Goal: Information Seeking & Learning: Check status

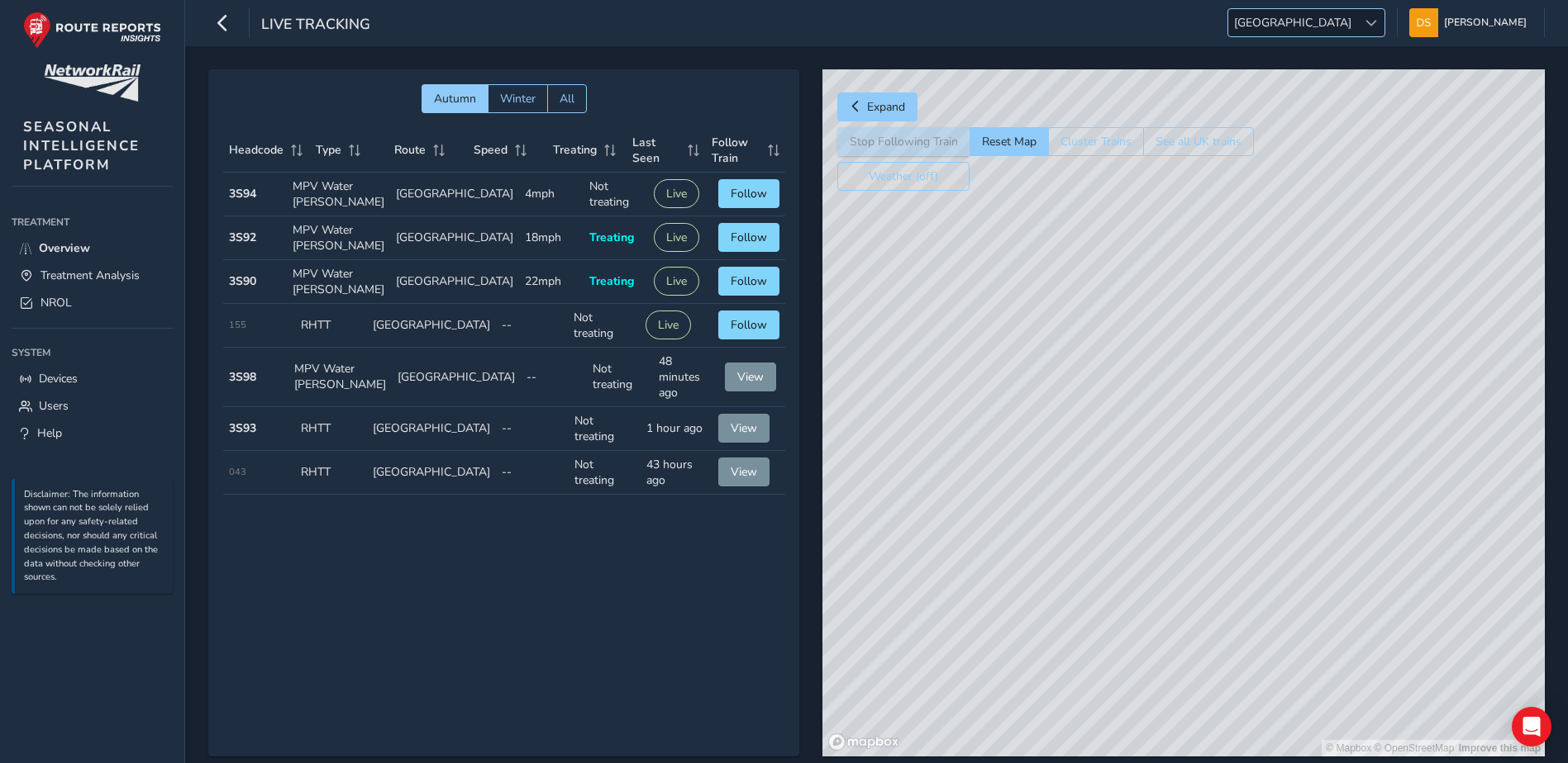
click at [1376, 23] on span at bounding box center [1371, 22] width 12 height 12
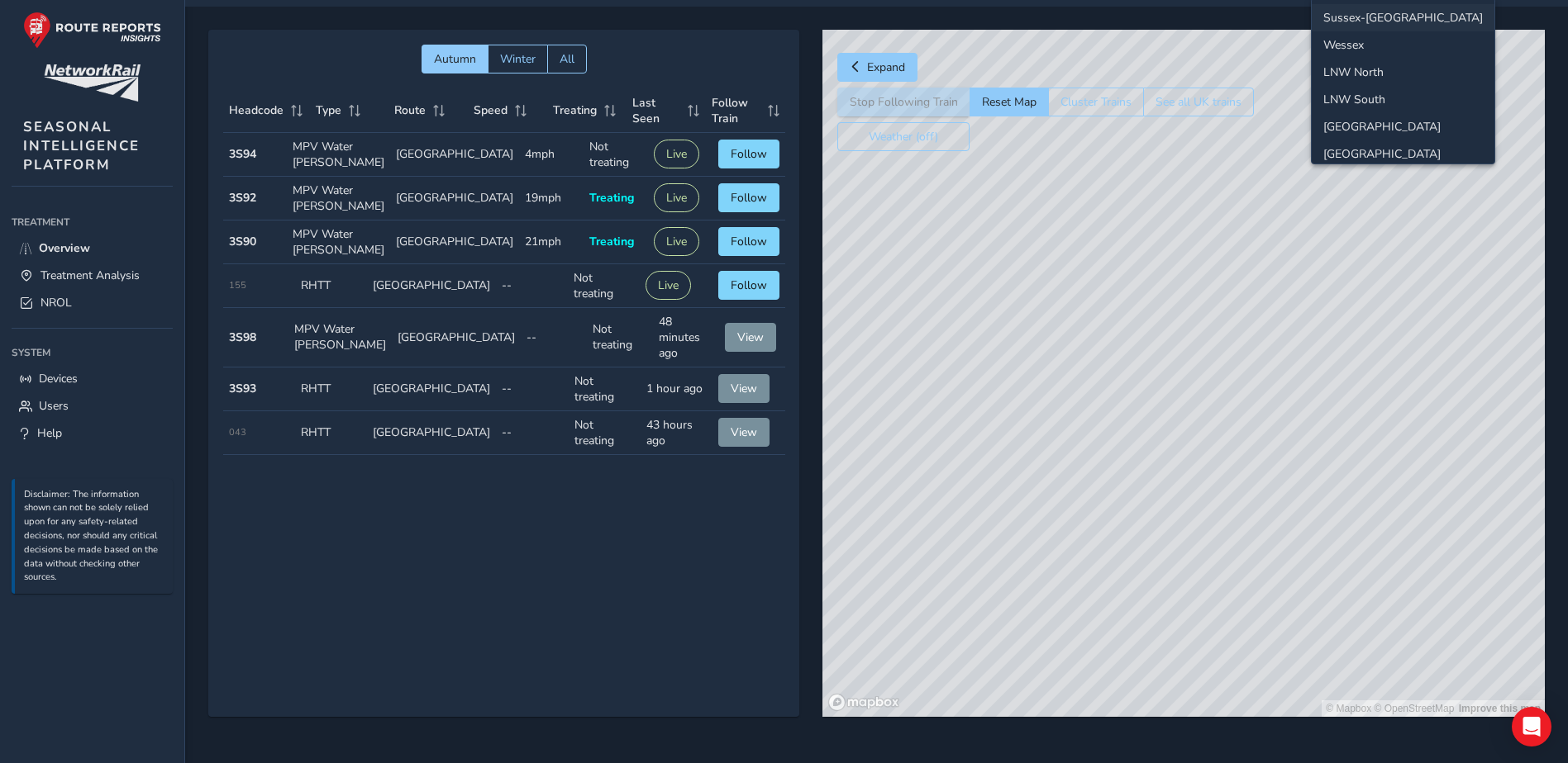
click at [1370, 15] on li "Sussex-[GEOGRAPHIC_DATA]" at bounding box center [1403, 18] width 183 height 27
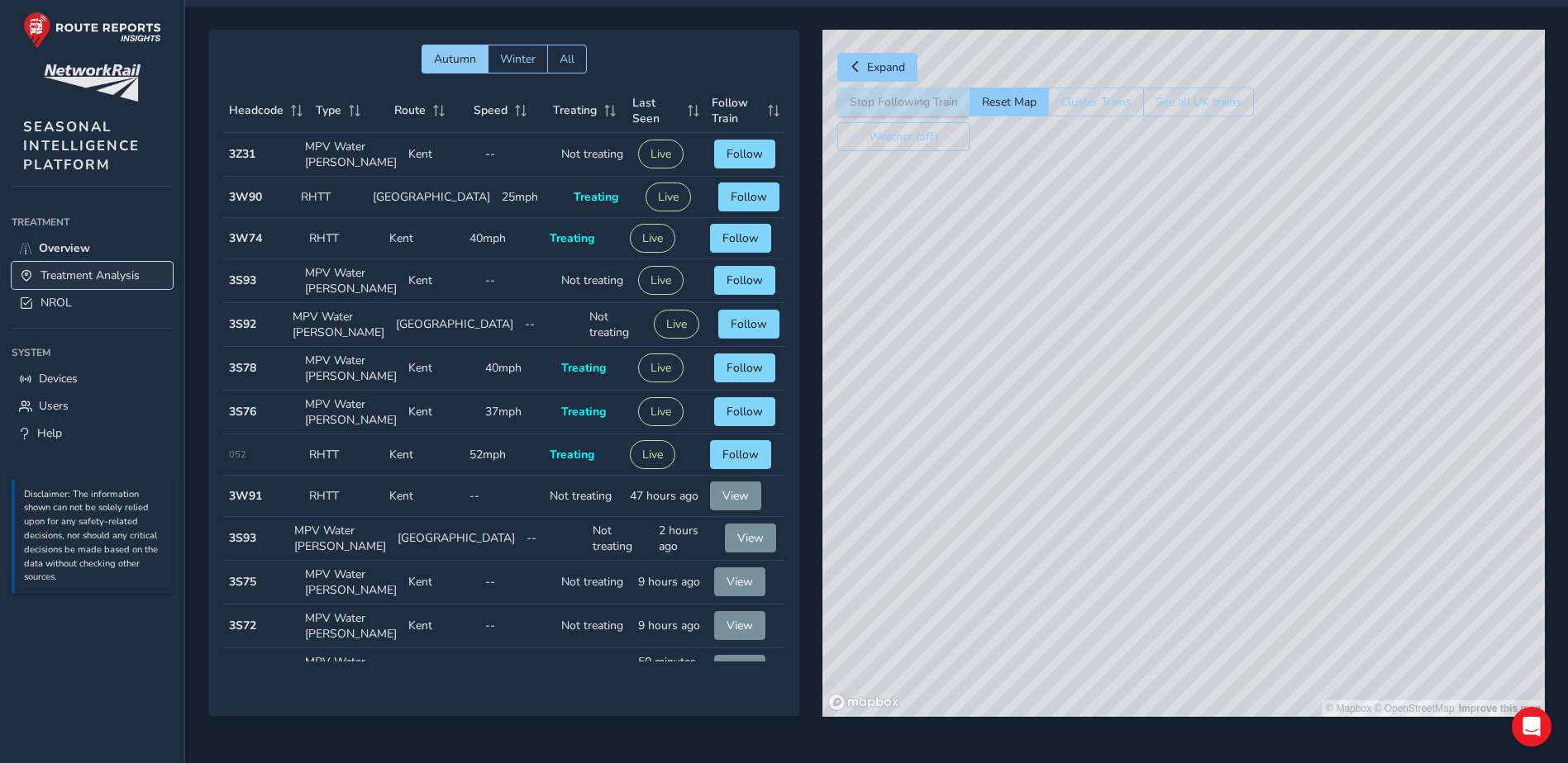
click at [93, 273] on span "Treatment Analysis" at bounding box center [90, 275] width 99 height 15
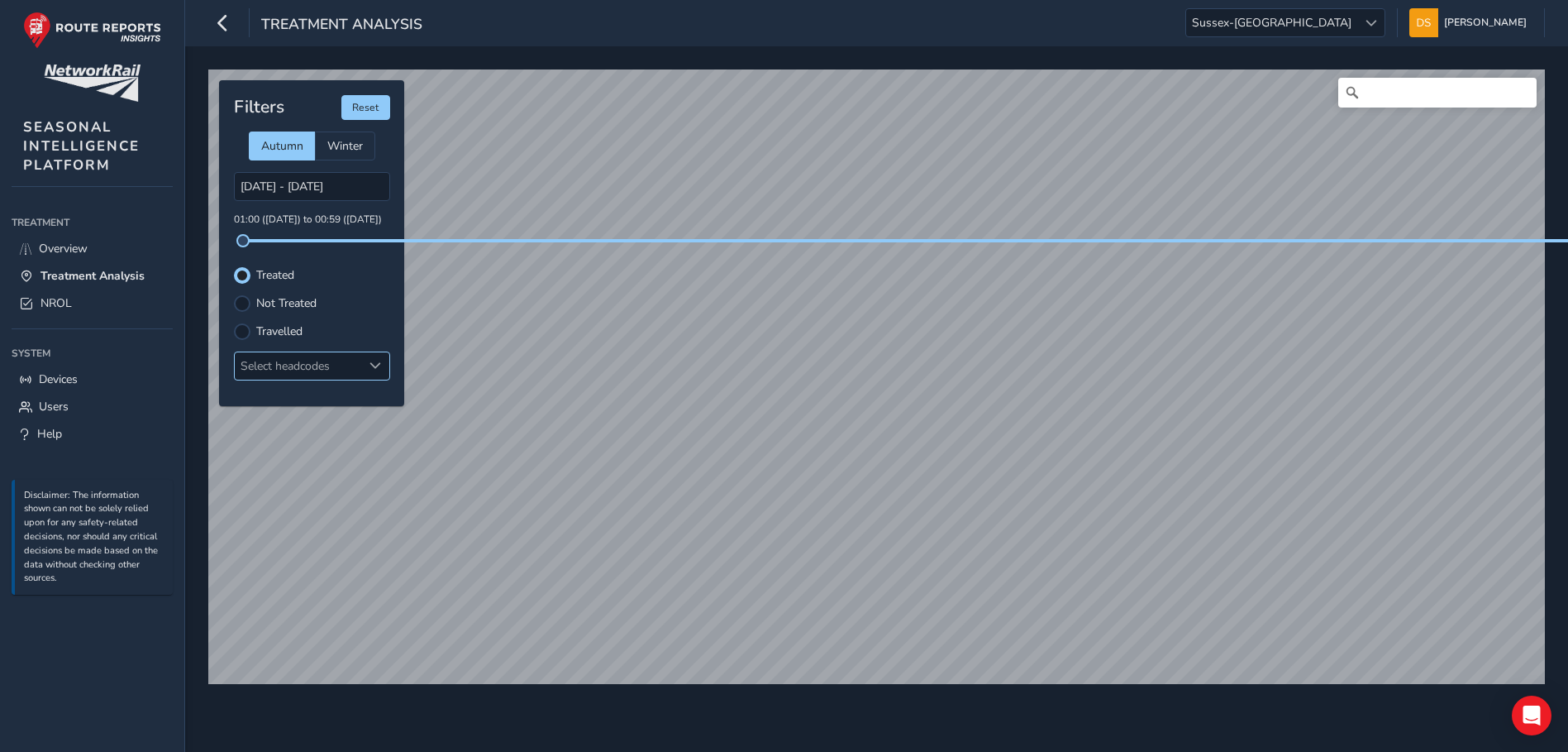
click at [339, 370] on div "Select headcodes" at bounding box center [298, 366] width 128 height 27
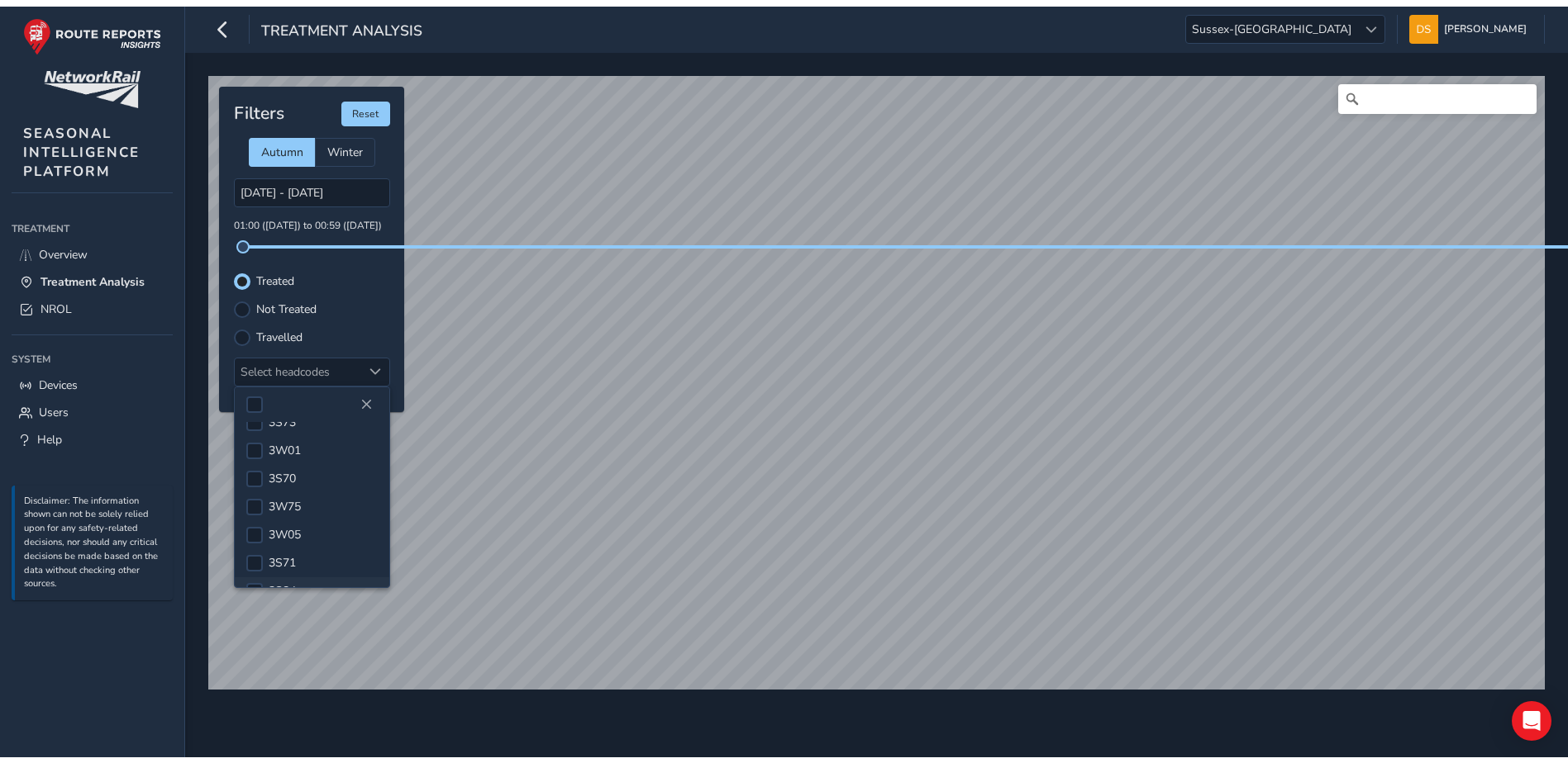
scroll to position [436, 0]
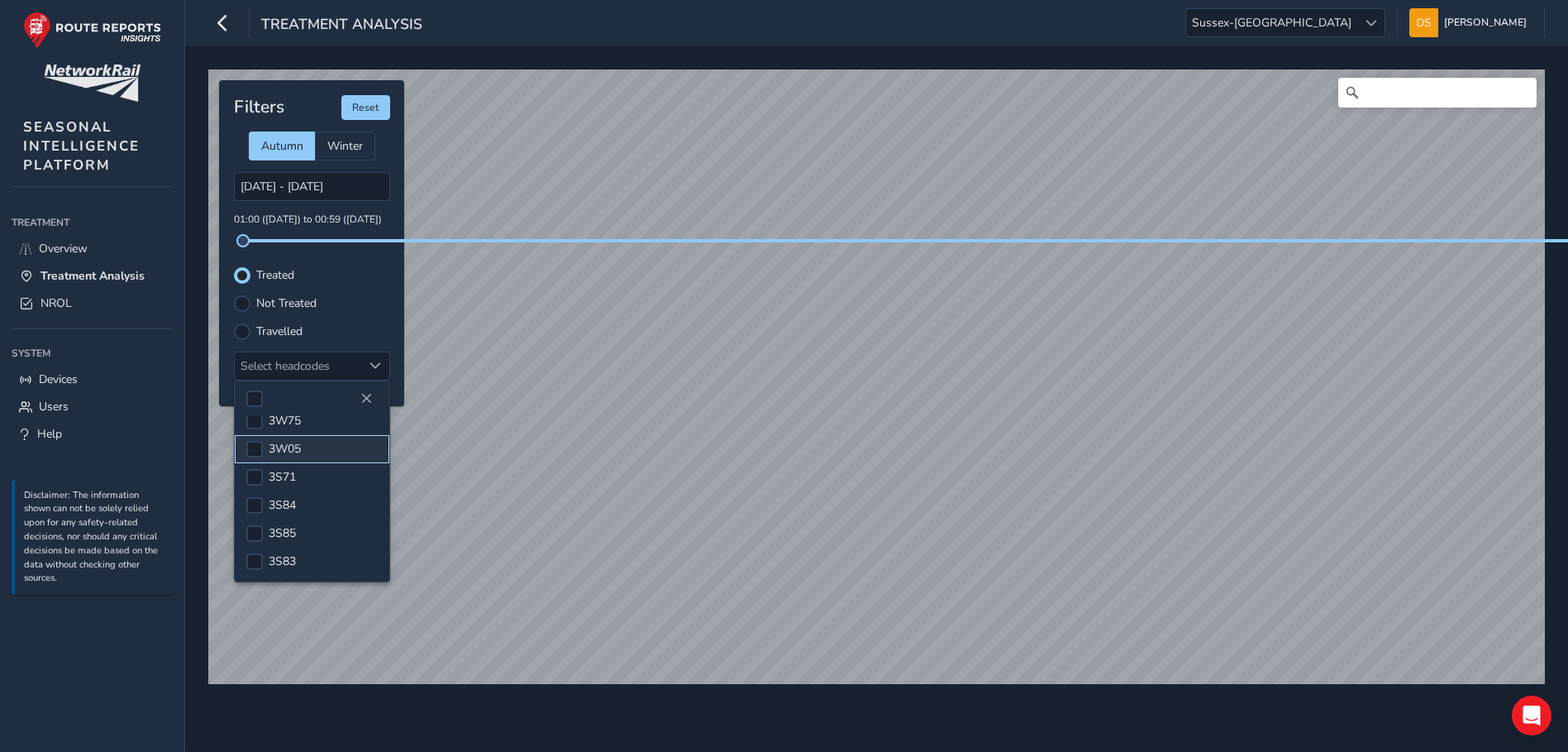
click at [281, 441] on span "3W05" at bounding box center [285, 448] width 32 height 15
click at [373, 295] on div "Not Treated" at bounding box center [312, 303] width 156 height 16
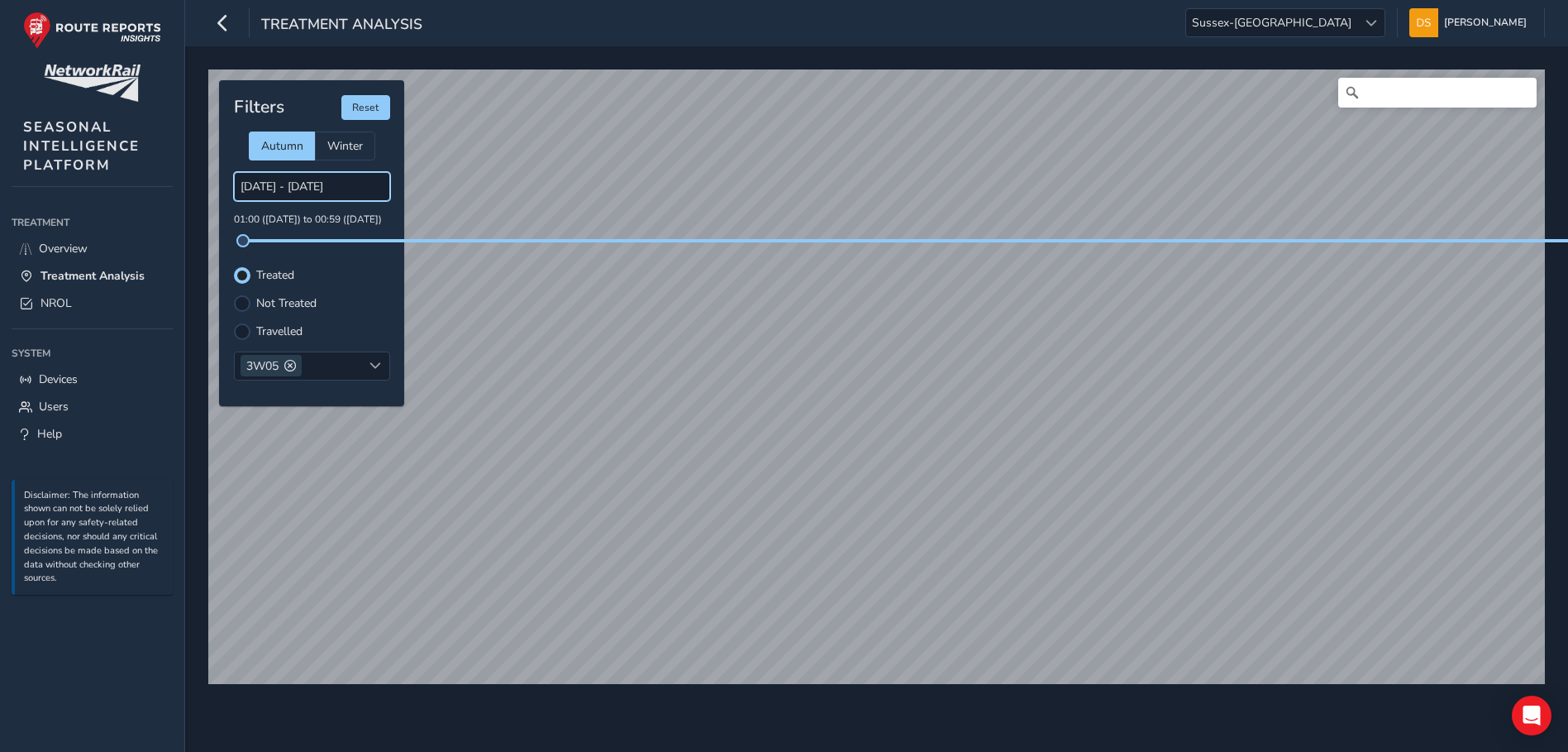
click at [333, 176] on input "[DATE] - [DATE]" at bounding box center [312, 186] width 156 height 29
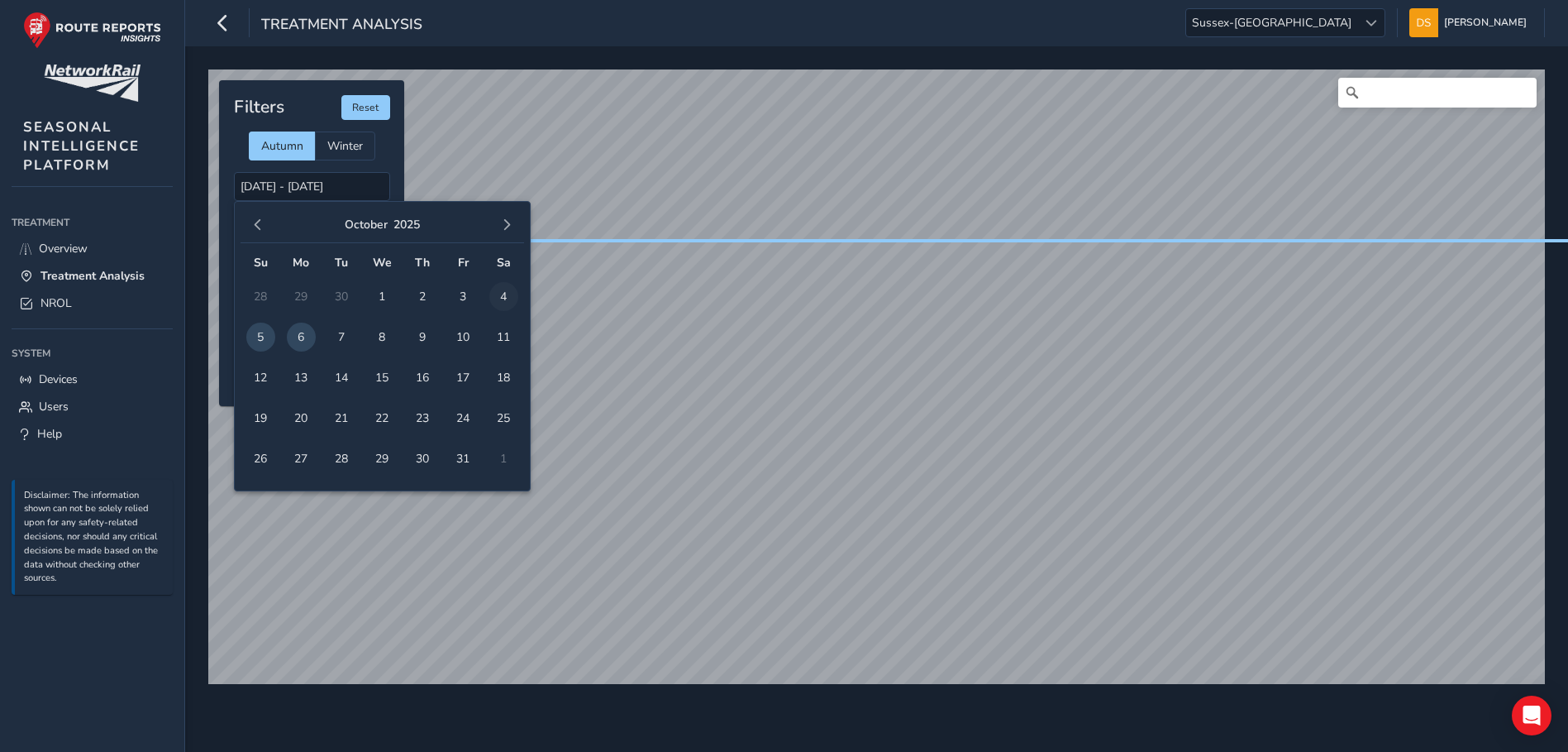
click at [506, 282] on span "4" at bounding box center [503, 296] width 29 height 29
click at [298, 323] on span "6" at bounding box center [301, 337] width 29 height 29
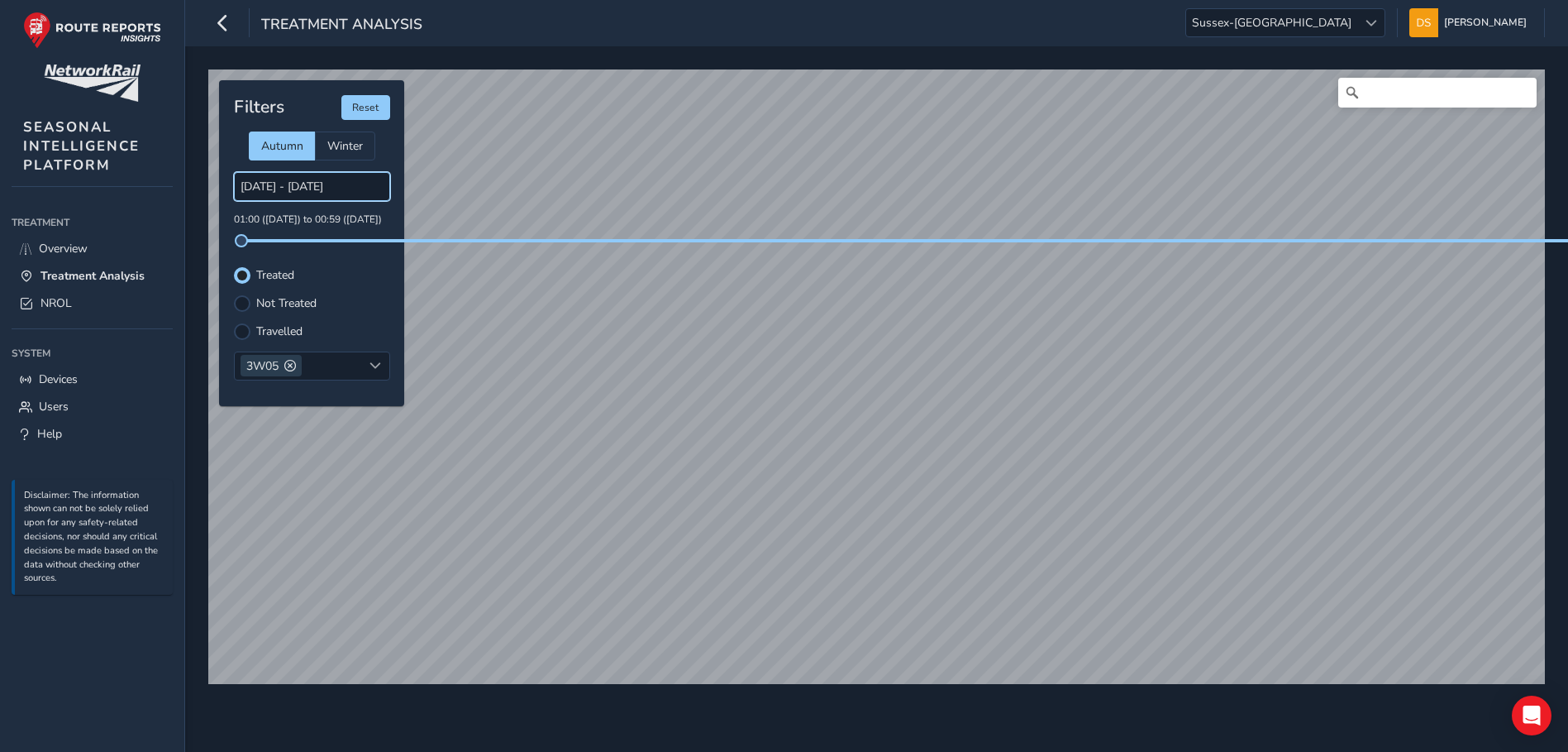
click at [315, 178] on input "[DATE] - [DATE]" at bounding box center [312, 186] width 156 height 29
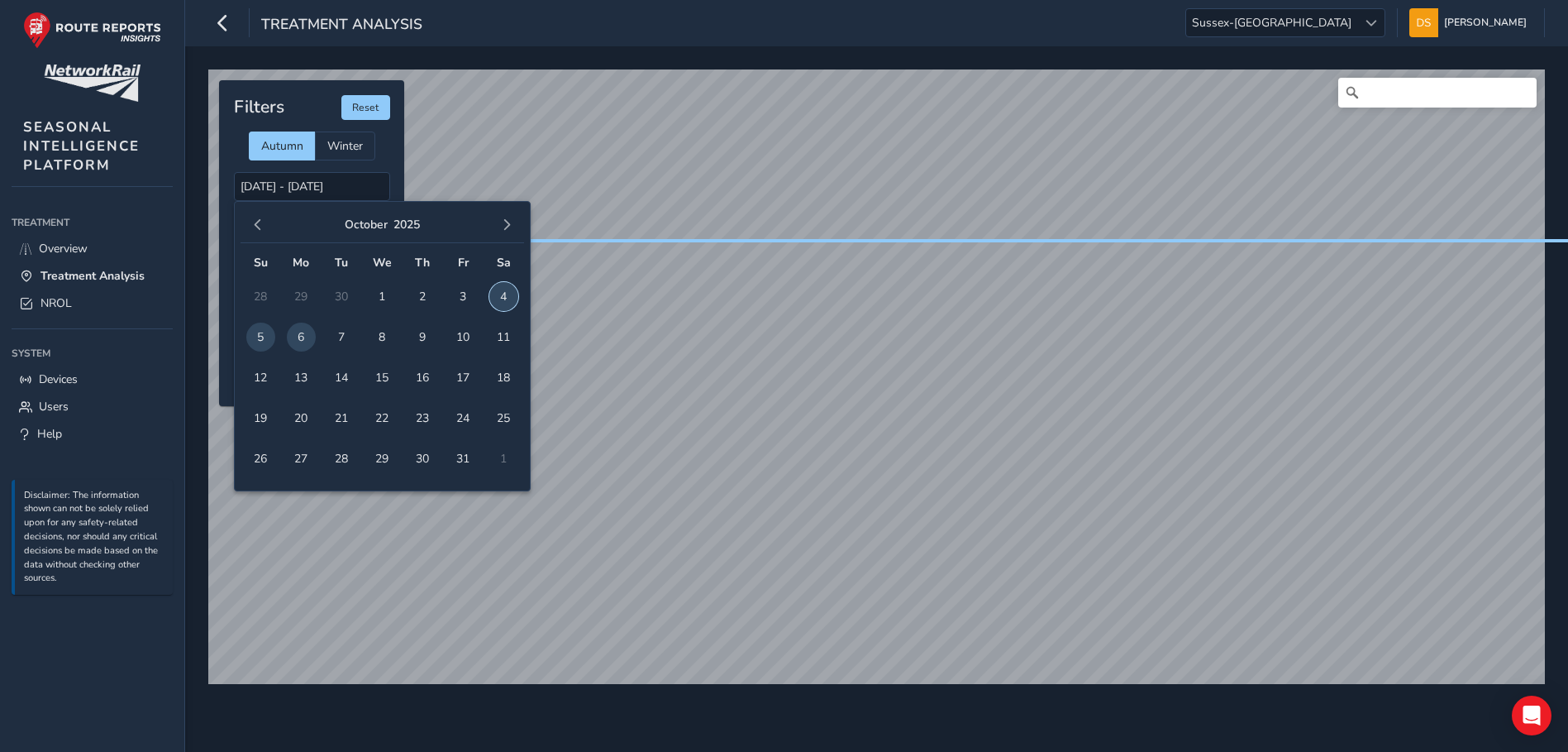
click at [497, 282] on span "4" at bounding box center [503, 296] width 29 height 29
type input "[DATE] - [DATE]"
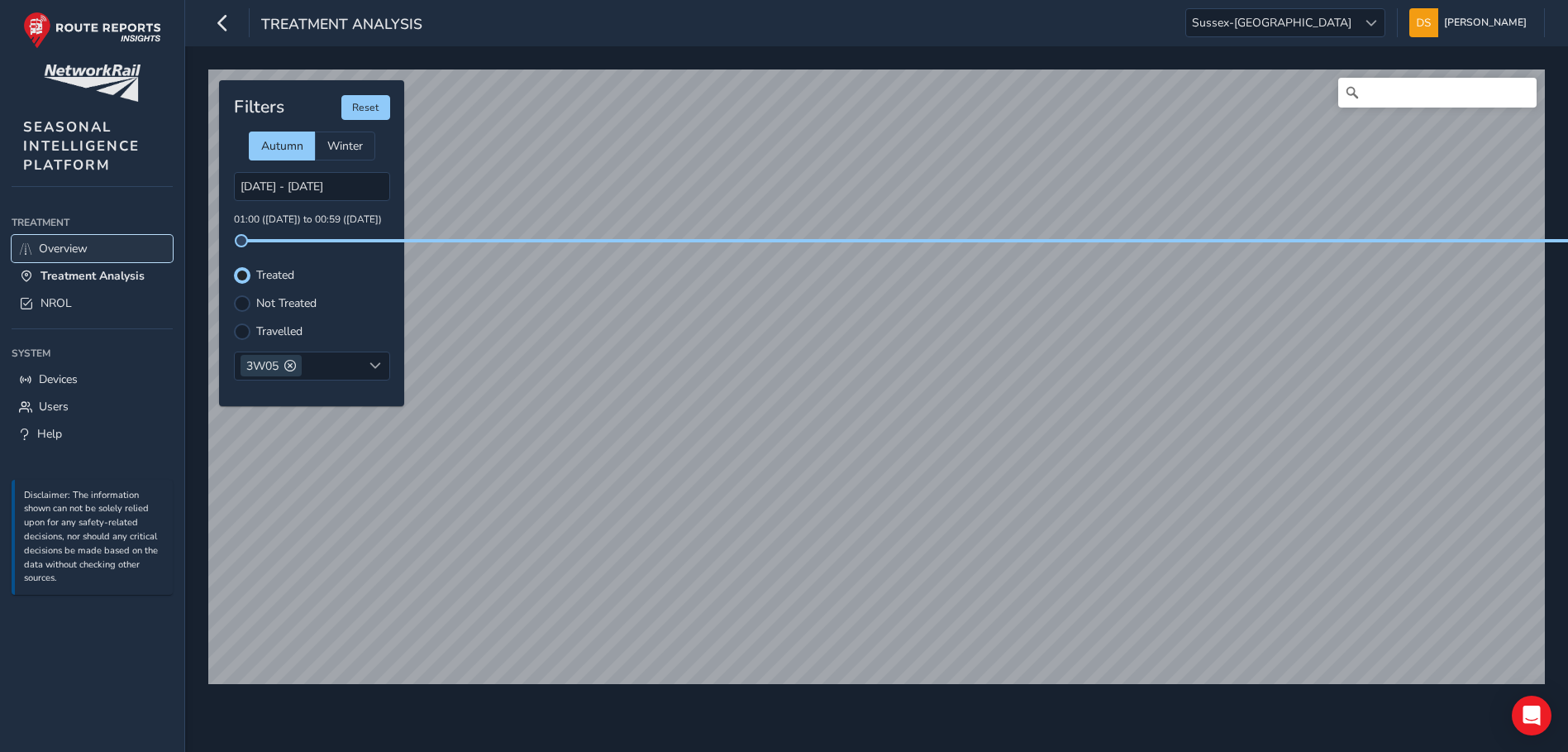
click at [37, 248] on link "Overview" at bounding box center [92, 248] width 161 height 27
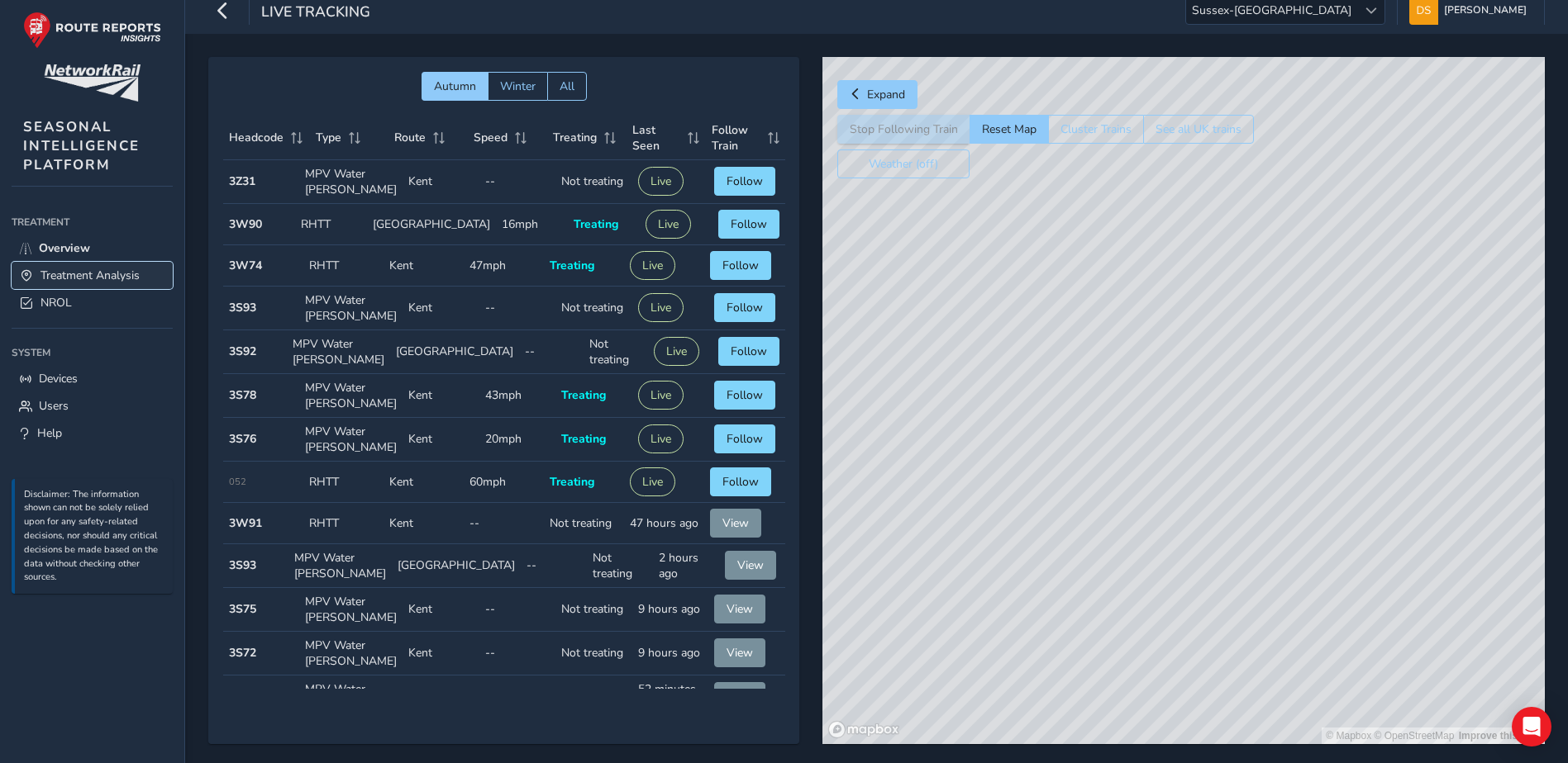
click at [102, 271] on span "Treatment Analysis" at bounding box center [90, 275] width 99 height 15
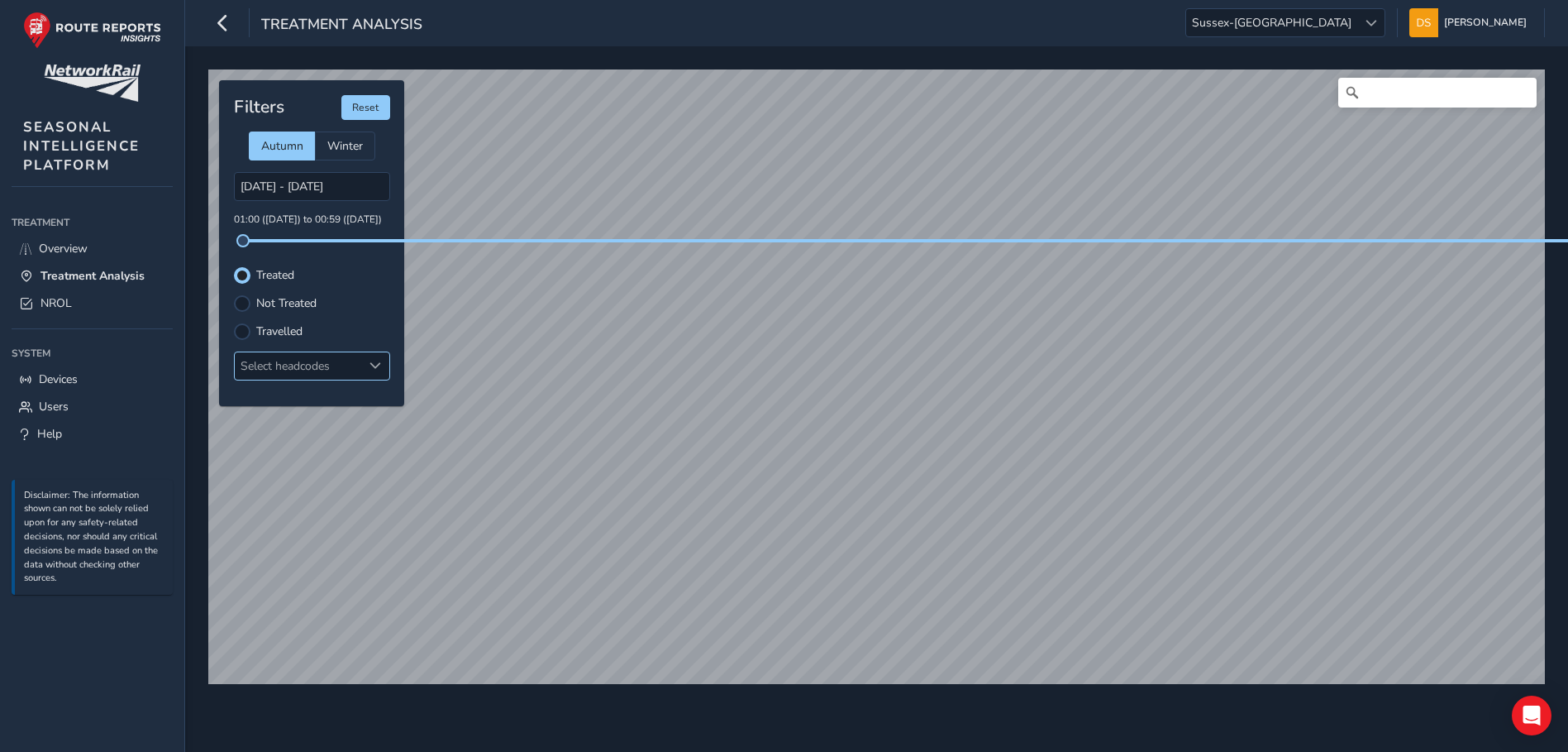
click at [307, 361] on div "Select headcodes" at bounding box center [298, 366] width 128 height 27
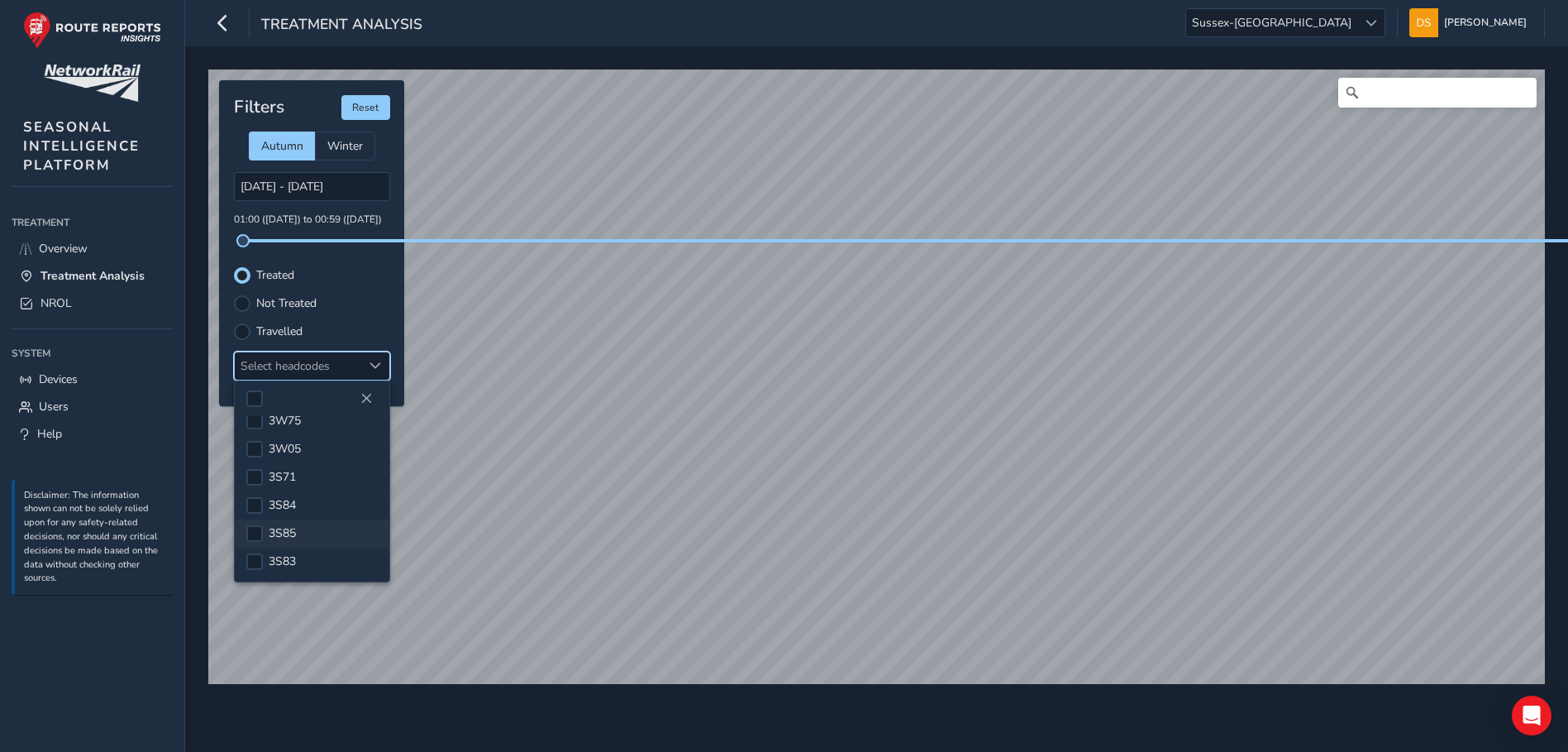
scroll to position [13, 0]
click at [293, 442] on span "3W05" at bounding box center [285, 448] width 32 height 15
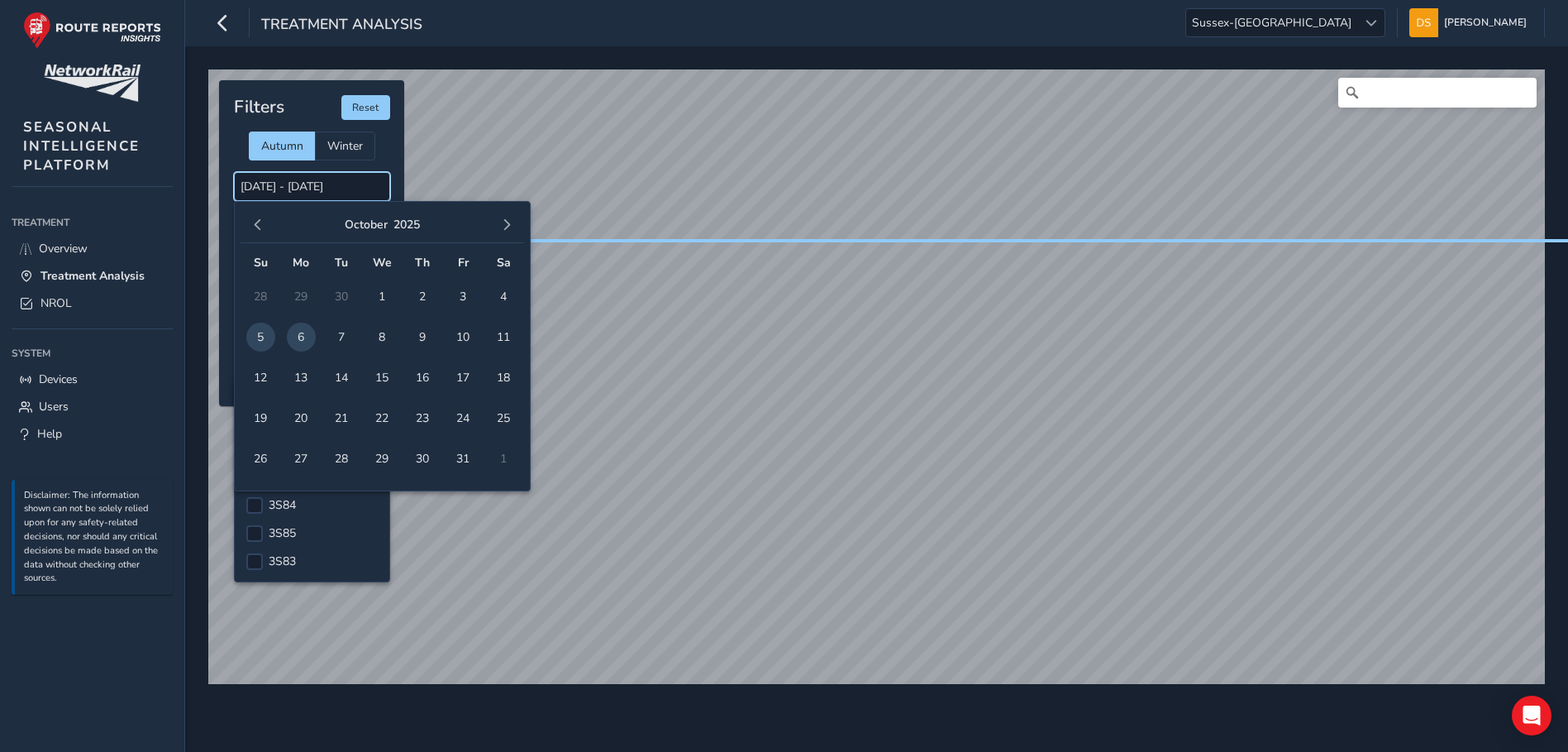
click at [312, 172] on input "[DATE] - [DATE]" at bounding box center [312, 186] width 156 height 29
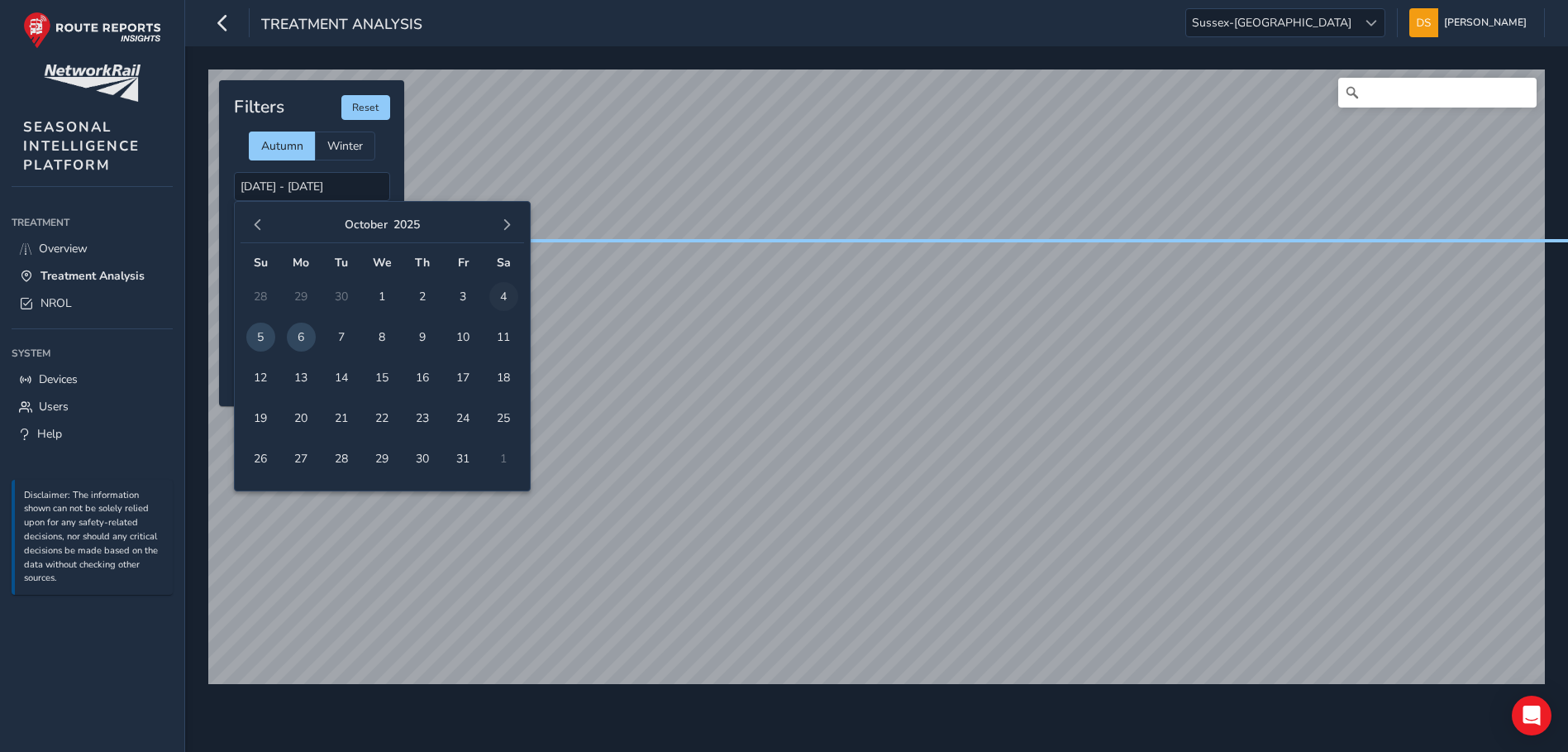
click at [498, 286] on span "4" at bounding box center [503, 296] width 29 height 29
click at [261, 323] on span "5" at bounding box center [261, 337] width 29 height 29
type input "[DATE] - [DATE]"
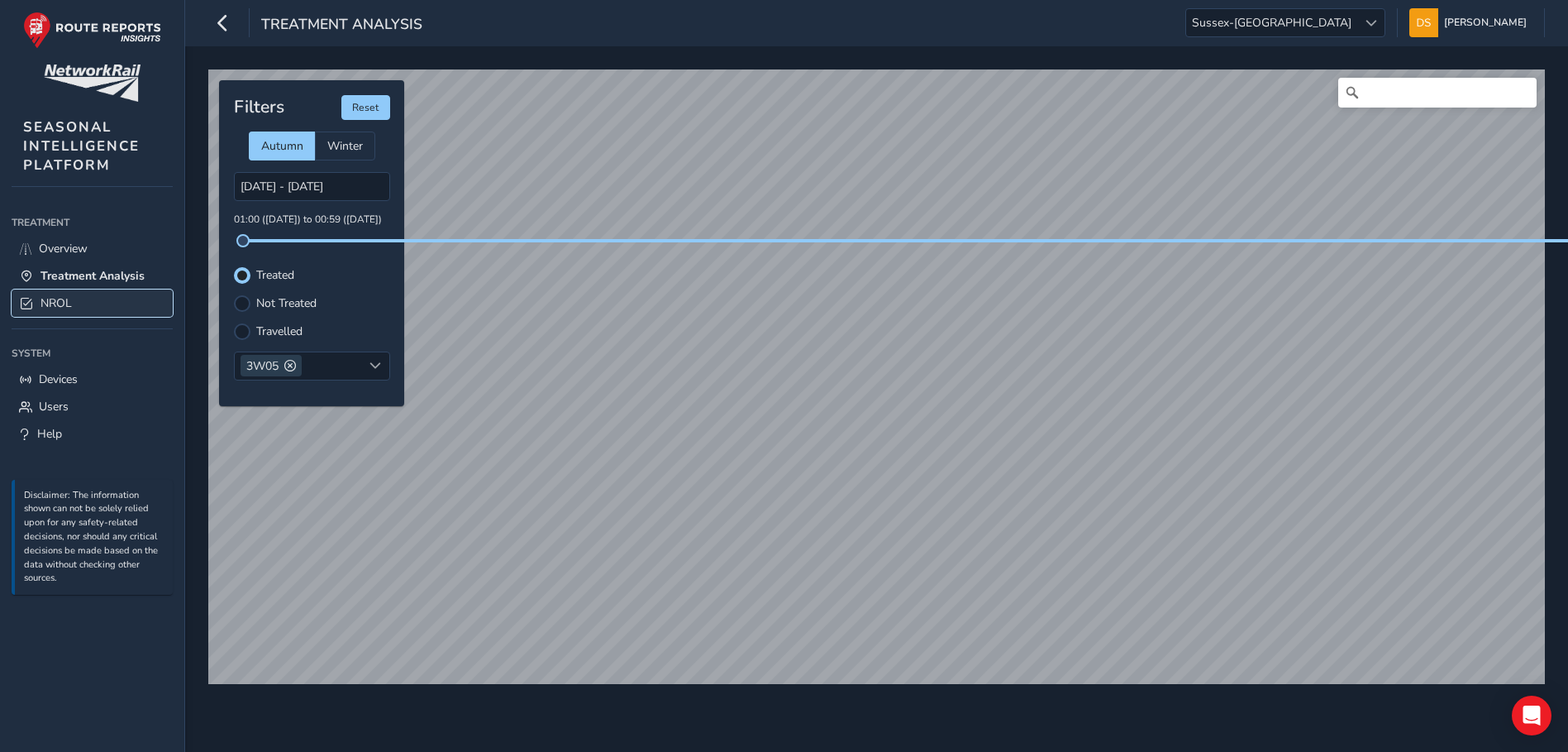
click at [55, 291] on link "NROL" at bounding box center [92, 303] width 161 height 27
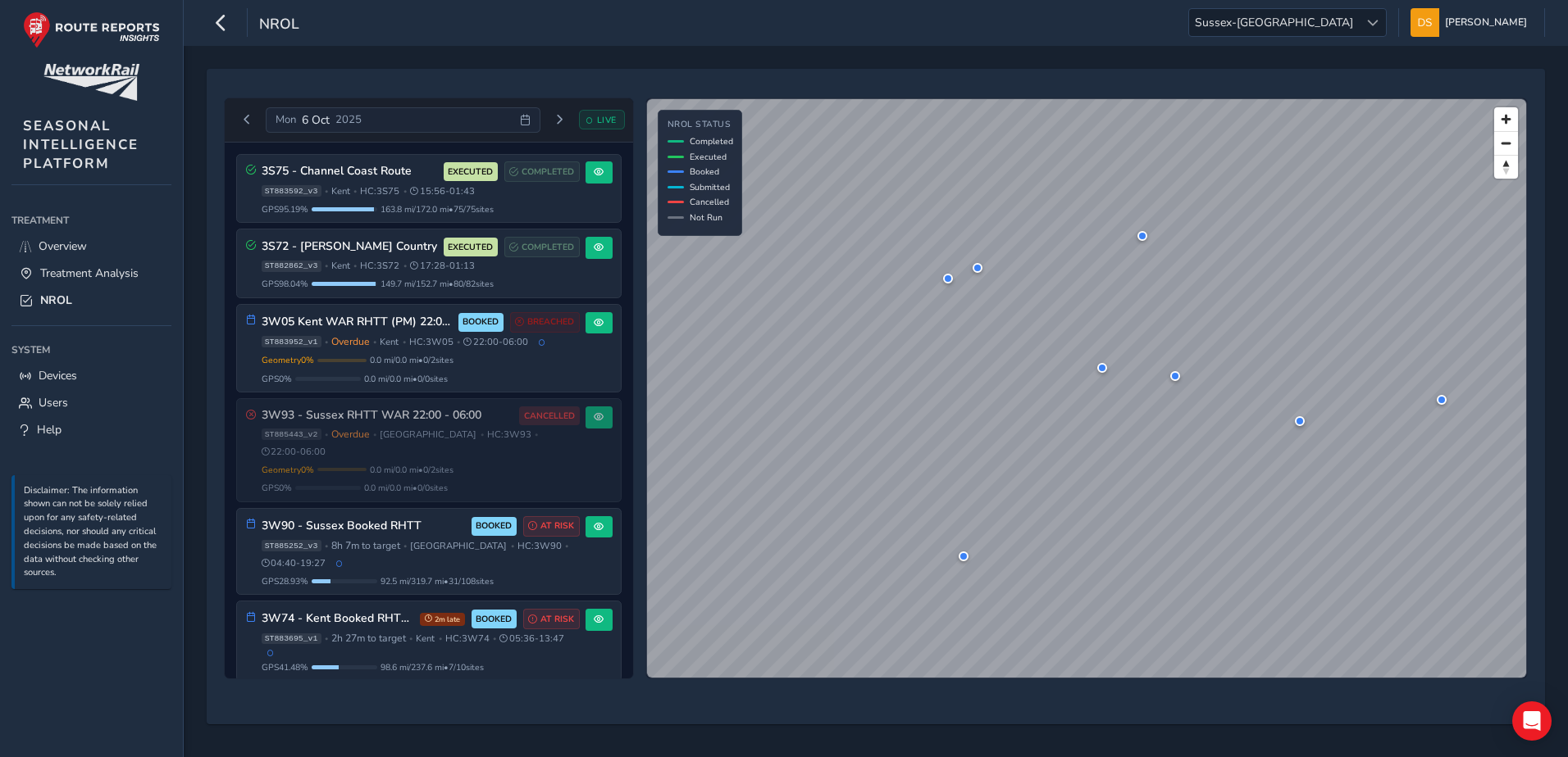
click at [330, 119] on span "[DATE]" at bounding box center [315, 119] width 28 height 15
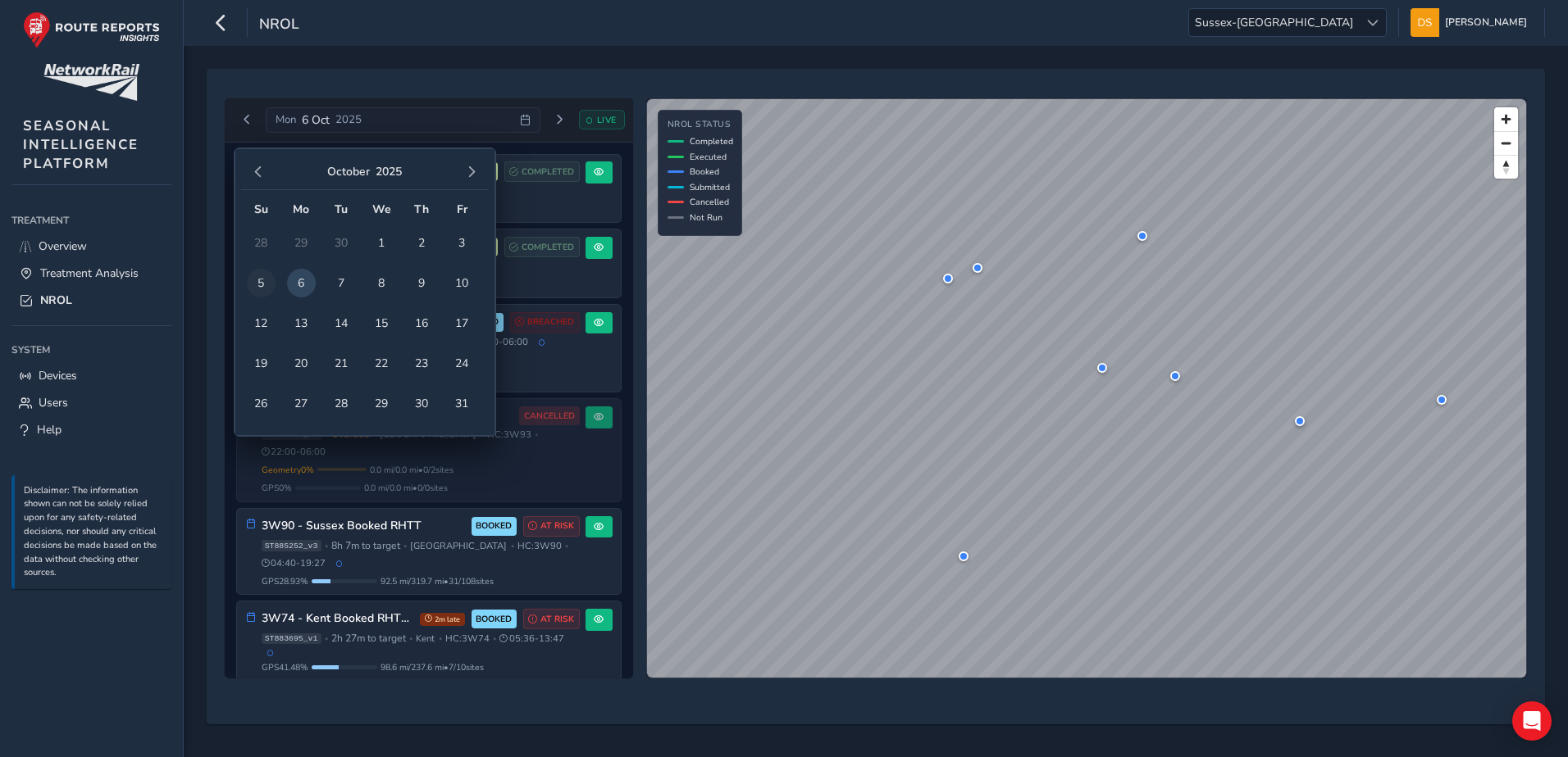
click at [257, 280] on span "5" at bounding box center [261, 284] width 29 height 29
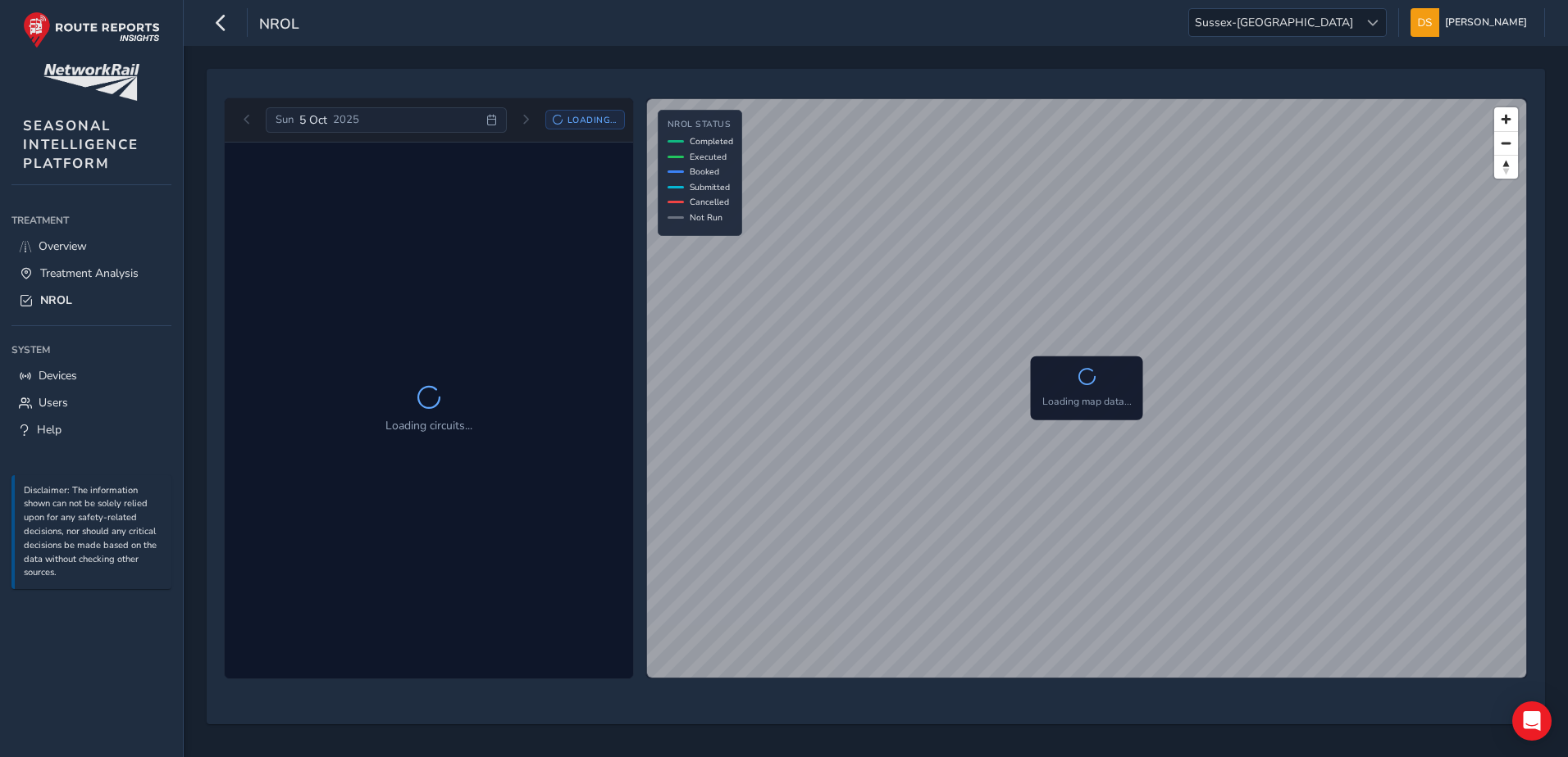
click at [361, 110] on div "[DATE]" at bounding box center [385, 119] width 240 height 26
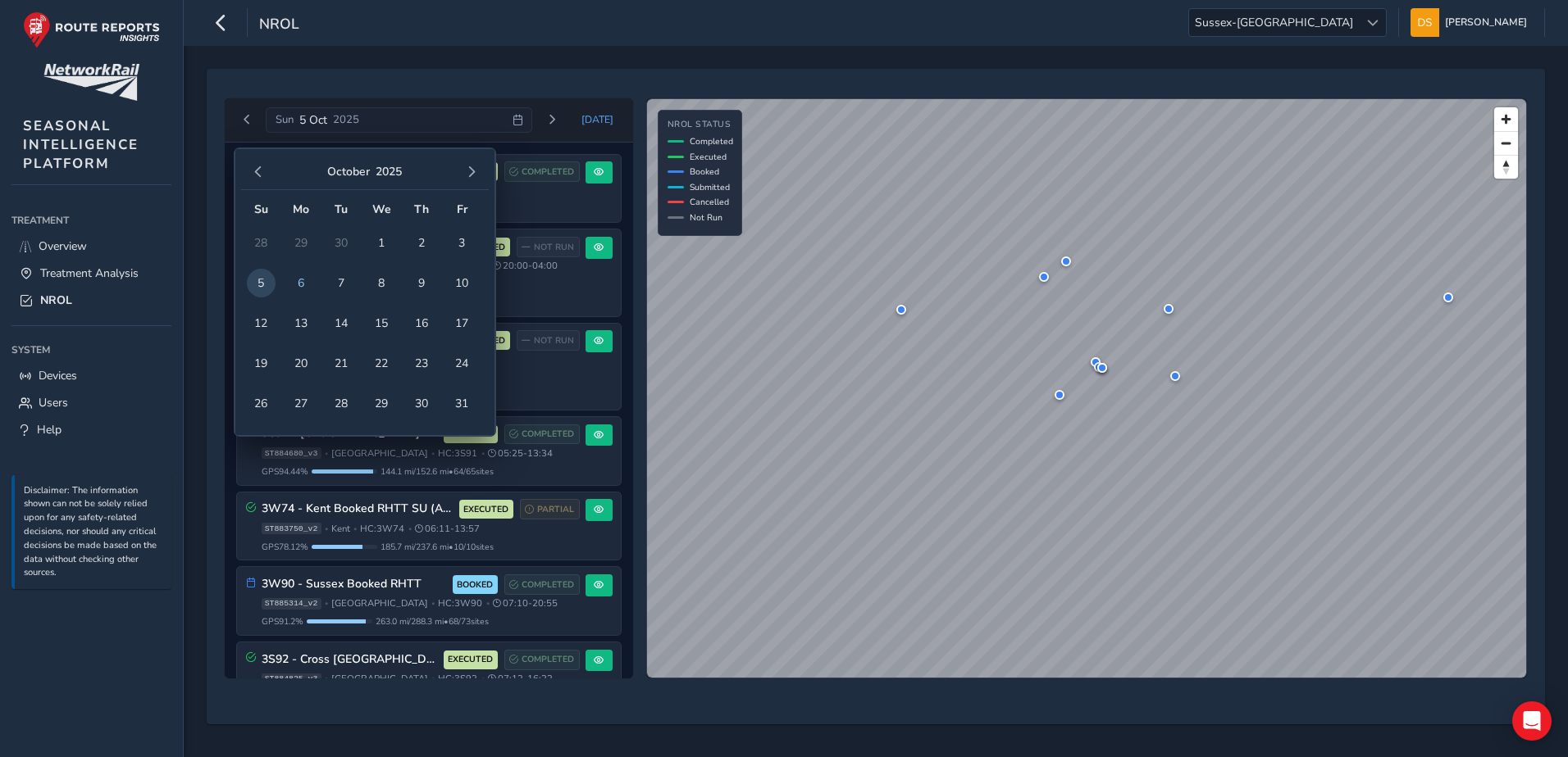
scroll to position [0, 28]
click at [475, 237] on span "4" at bounding box center [475, 243] width 29 height 29
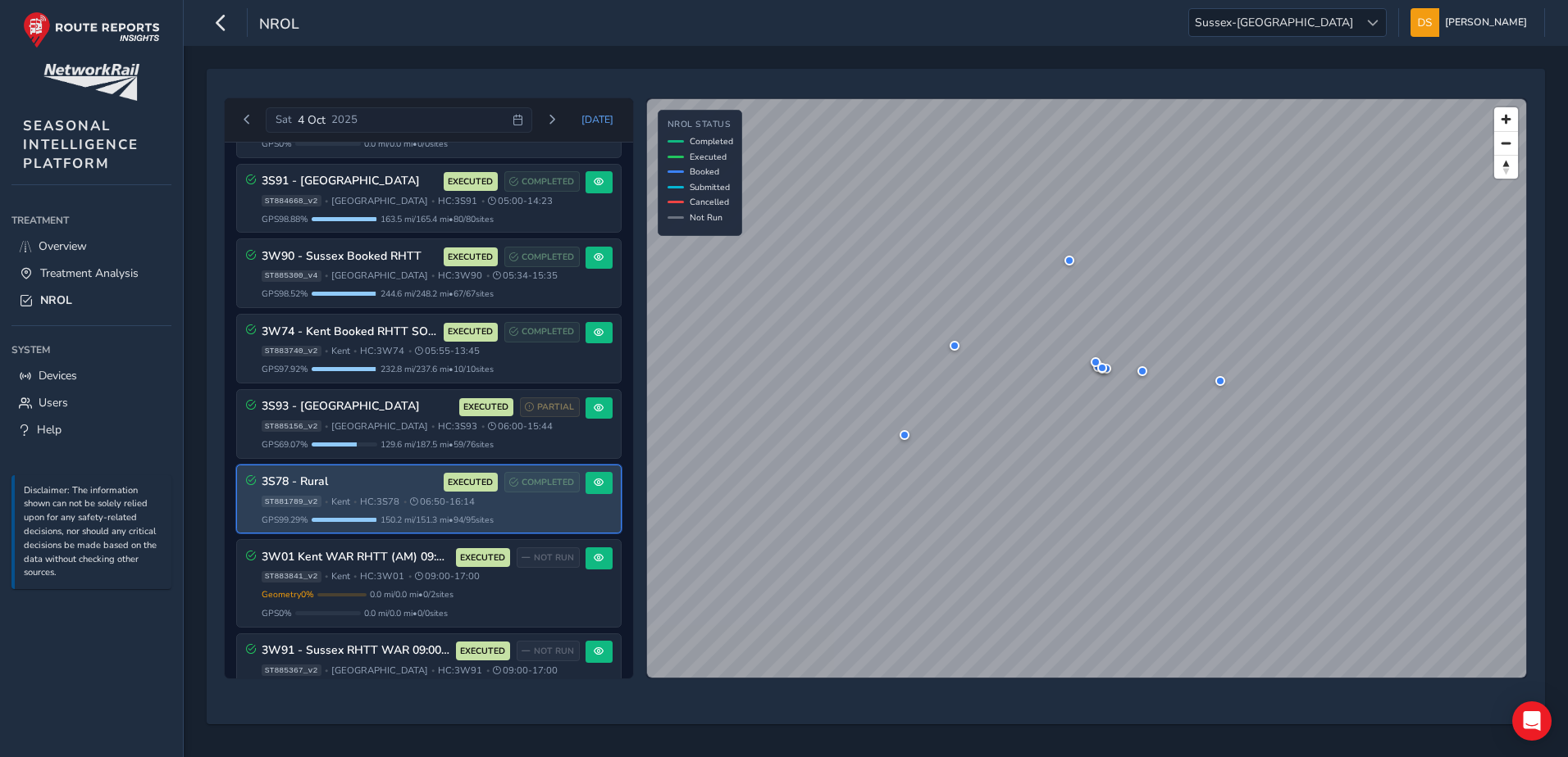
scroll to position [876, 0]
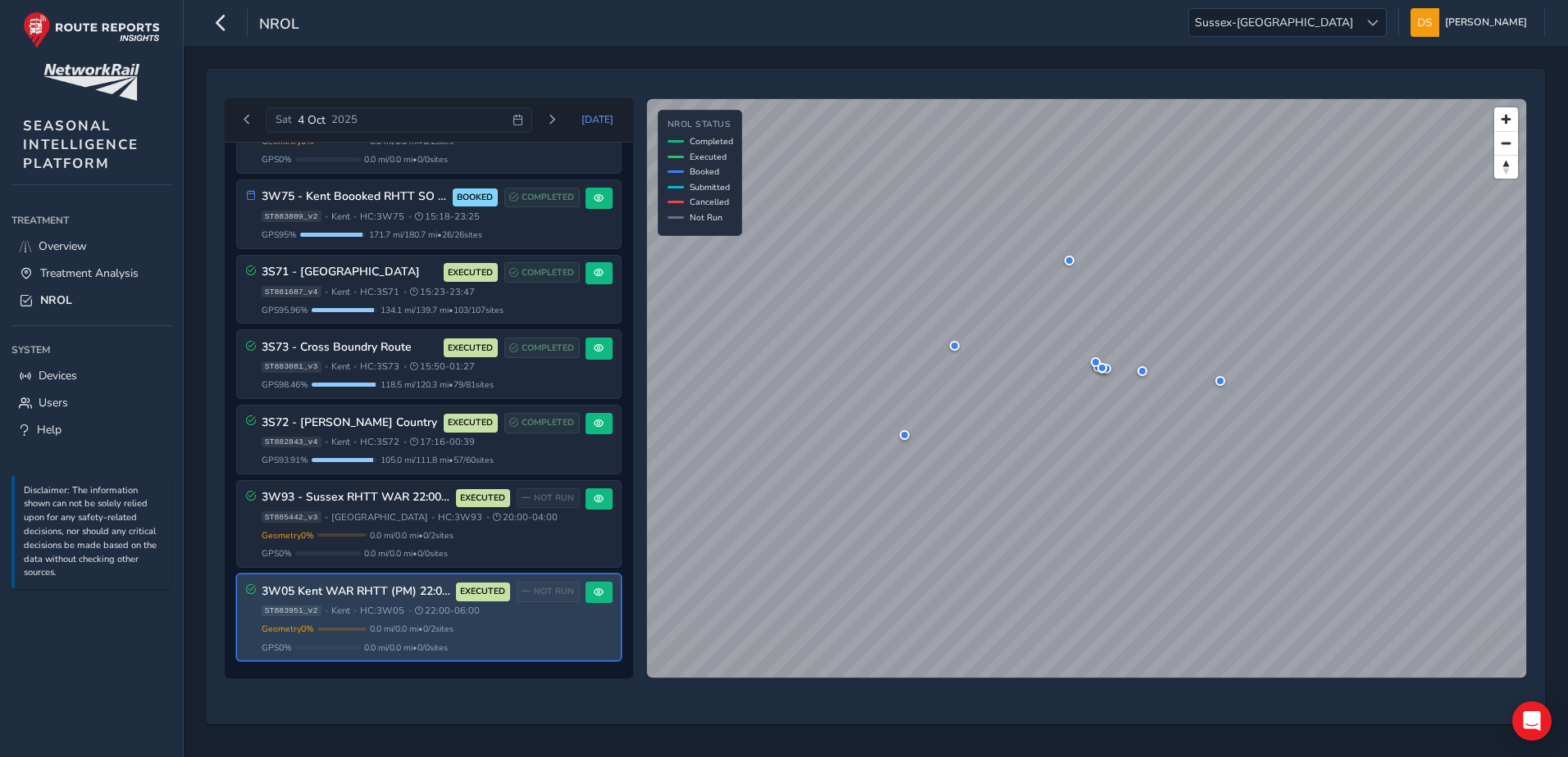
click at [365, 586] on h3 "3W05 Kent WAR RHTT (PM) 22:00 - 06:00" at bounding box center [355, 592] width 188 height 14
click at [598, 587] on button at bounding box center [598, 593] width 27 height 22
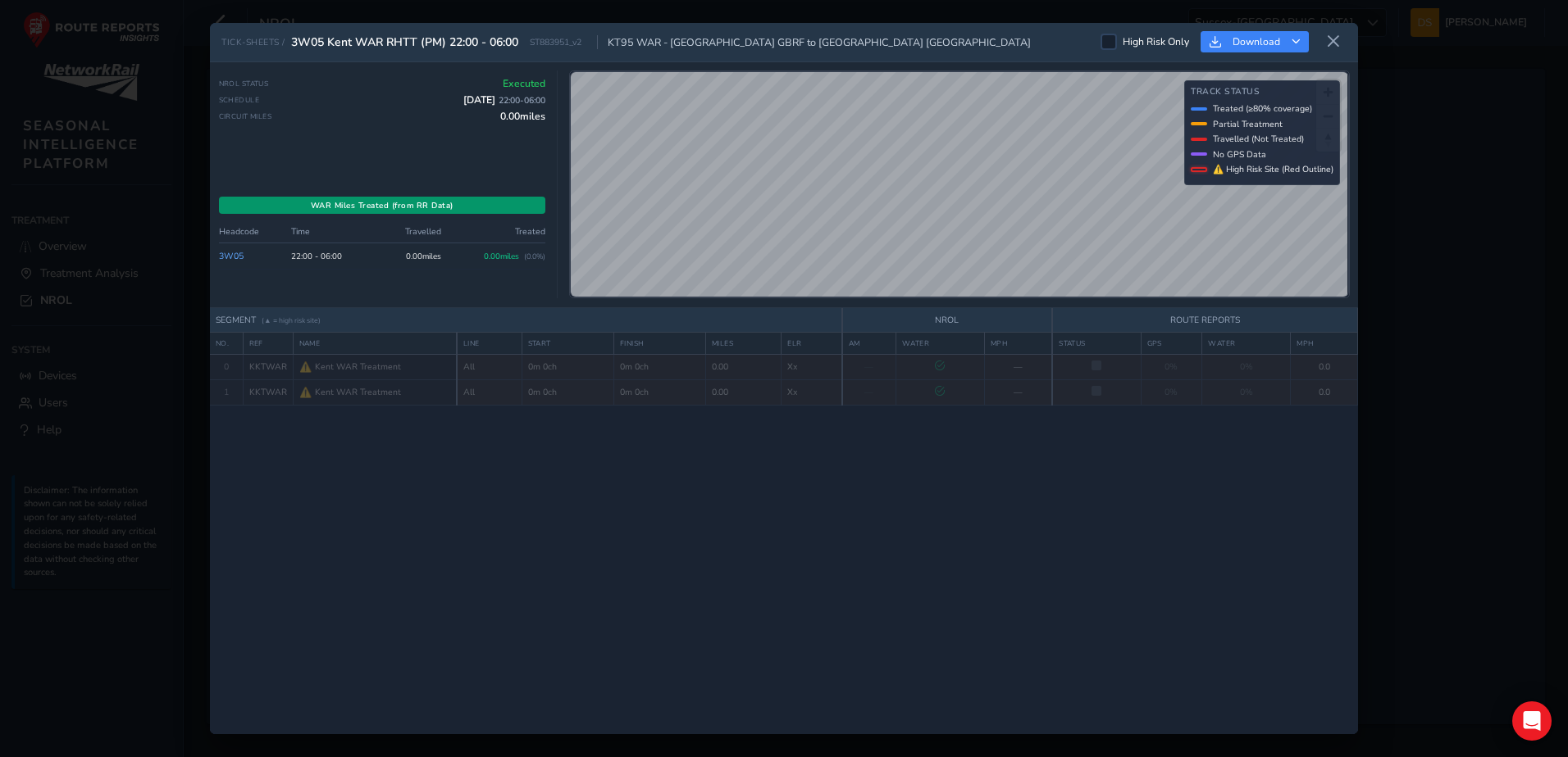
click at [230, 254] on link "3W05" at bounding box center [231, 256] width 25 height 12
click at [1337, 42] on icon at bounding box center [1333, 42] width 15 height 15
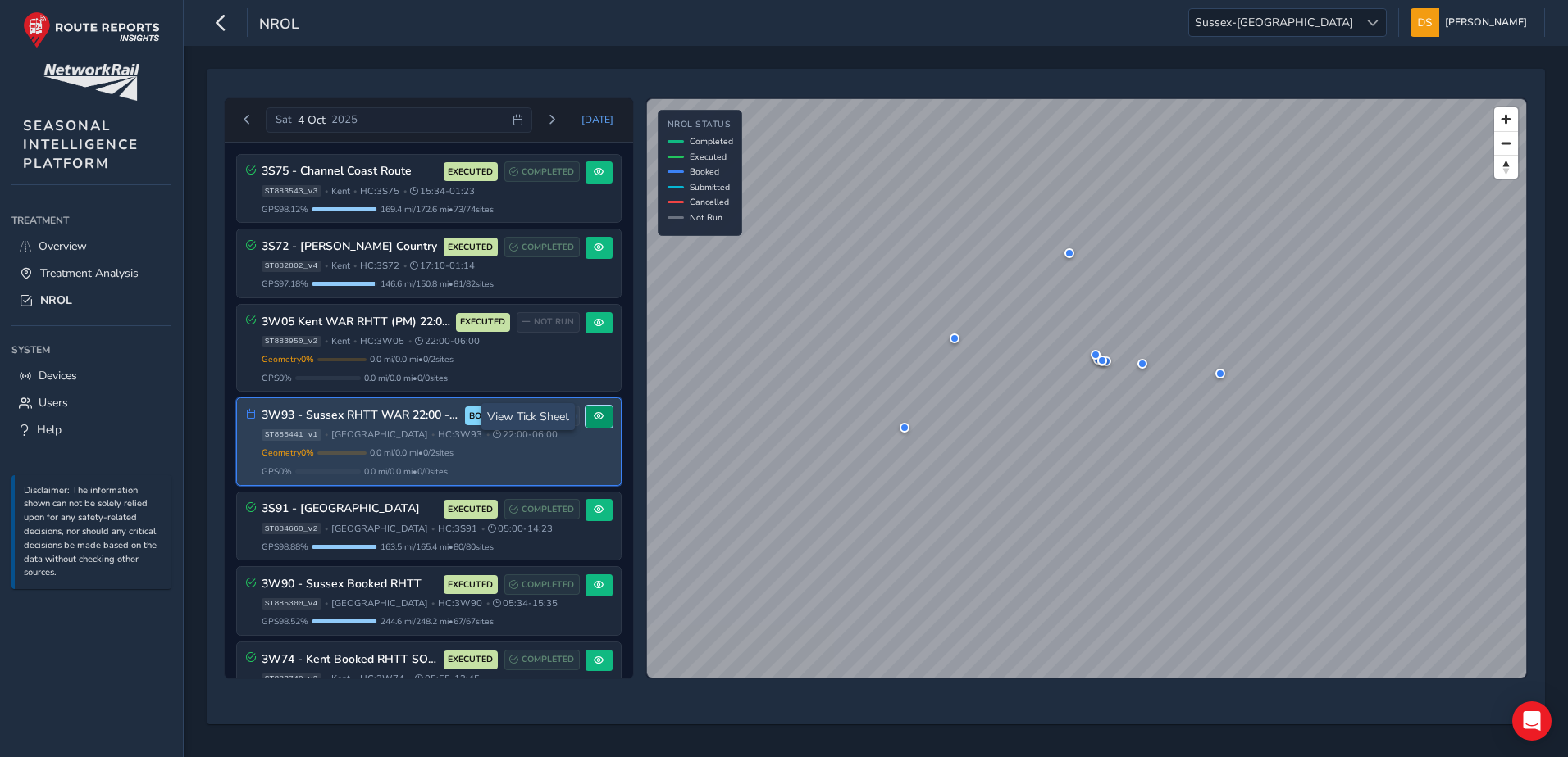
click at [595, 415] on span at bounding box center [598, 416] width 10 height 10
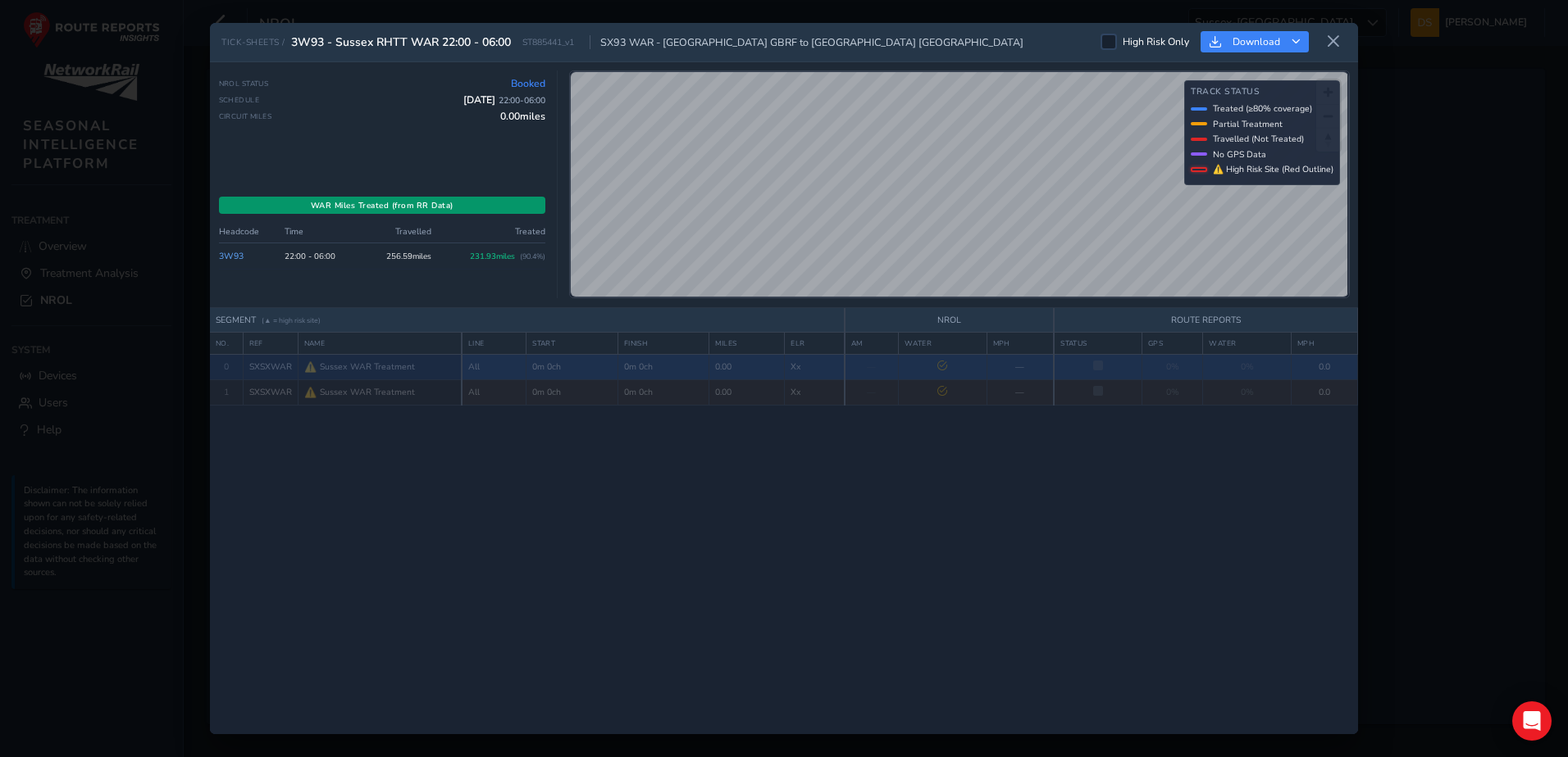
click at [284, 367] on td "SXSXWAR" at bounding box center [270, 366] width 55 height 25
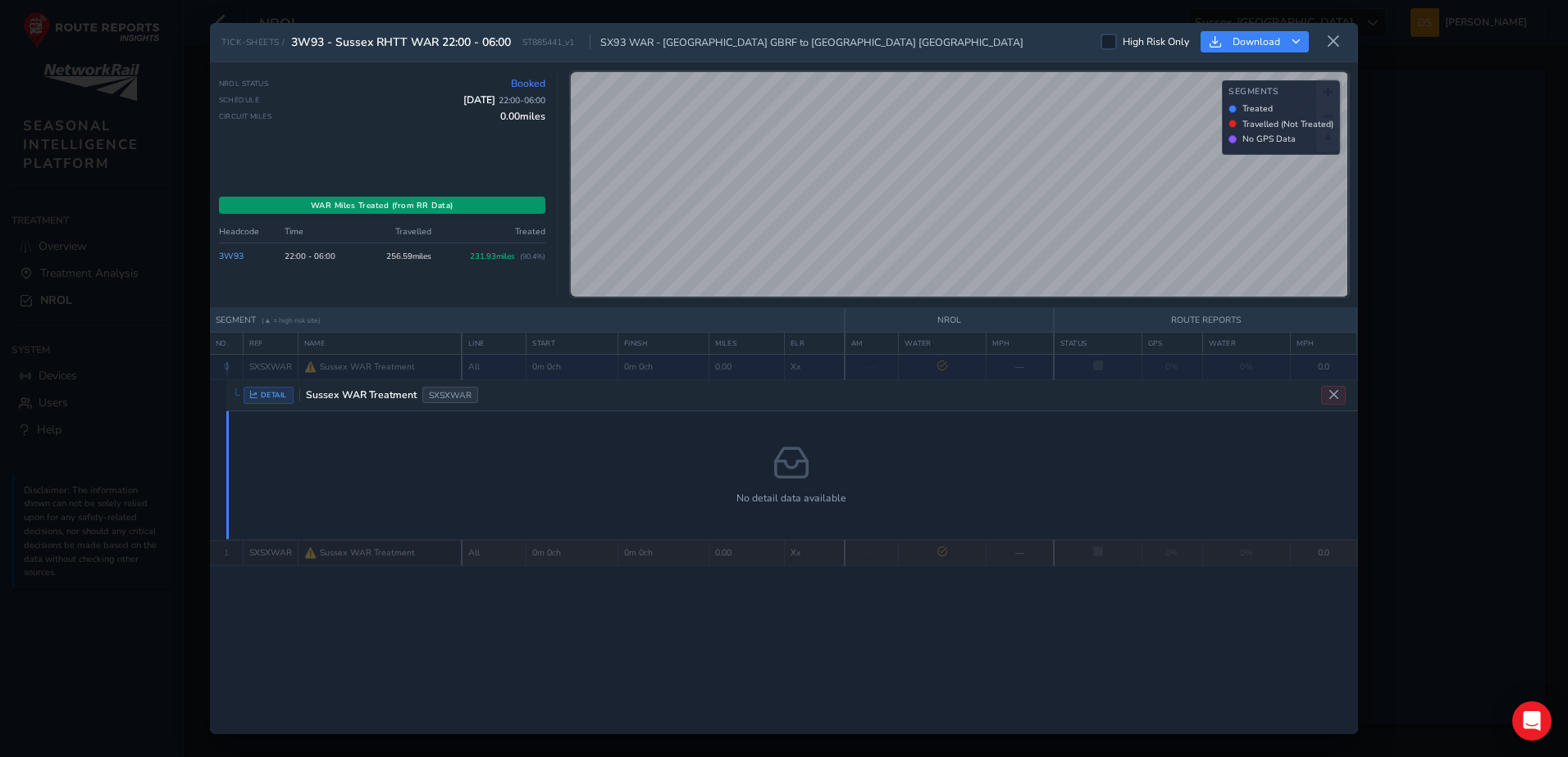
click at [243, 393] on span "DETAIL" at bounding box center [268, 395] width 50 height 17
click at [262, 393] on span "DETAIL" at bounding box center [268, 395] width 50 height 17
click at [235, 393] on div "DETAIL Sussex WAR Treatment SXSXWAR" at bounding box center [792, 396] width 1131 height 31
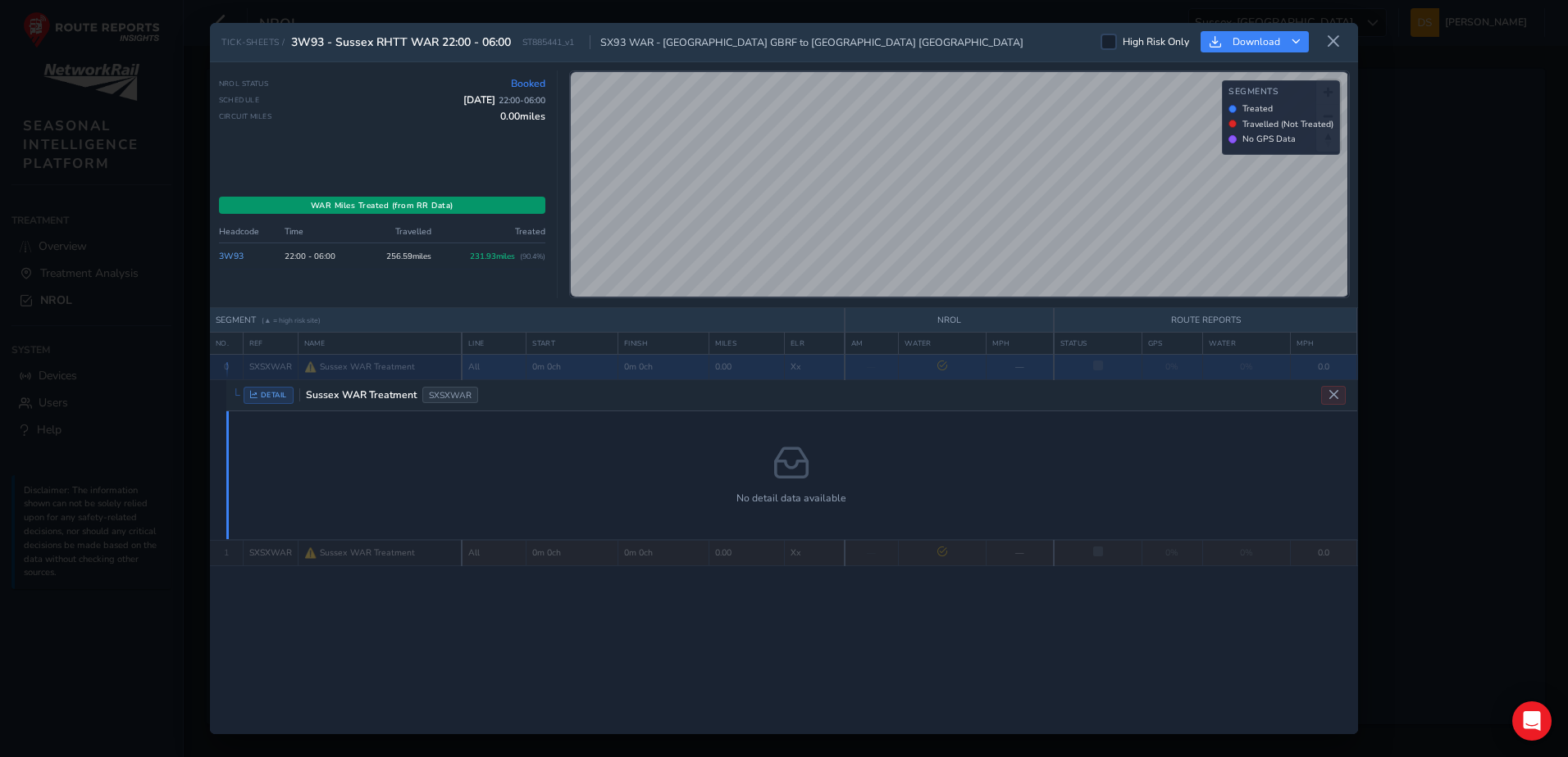
click at [227, 361] on span "0" at bounding box center [227, 366] width 5 height 12
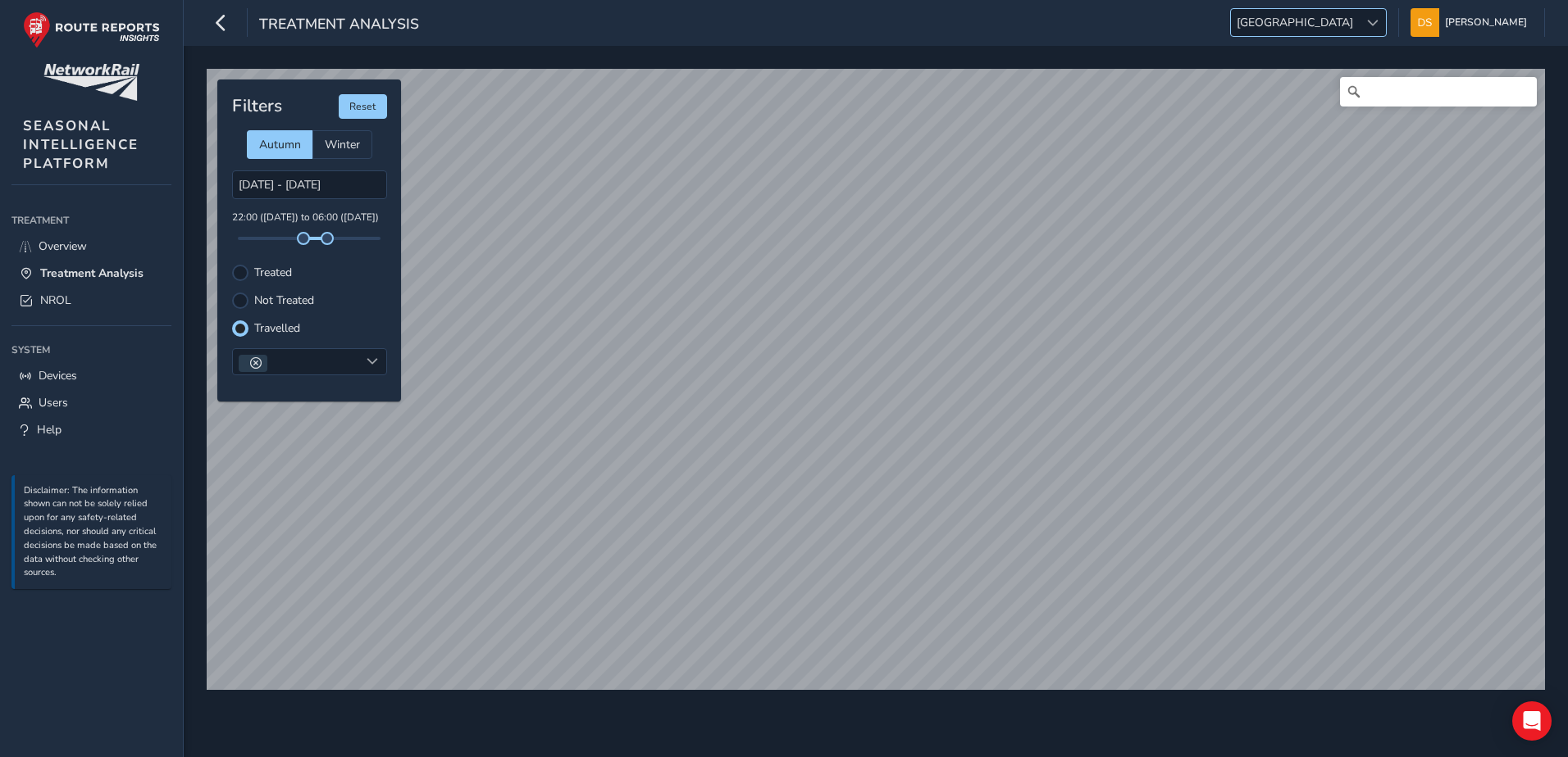
click at [1373, 25] on div at bounding box center [1372, 22] width 27 height 27
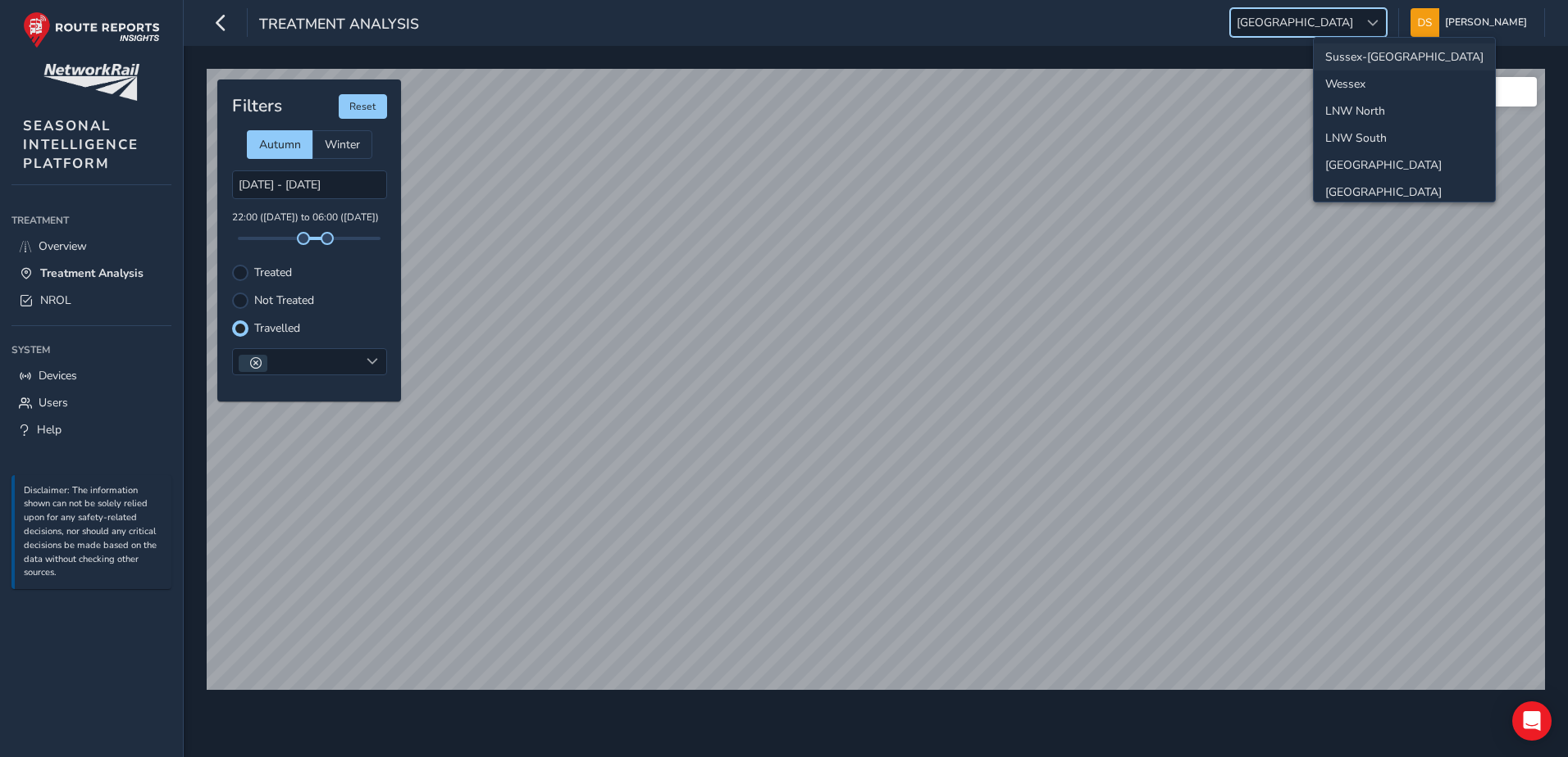
click at [1379, 49] on li "Sussex-[GEOGRAPHIC_DATA]" at bounding box center [1404, 57] width 181 height 27
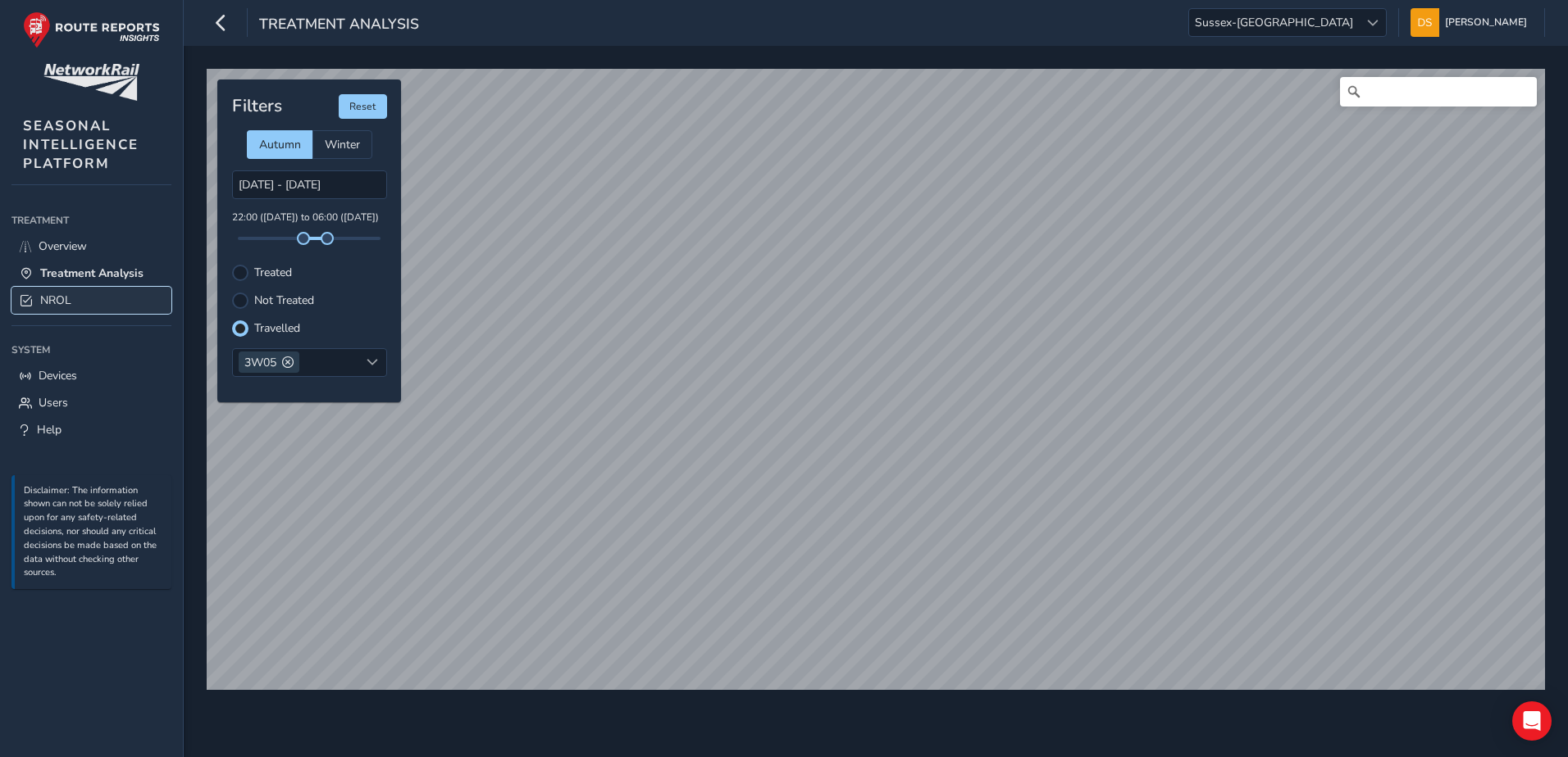
click at [57, 303] on span "NROL" at bounding box center [55, 300] width 31 height 15
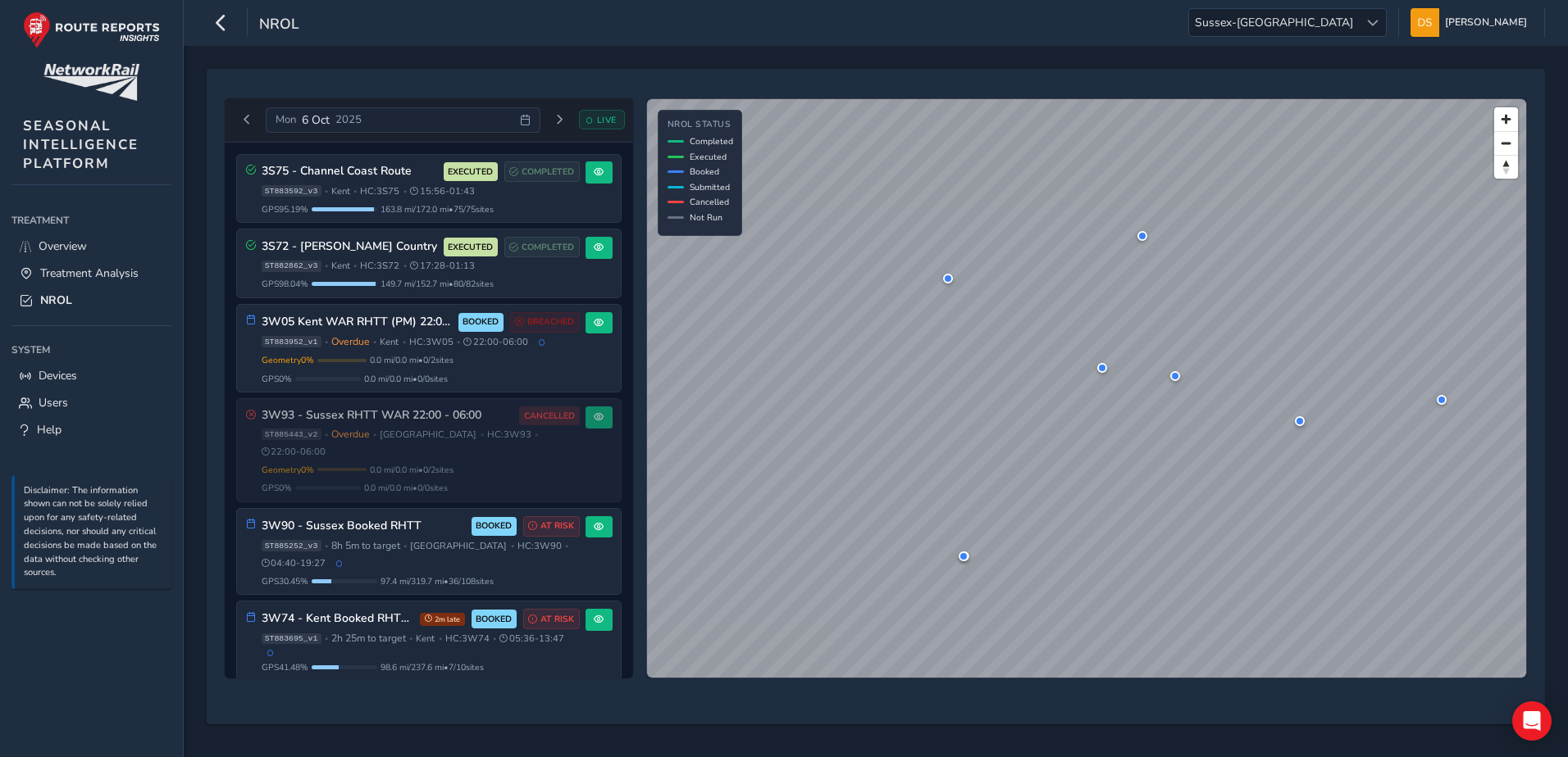
click at [525, 118] on icon at bounding box center [525, 120] width 11 height 11
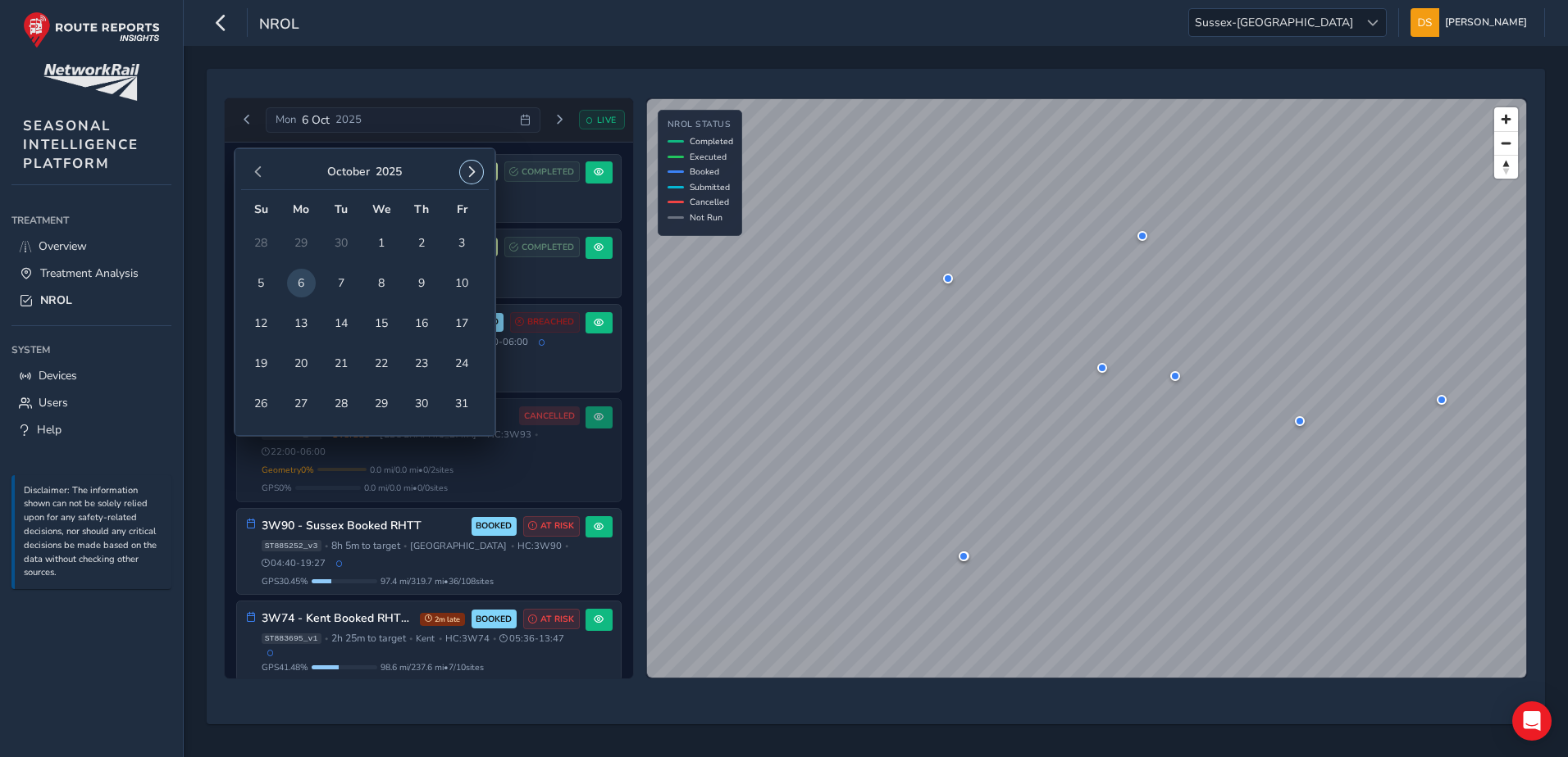
click at [468, 165] on button "button" at bounding box center [472, 172] width 23 height 23
click at [257, 170] on span "button" at bounding box center [258, 172] width 12 height 12
click at [474, 248] on span "4" at bounding box center [475, 243] width 29 height 29
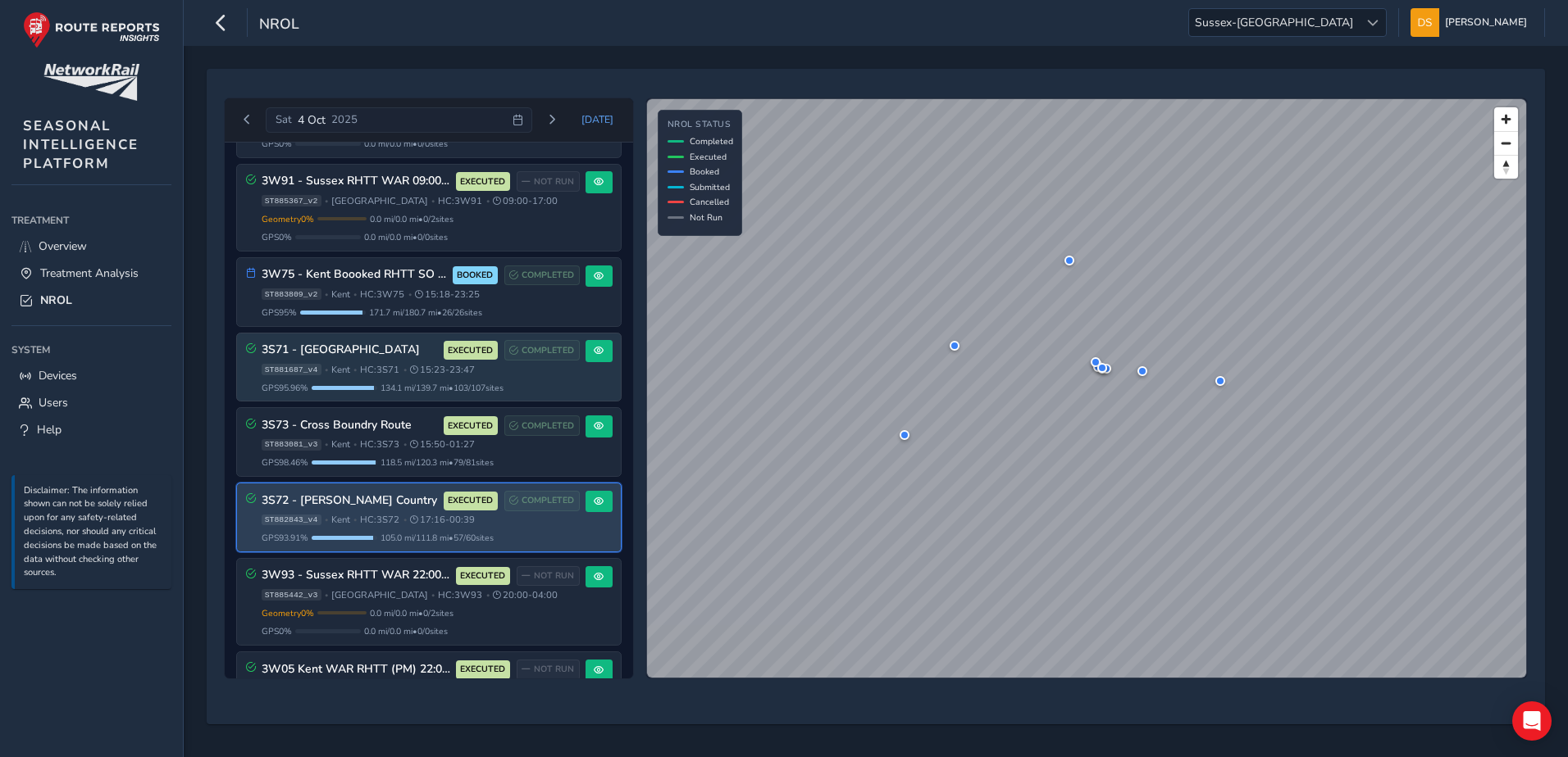
scroll to position [876, 0]
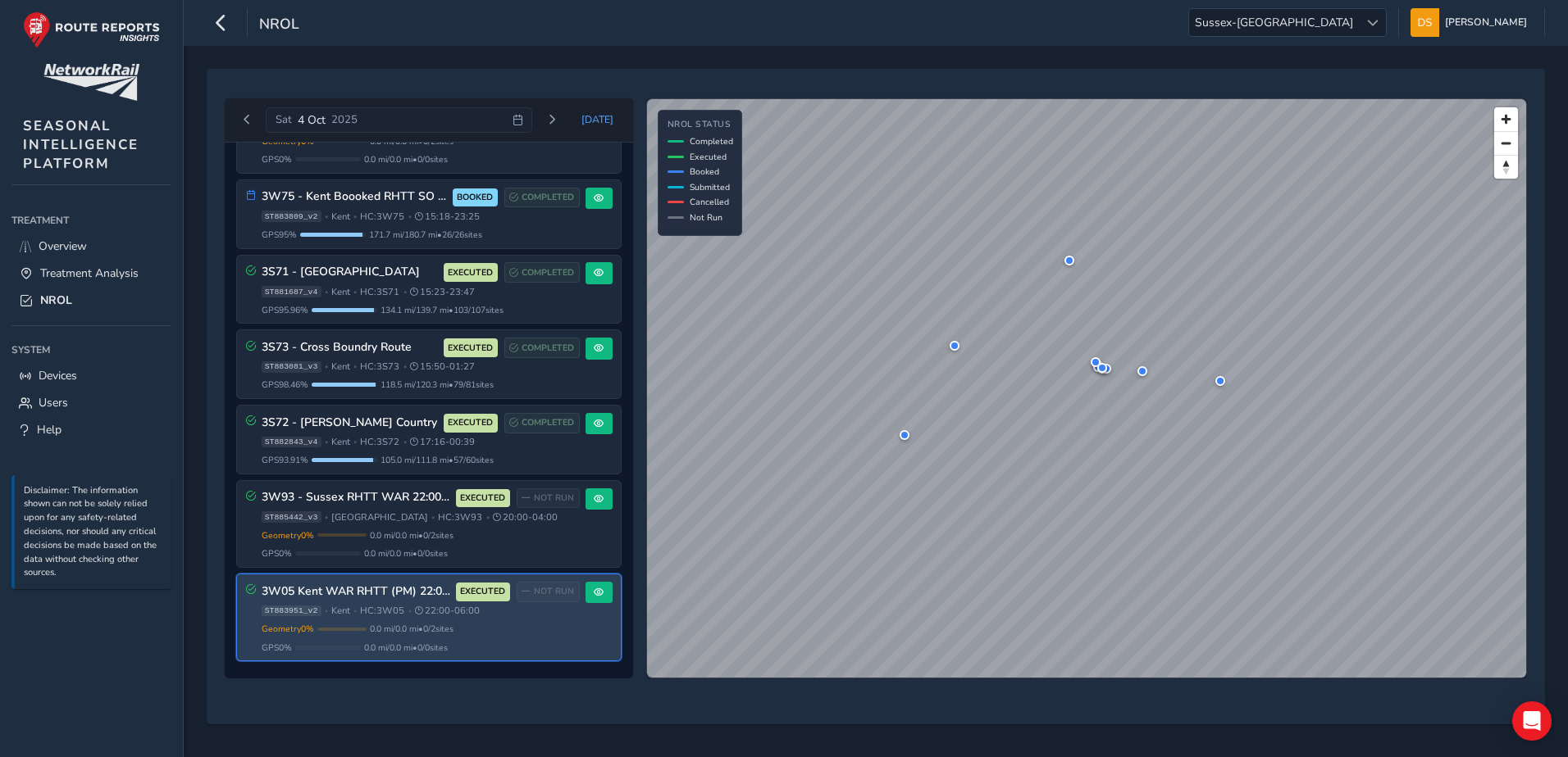
click at [335, 602] on div "3W05 Kent WAR RHTT (PM) 22:00 - 06:00 EXECUTED NOT RUN" at bounding box center [420, 592] width 318 height 21
click at [594, 589] on span at bounding box center [598, 592] width 10 height 10
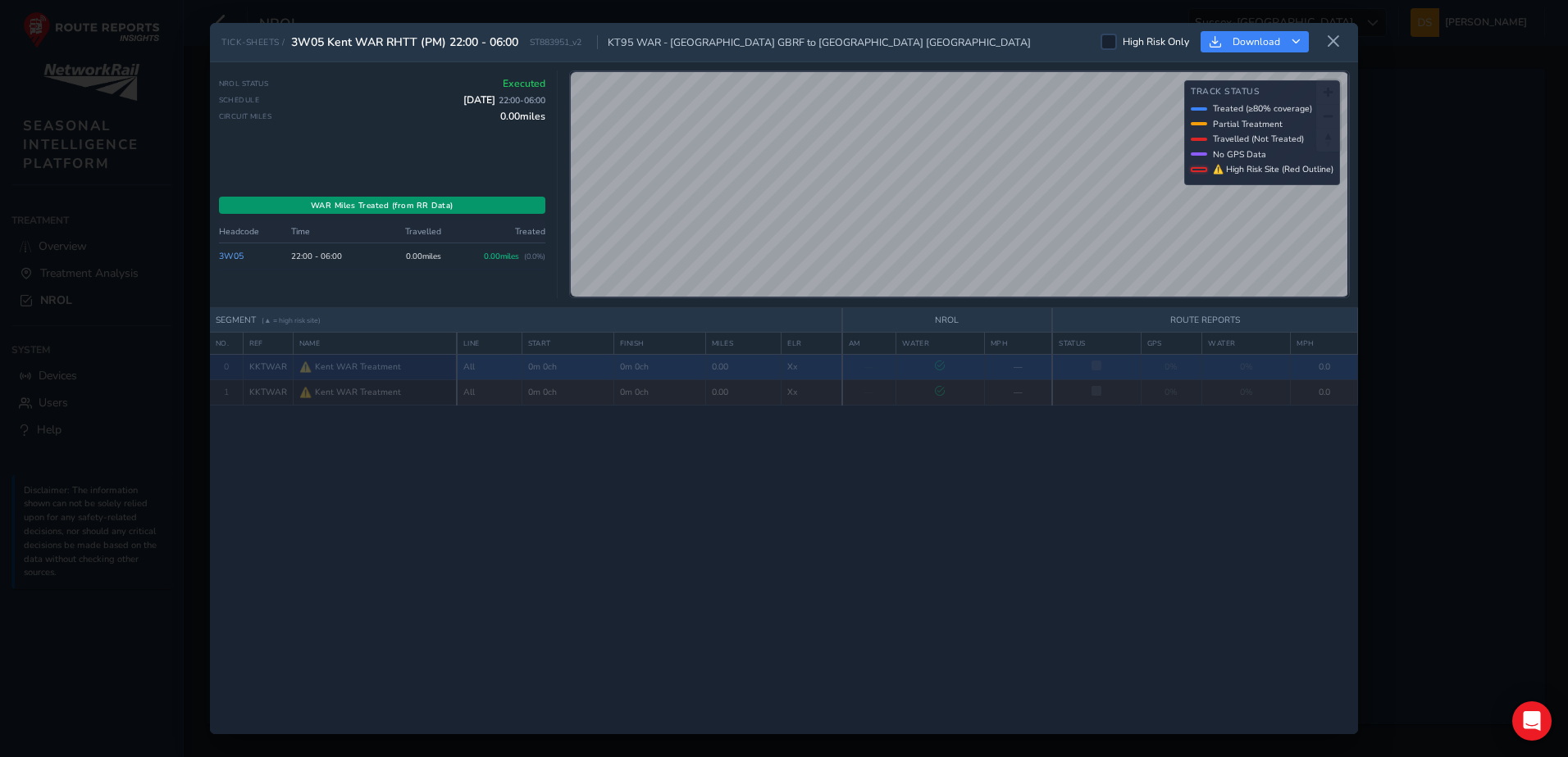
click at [432, 364] on div "⚠️ Kent WAR Treatment" at bounding box center [375, 366] width 152 height 13
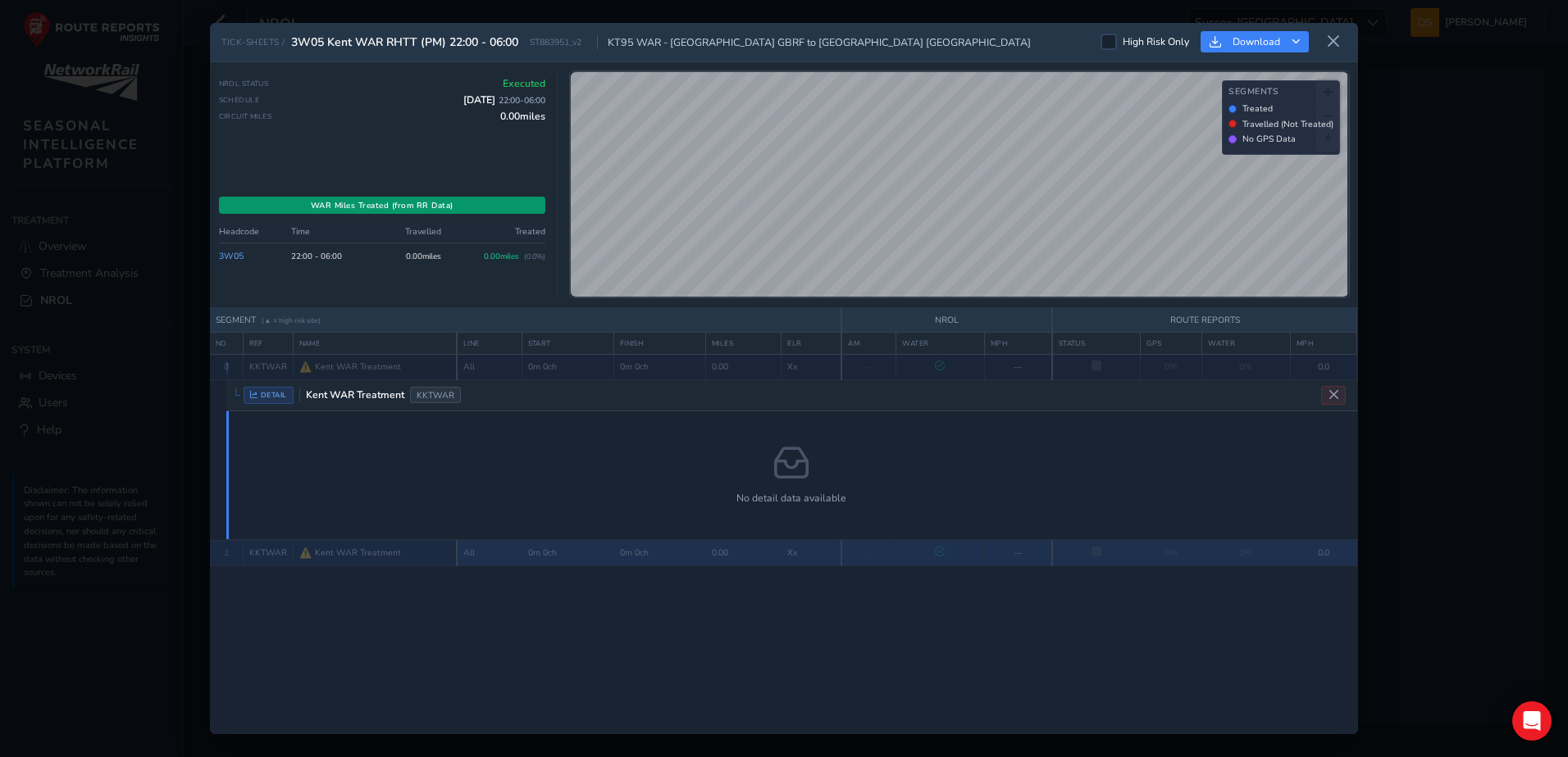
click at [259, 557] on td "KKTWAR" at bounding box center [268, 553] width 50 height 25
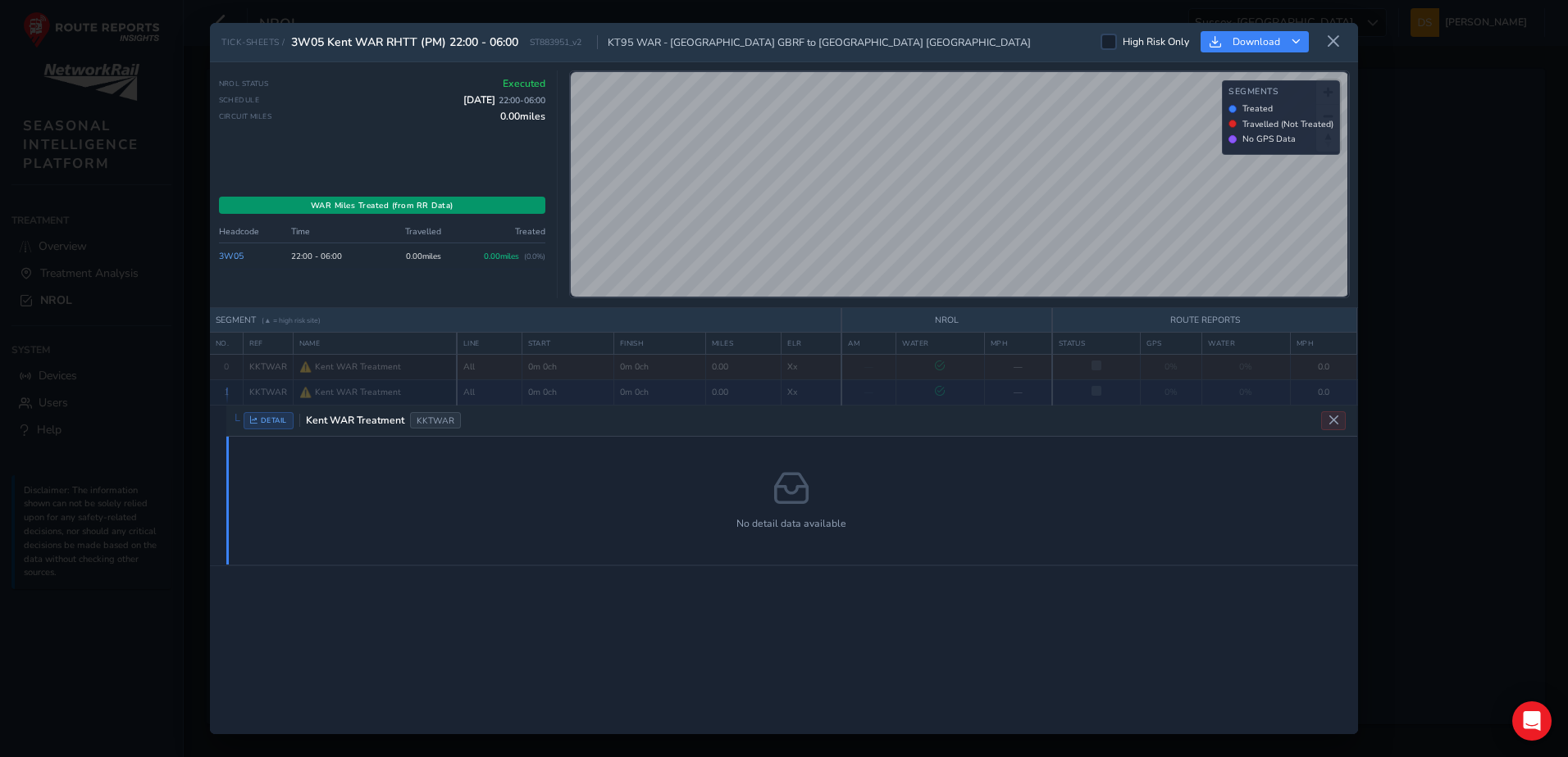
click at [260, 419] on span "DETAIL" at bounding box center [268, 420] width 50 height 17
click at [259, 428] on span "DETAIL" at bounding box center [268, 420] width 50 height 17
click at [259, 421] on span "DETAIL" at bounding box center [268, 420] width 50 height 17
click at [1333, 45] on icon at bounding box center [1333, 42] width 15 height 15
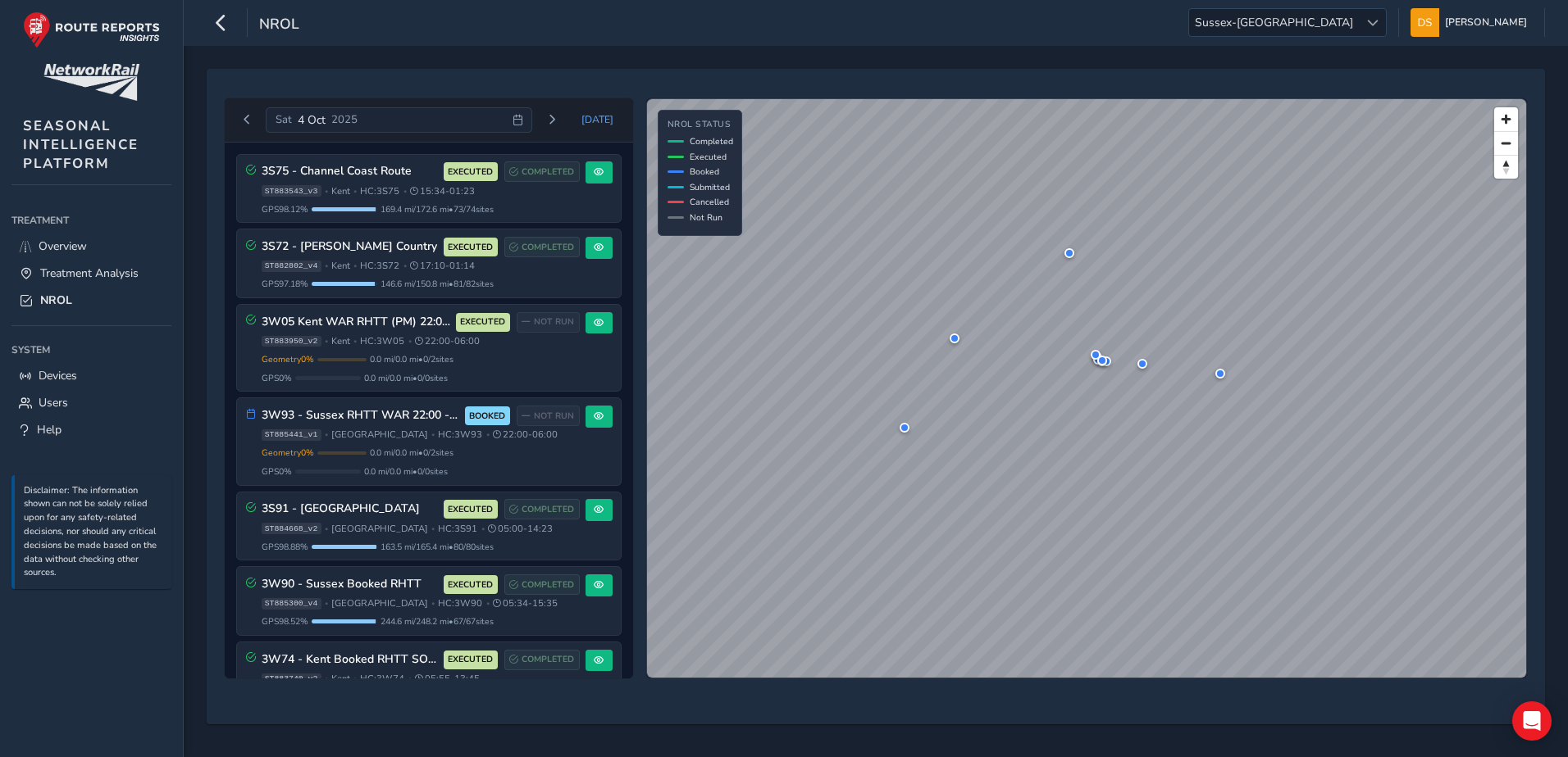
click at [504, 121] on div "Sat 4 Oct 2025" at bounding box center [399, 119] width 267 height 26
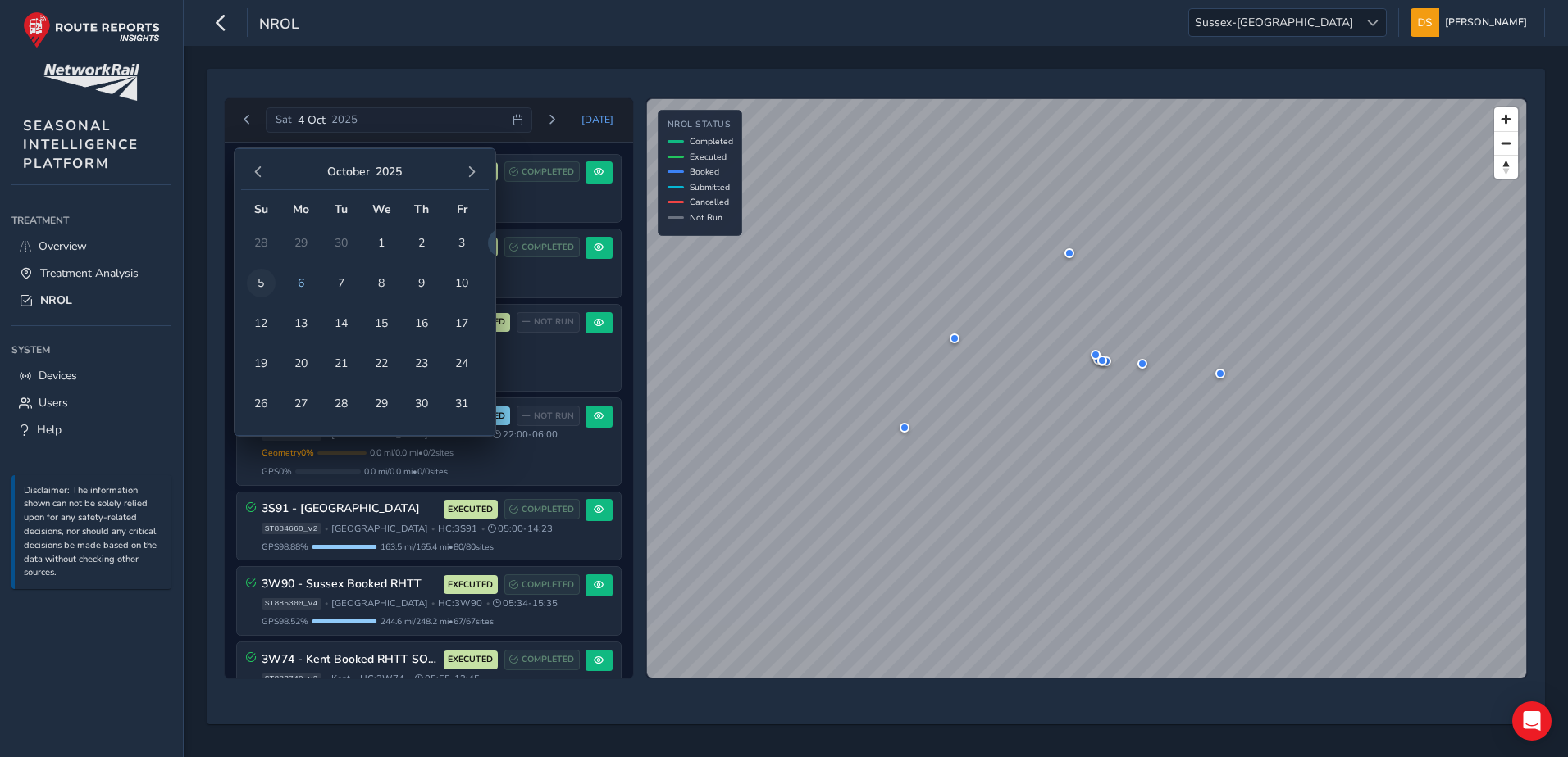
click at [260, 276] on span "5" at bounding box center [261, 284] width 29 height 29
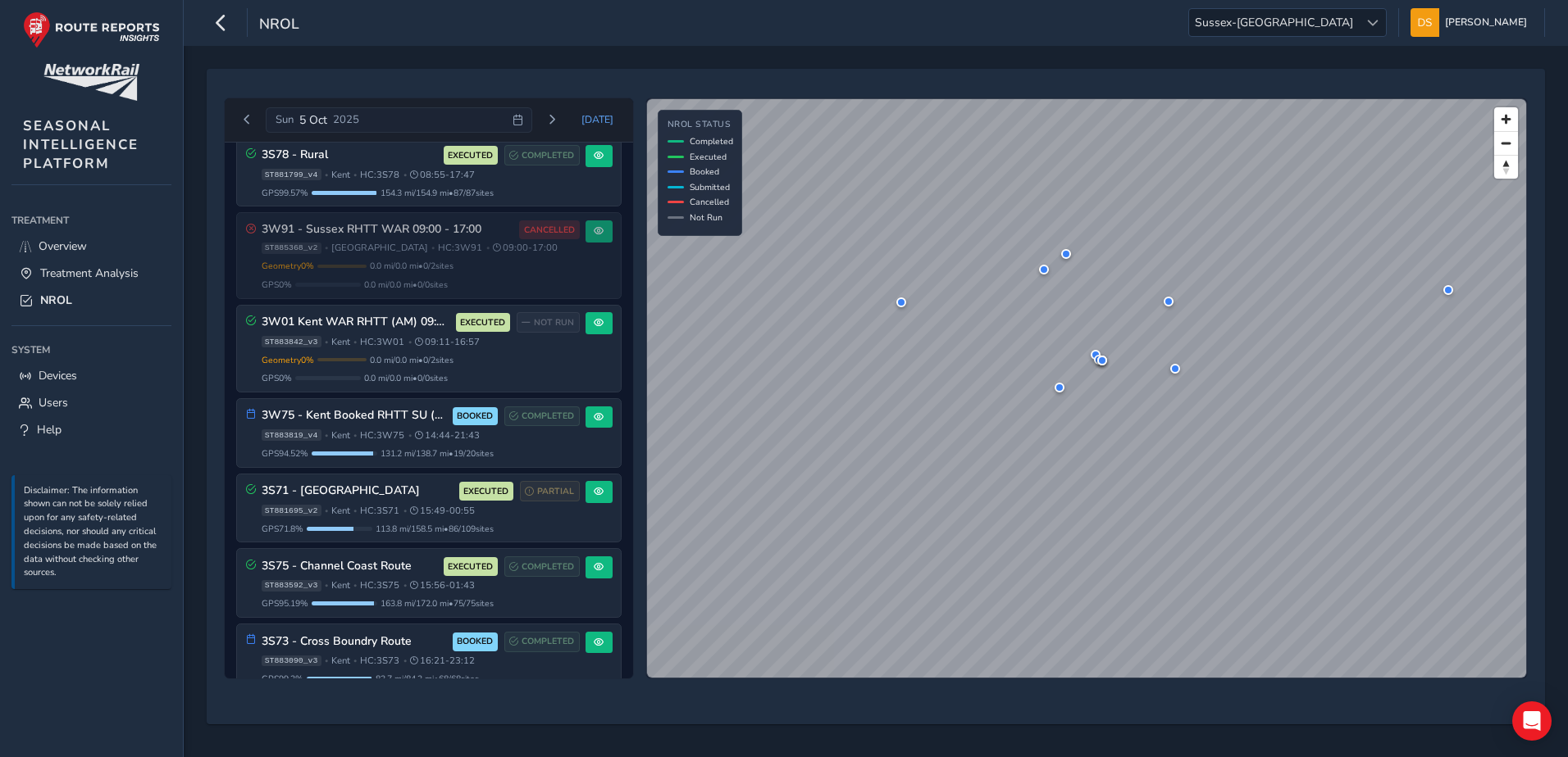
scroll to position [655, 0]
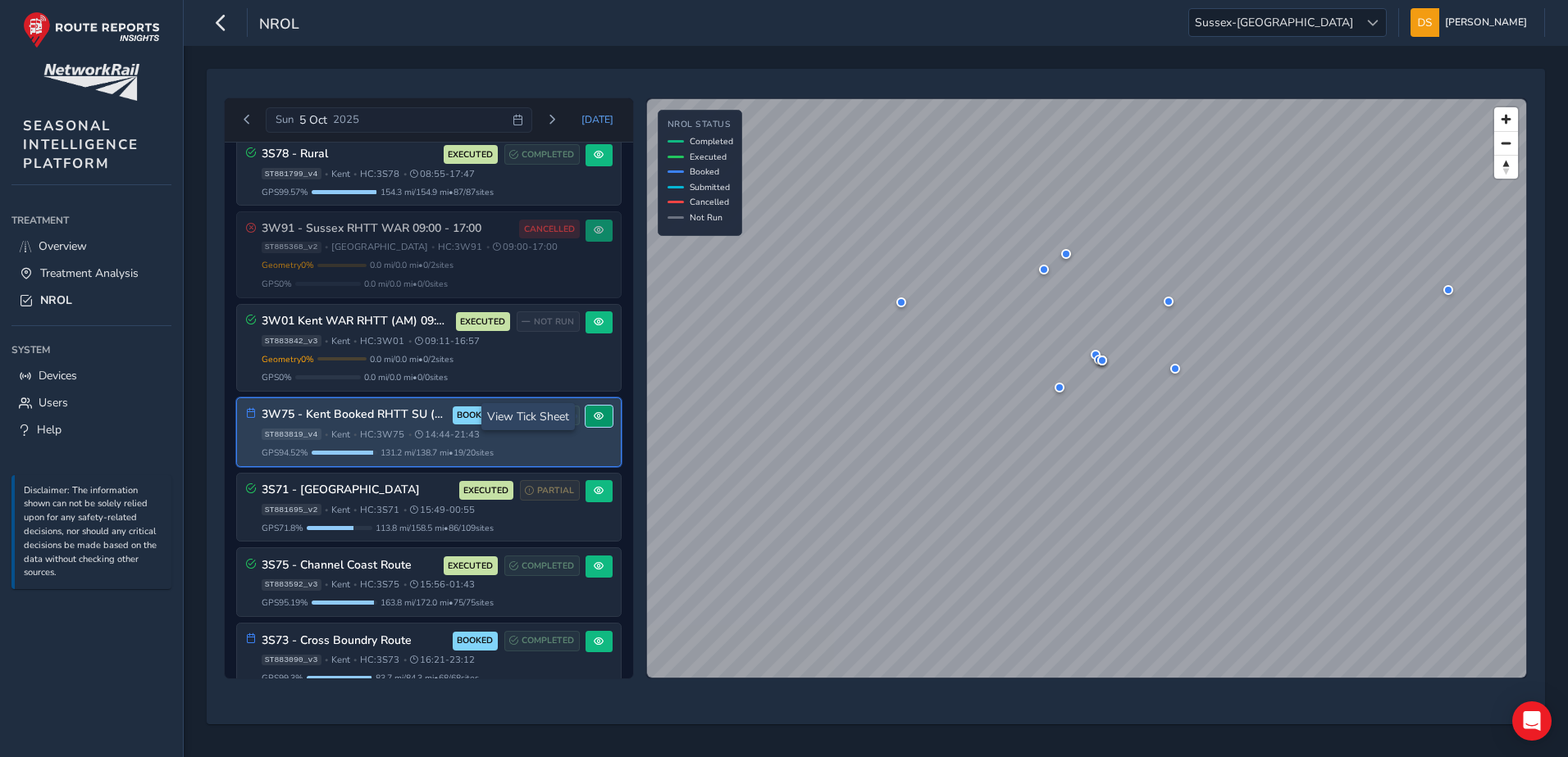
click at [594, 415] on span at bounding box center [598, 416] width 10 height 10
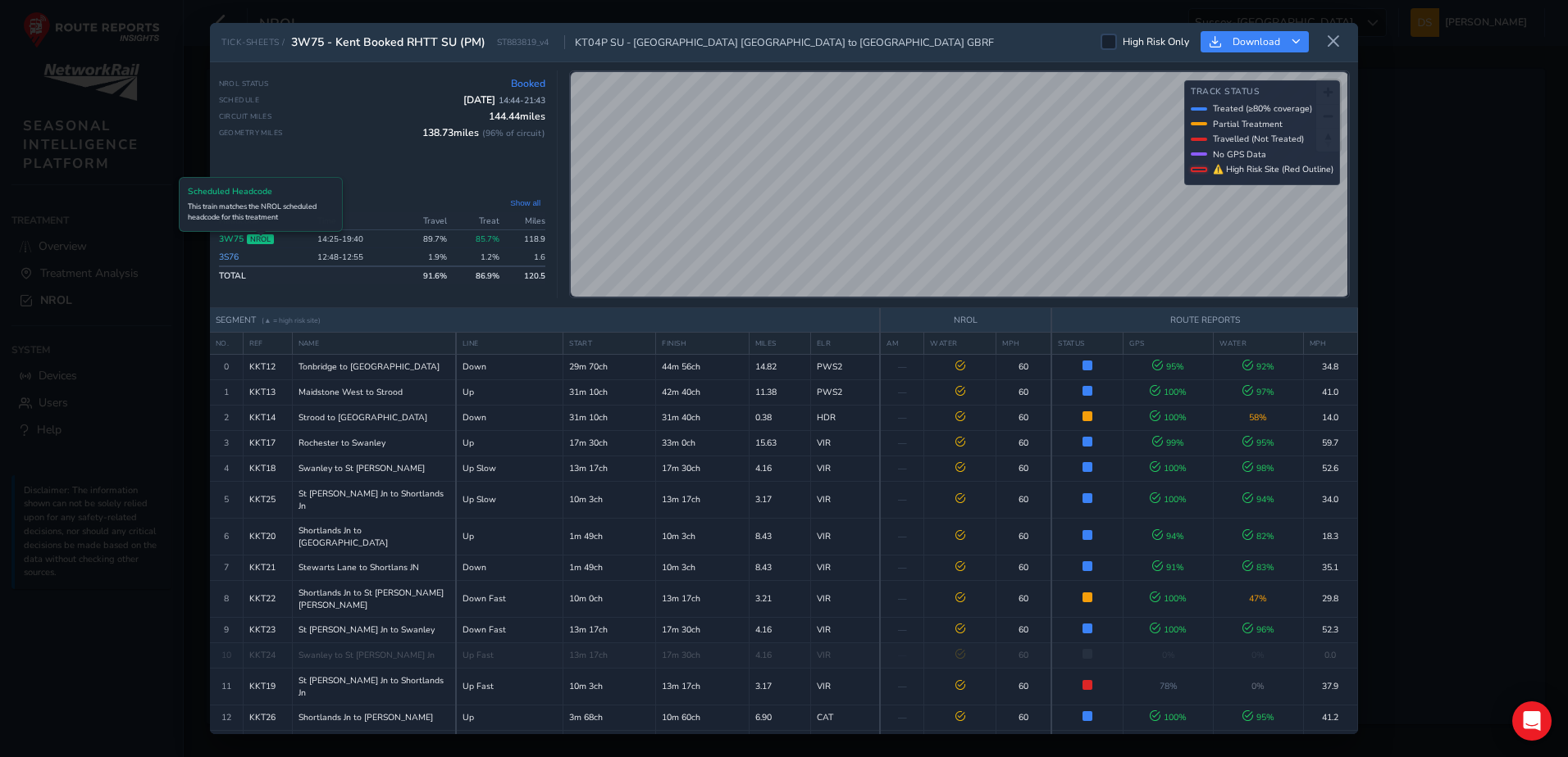
click at [271, 235] on span "NROL" at bounding box center [260, 239] width 27 height 10
click at [258, 236] on span "NROL" at bounding box center [260, 239] width 27 height 10
click at [528, 198] on button "Show all" at bounding box center [524, 203] width 40 height 12
click at [225, 239] on link "3W75" at bounding box center [231, 239] width 25 height 12
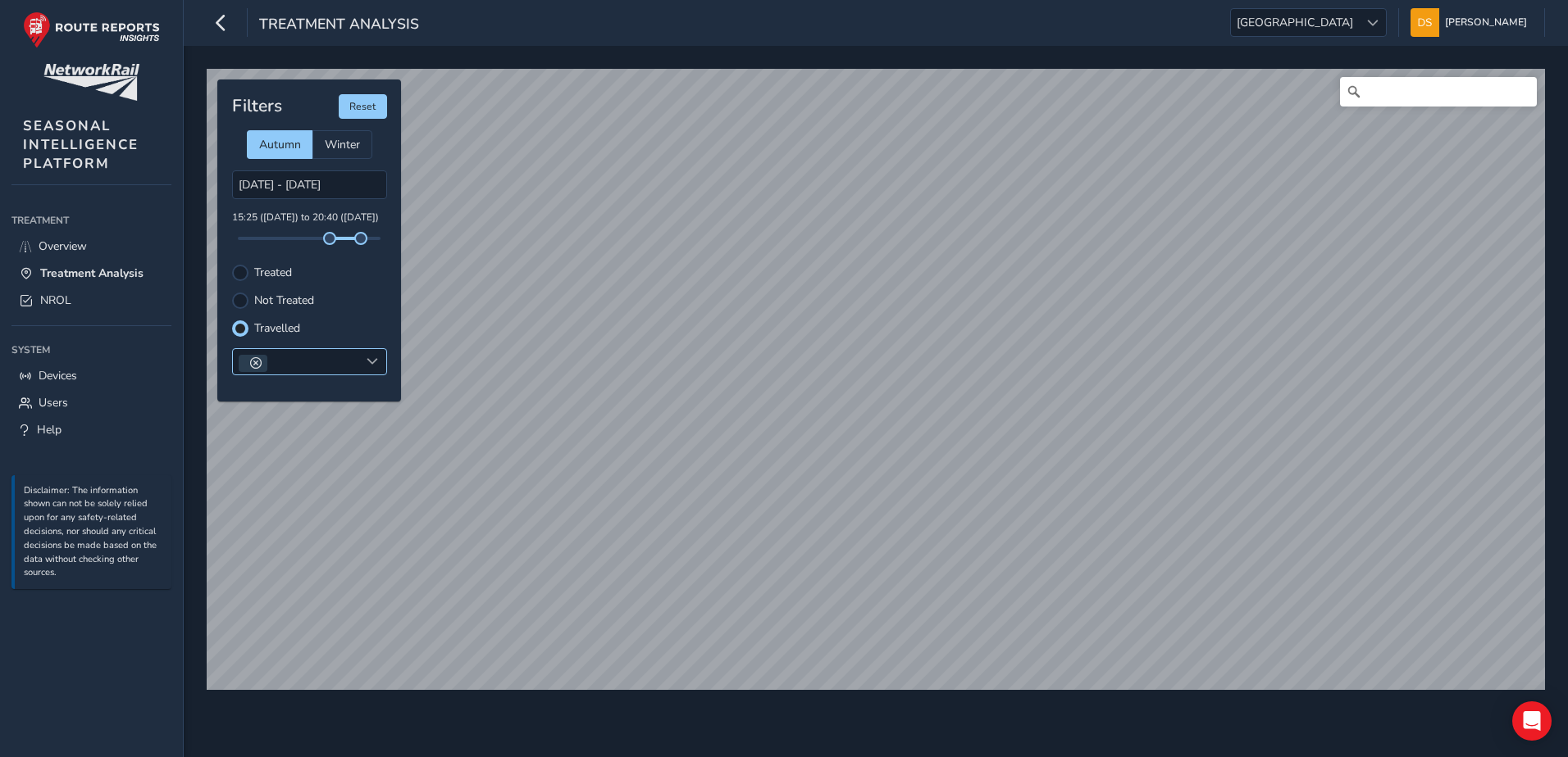
click at [368, 363] on span at bounding box center [372, 361] width 12 height 12
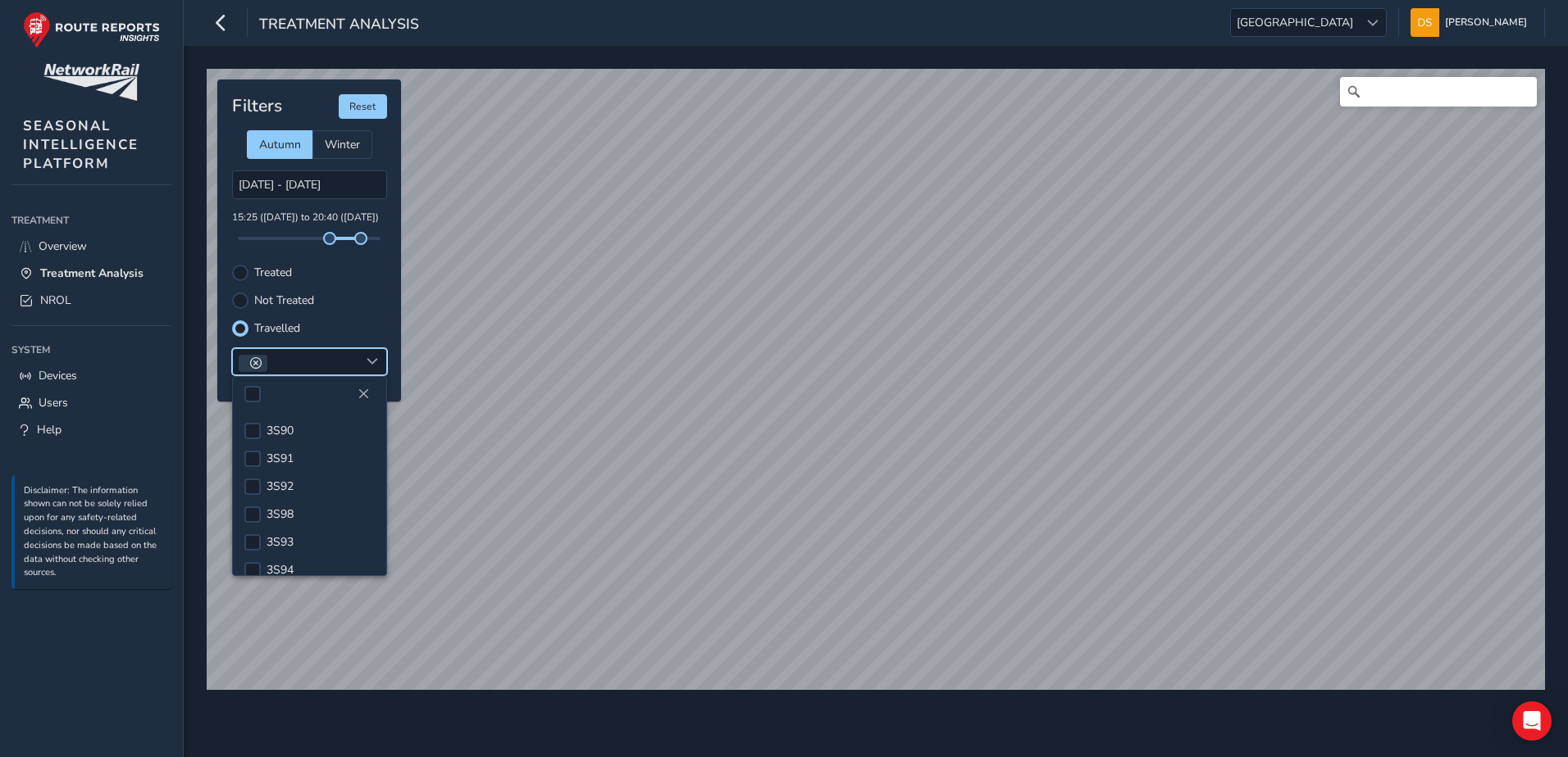
click at [248, 359] on div at bounding box center [253, 363] width 29 height 17
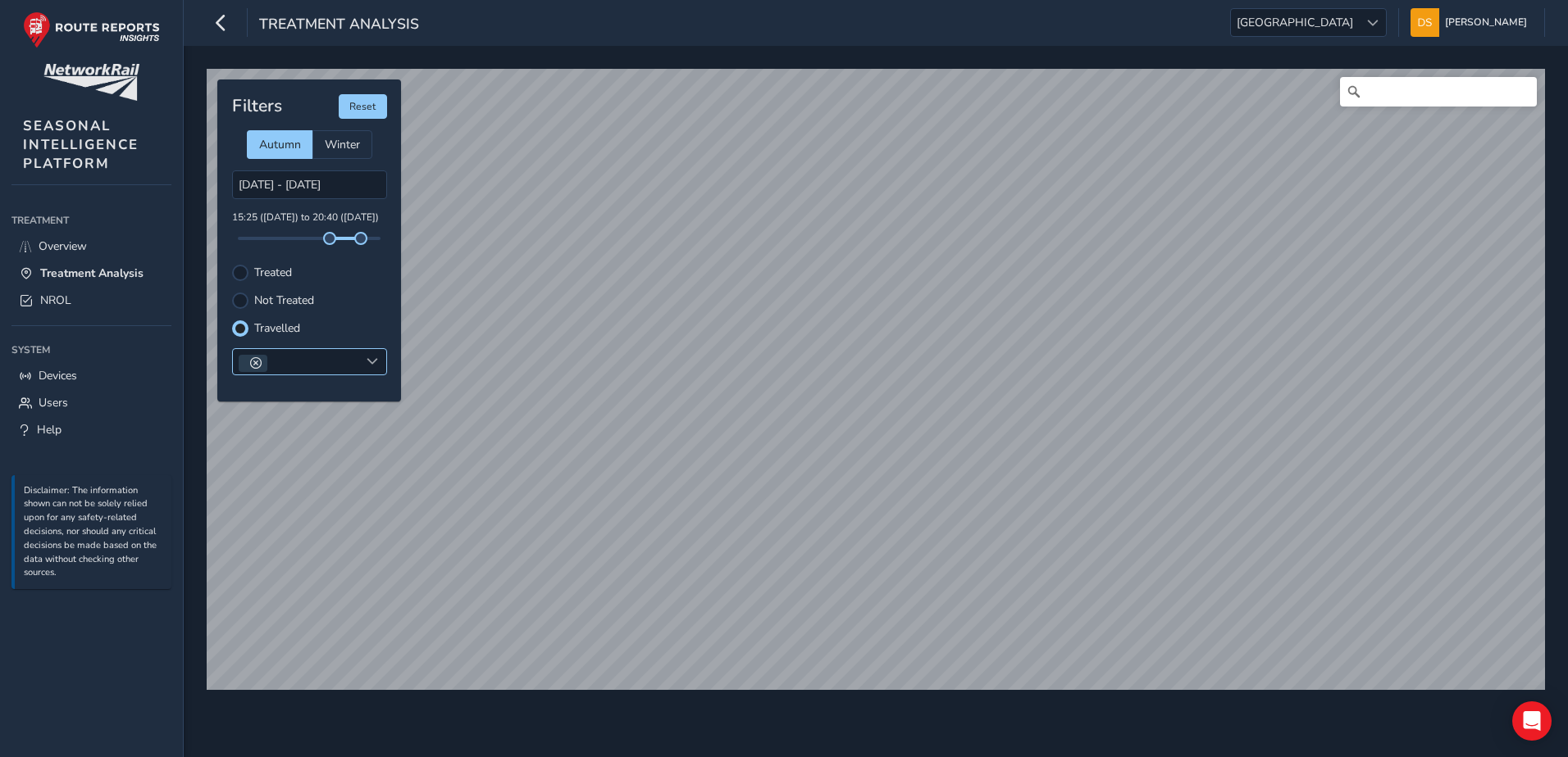
click at [252, 359] on span at bounding box center [255, 363] width 12 height 12
click at [353, 358] on div "Select headcodes" at bounding box center [296, 363] width 127 height 27
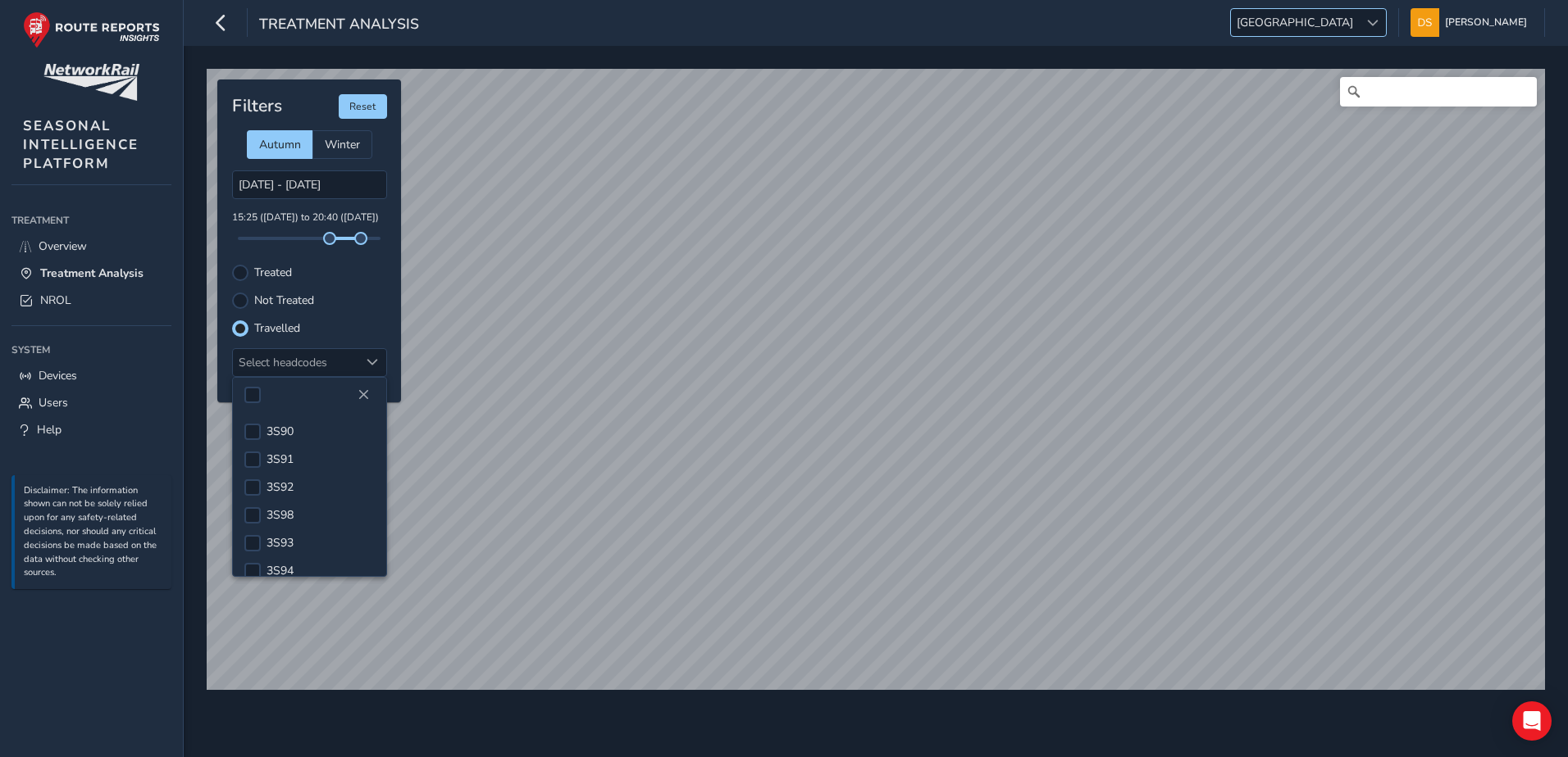
click at [1353, 23] on span "[GEOGRAPHIC_DATA]" at bounding box center [1294, 22] width 128 height 27
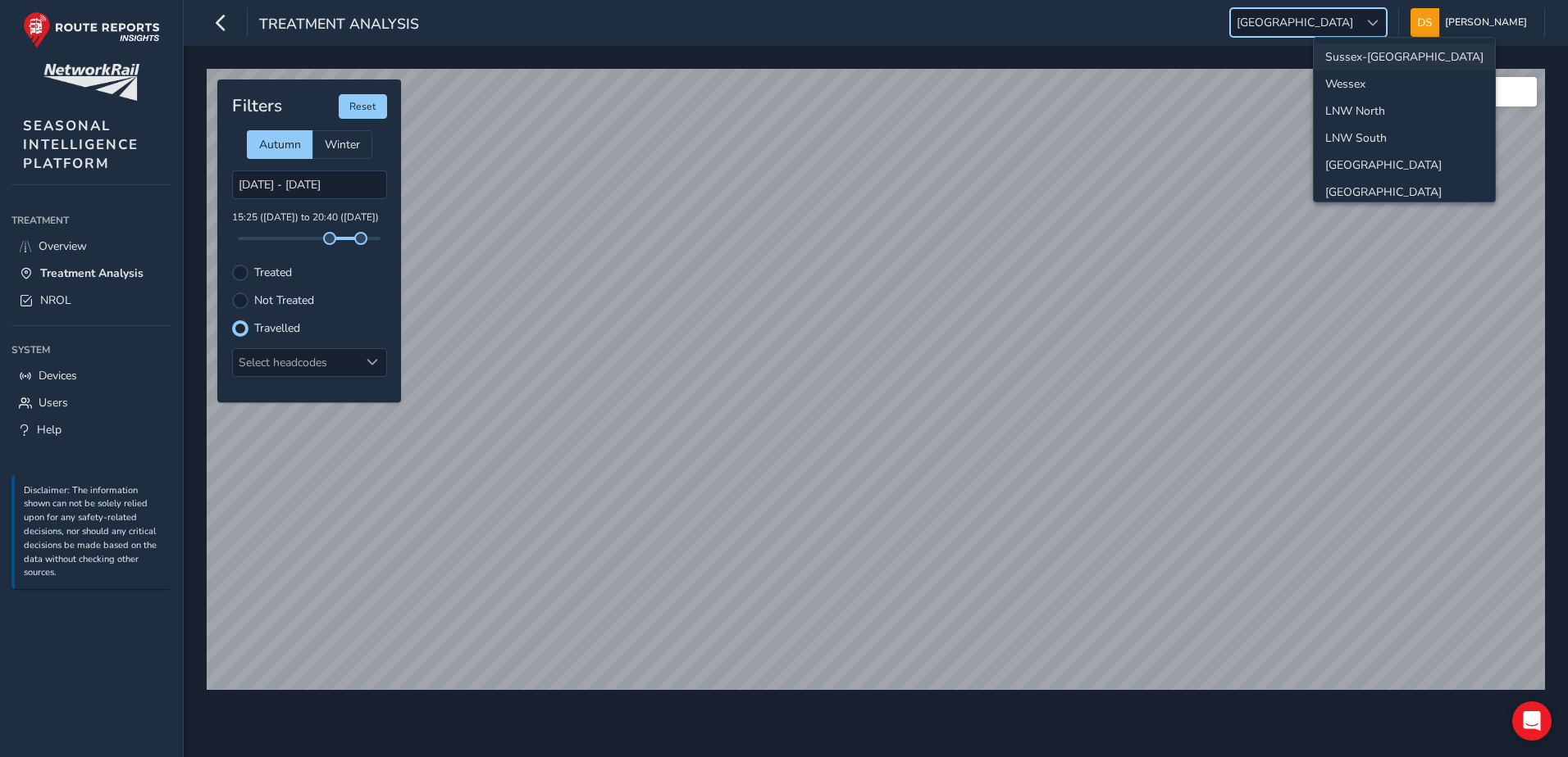
click at [1356, 53] on li "Sussex-[GEOGRAPHIC_DATA]" at bounding box center [1404, 57] width 181 height 27
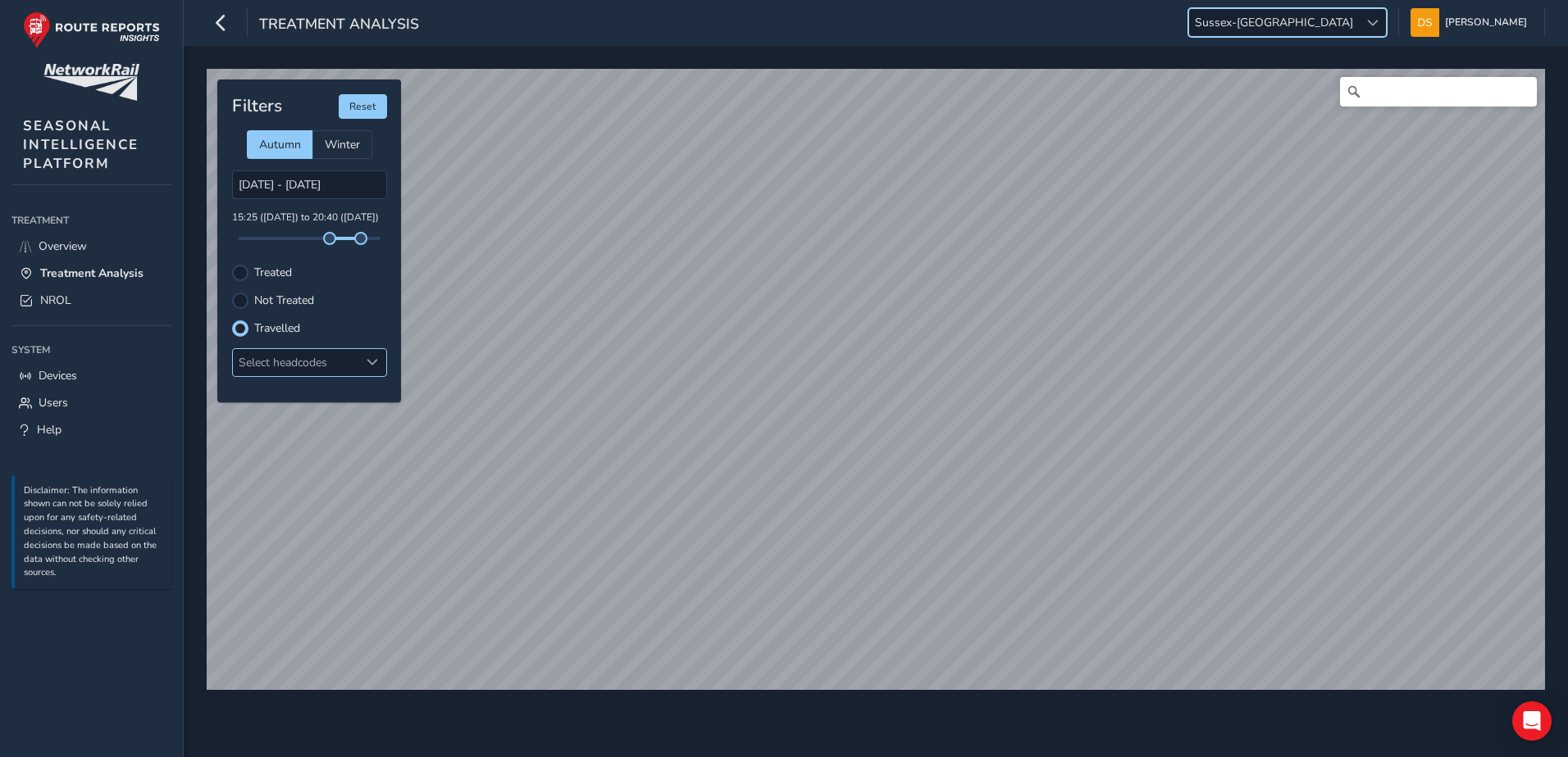
click at [348, 354] on div "Select headcodes" at bounding box center [296, 363] width 127 height 27
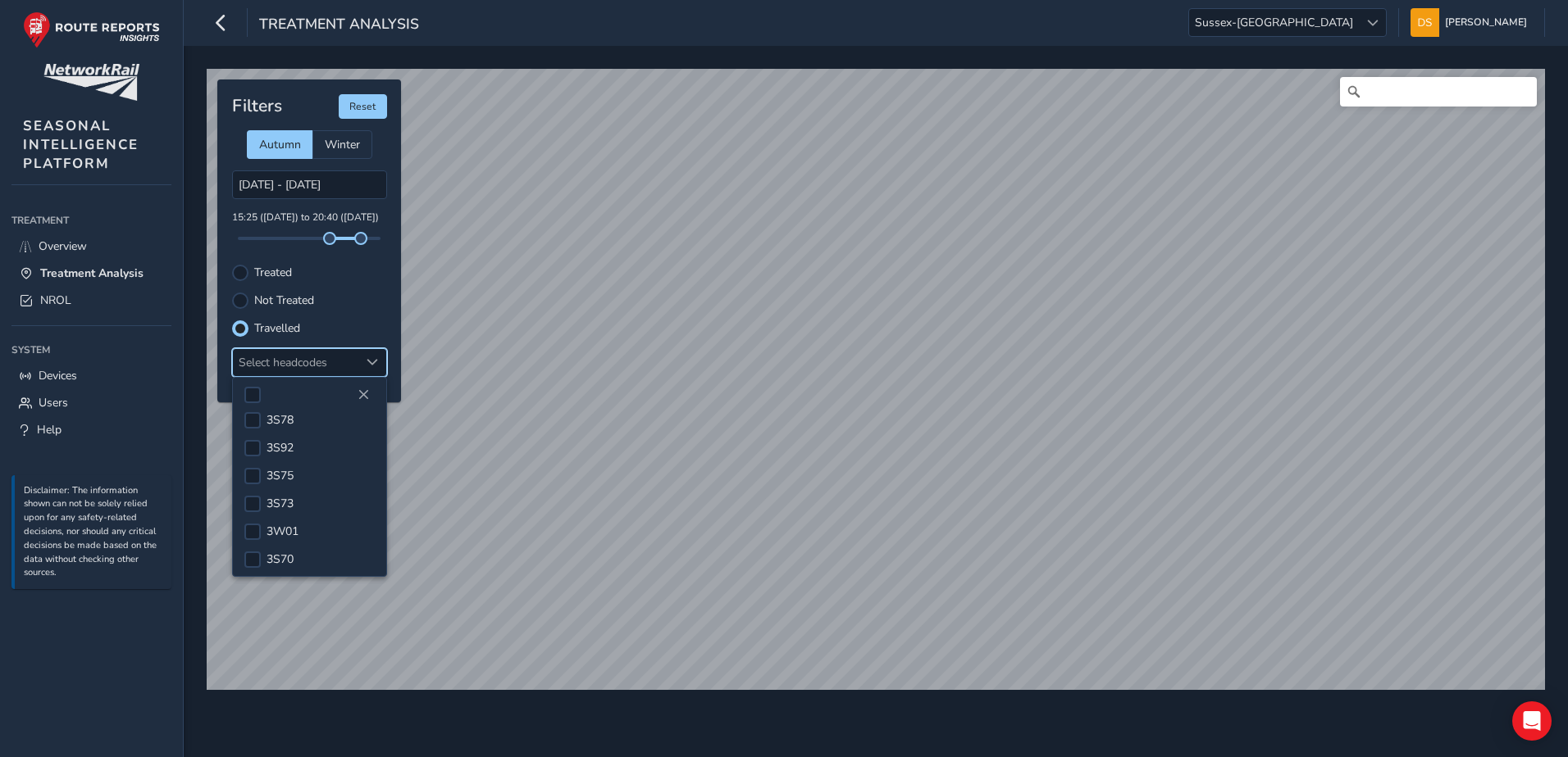
scroll to position [432, 0]
click at [291, 416] on span "3W75" at bounding box center [283, 416] width 32 height 15
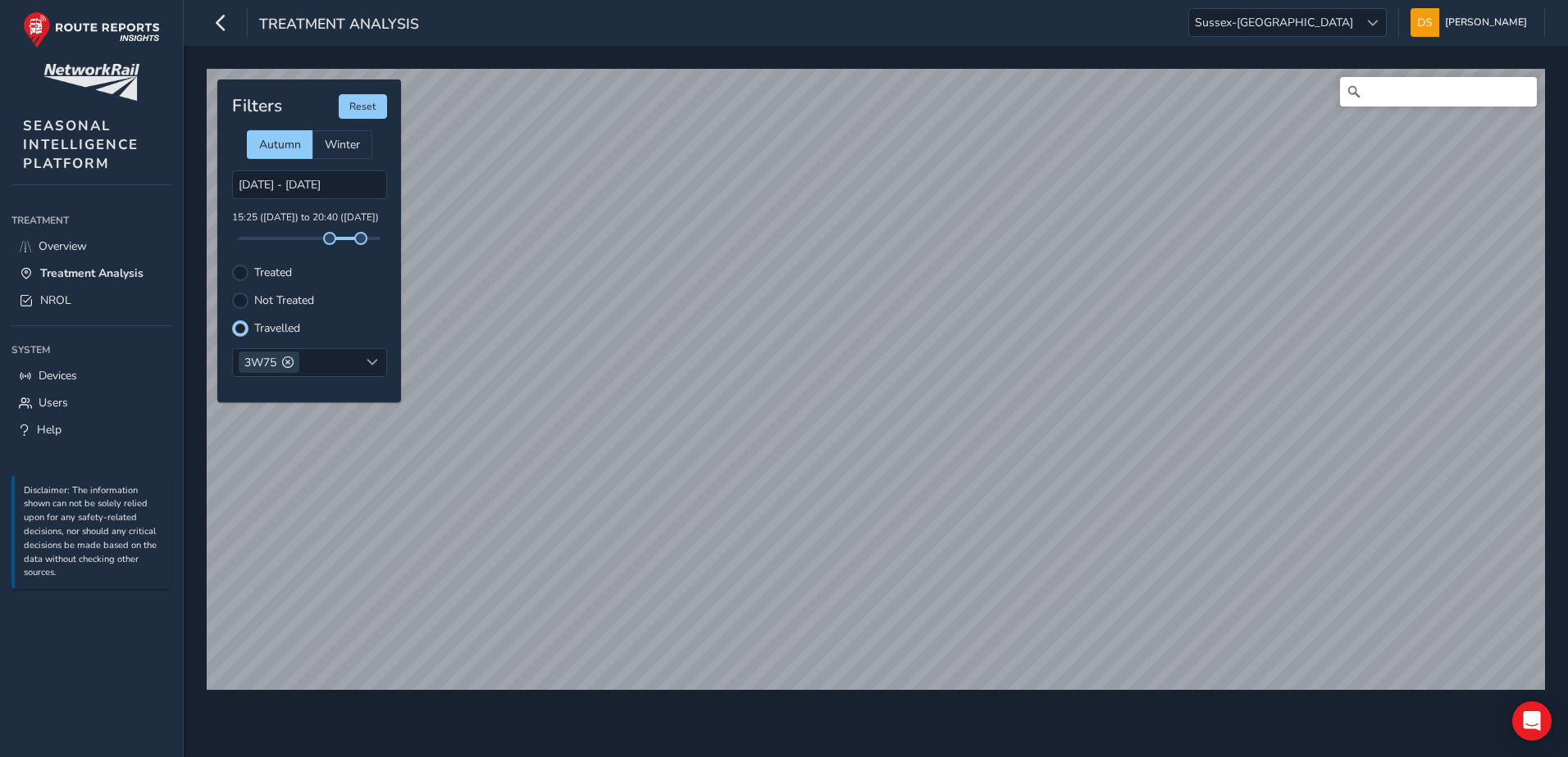
click at [252, 267] on div "Treated" at bounding box center [309, 273] width 155 height 16
click at [242, 270] on div at bounding box center [240, 273] width 16 height 16
click at [83, 271] on span "Treatment Analysis" at bounding box center [92, 273] width 103 height 15
type input "[DATE] - [DATE]"
click at [326, 358] on div "Select headcodes" at bounding box center [296, 363] width 127 height 27
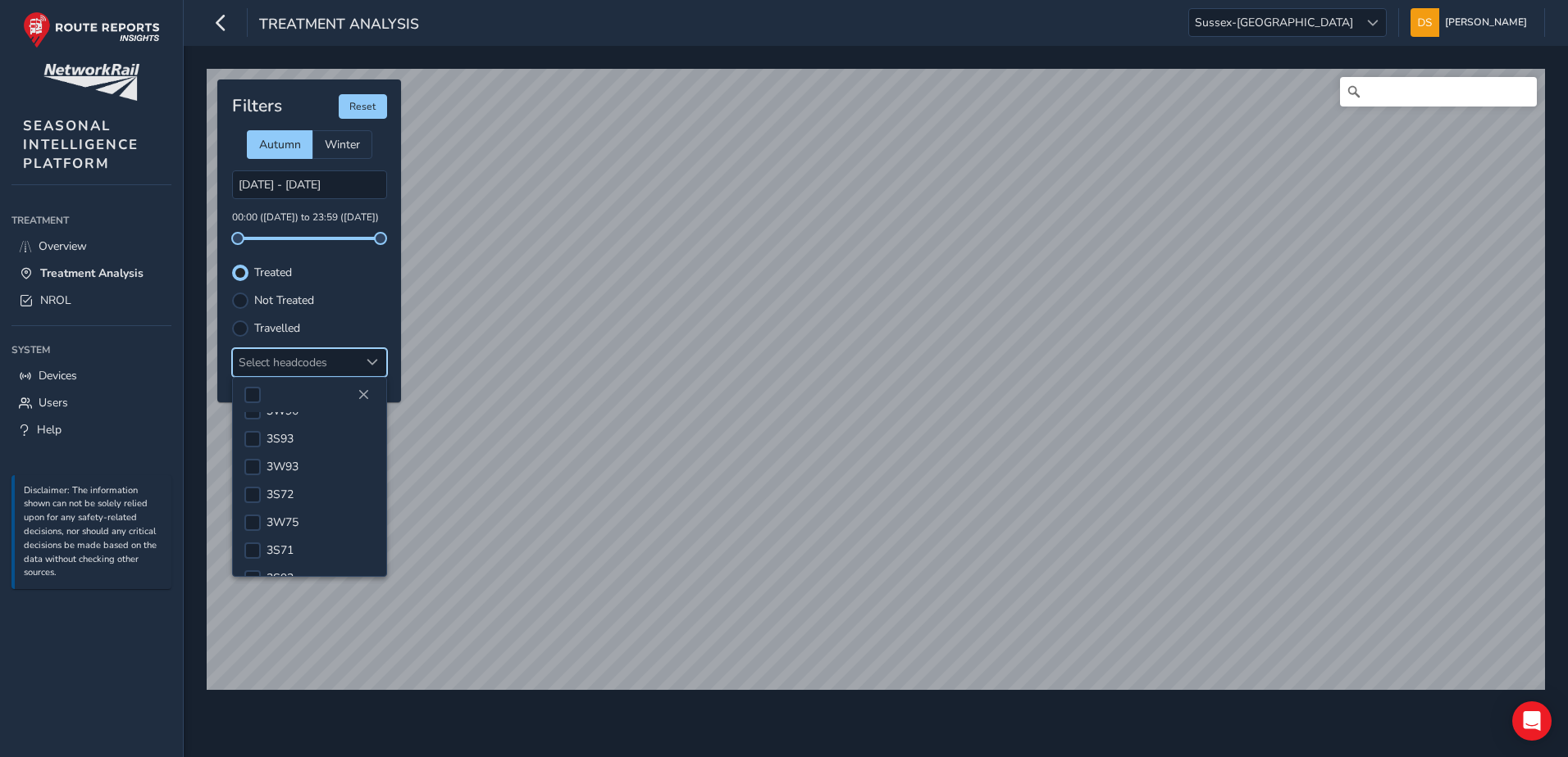
scroll to position [248, 0]
click at [295, 522] on span "3W75" at bounding box center [283, 518] width 32 height 15
click at [107, 307] on link "NROL" at bounding box center [91, 300] width 160 height 27
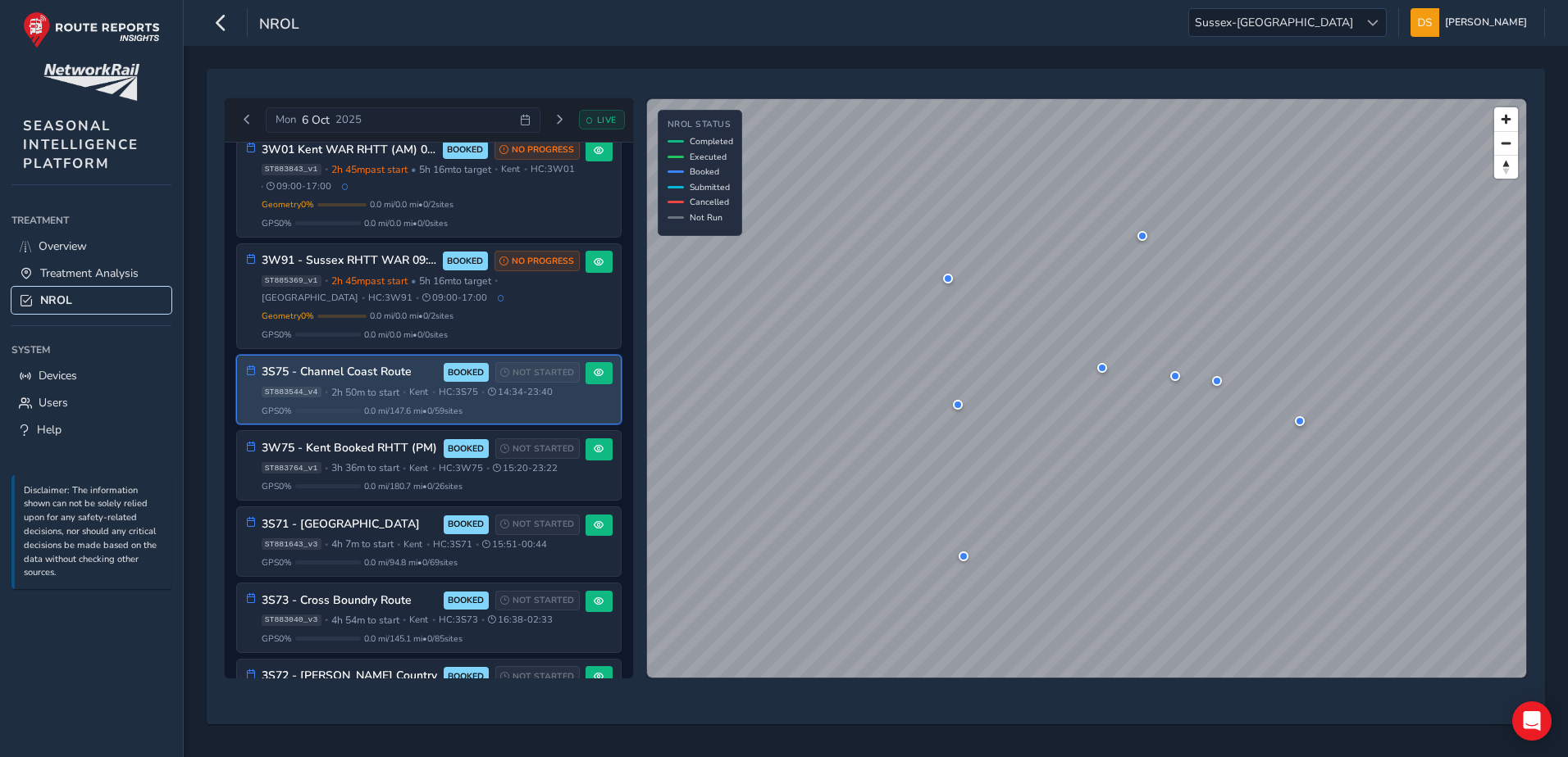
scroll to position [983, 0]
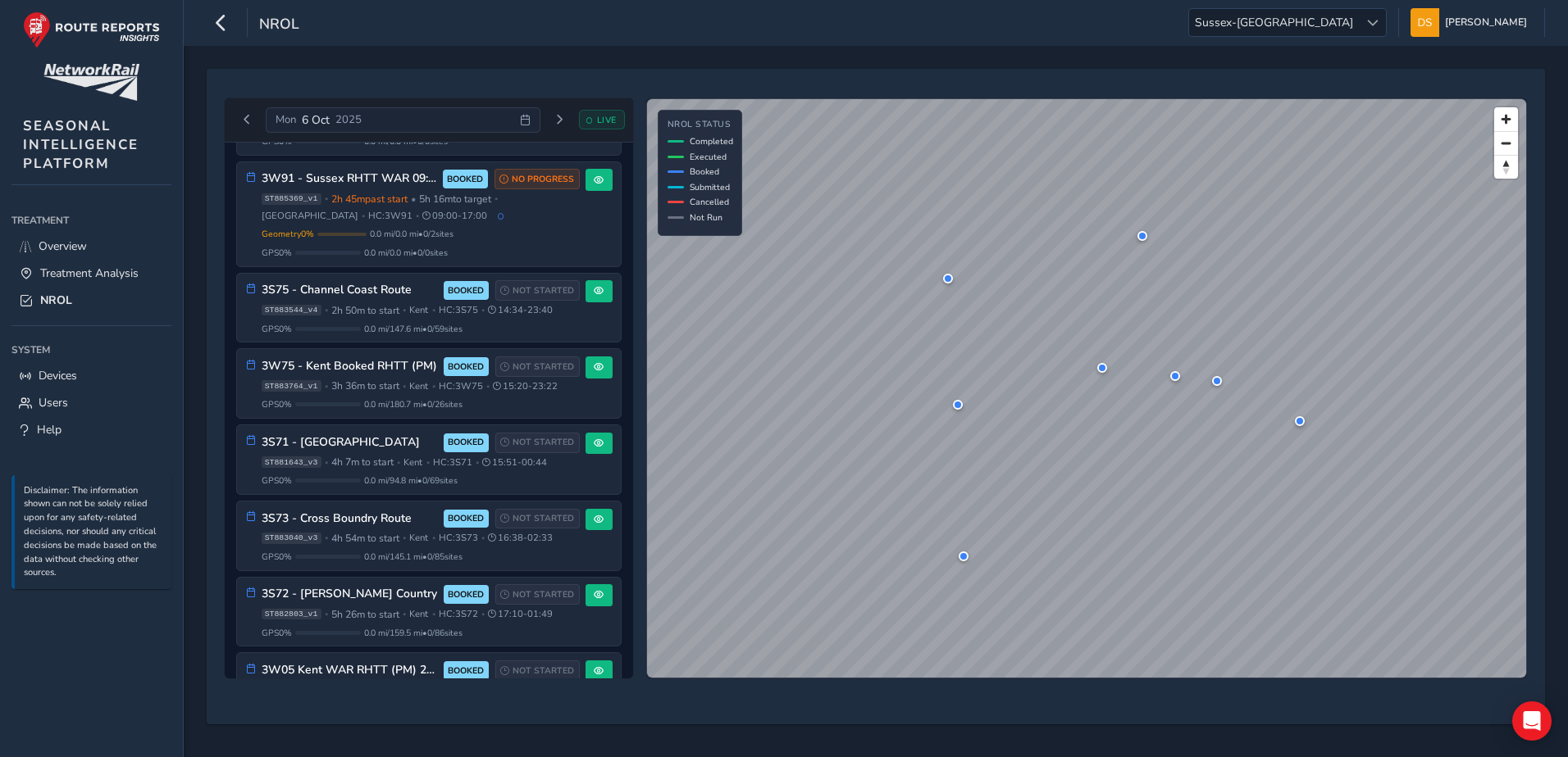
click at [502, 111] on div "Mon 6 Oct 2025" at bounding box center [402, 119] width 274 height 26
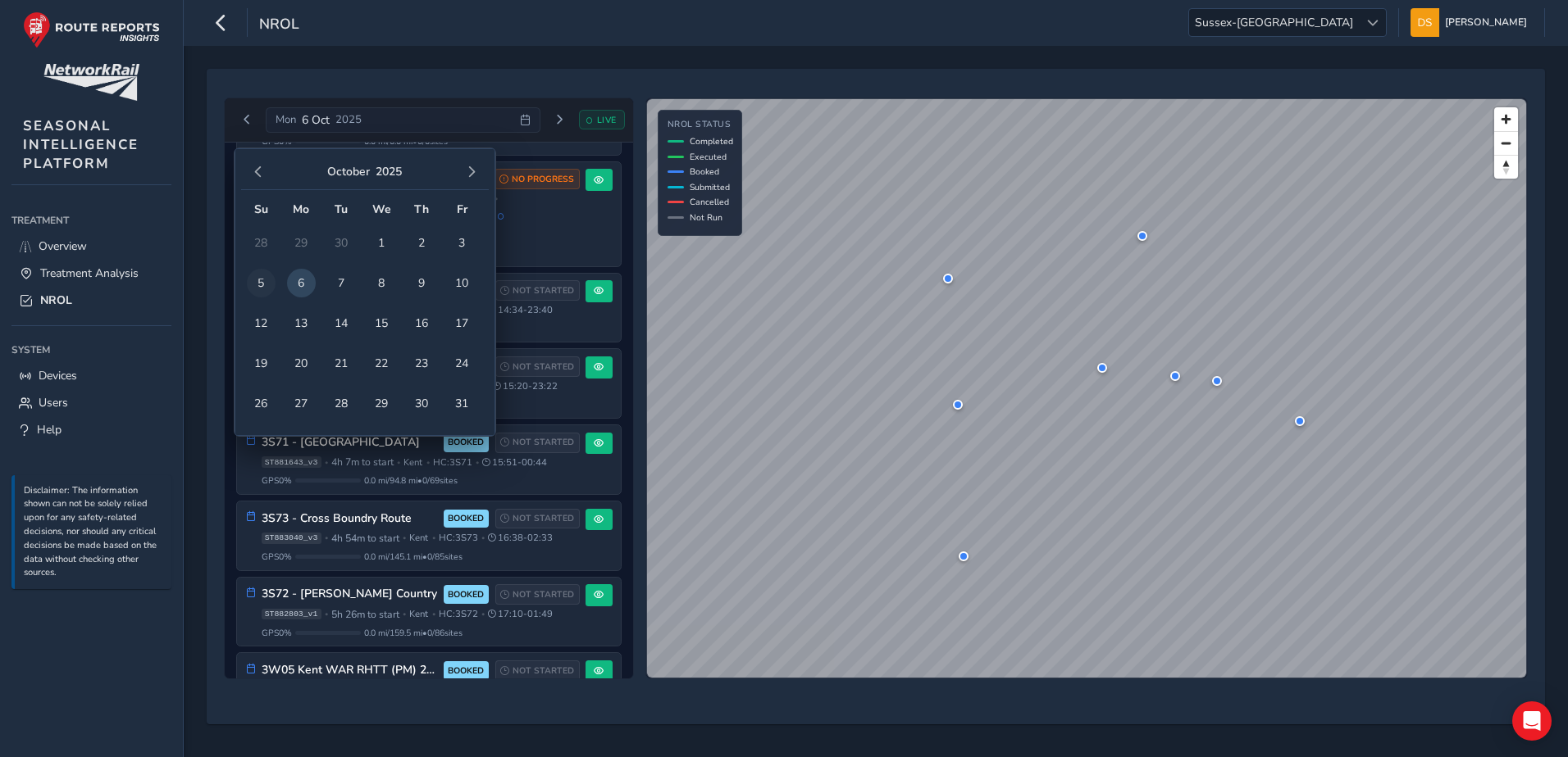
click at [258, 281] on span "5" at bounding box center [261, 284] width 29 height 29
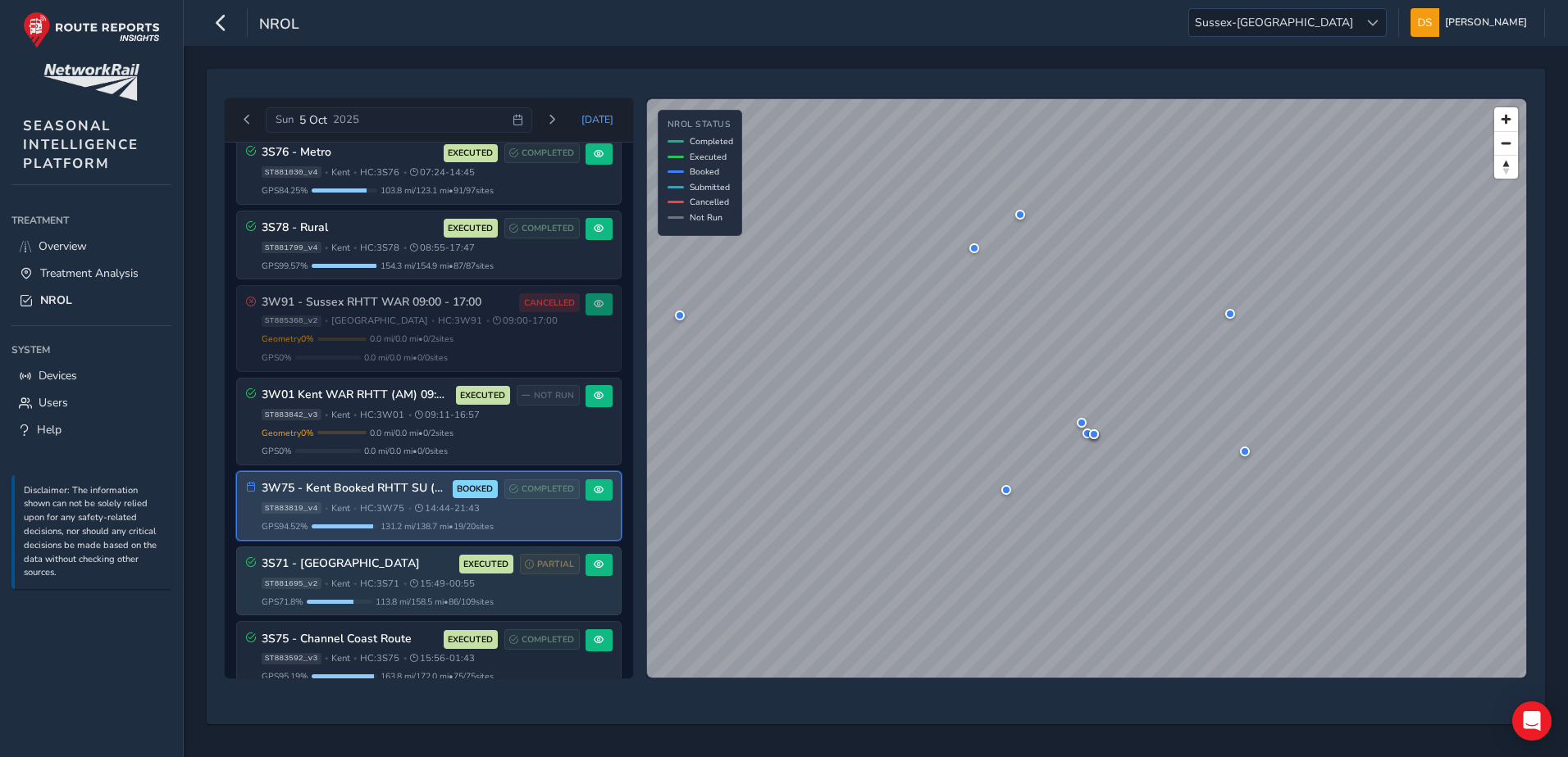
scroll to position [621, 0]
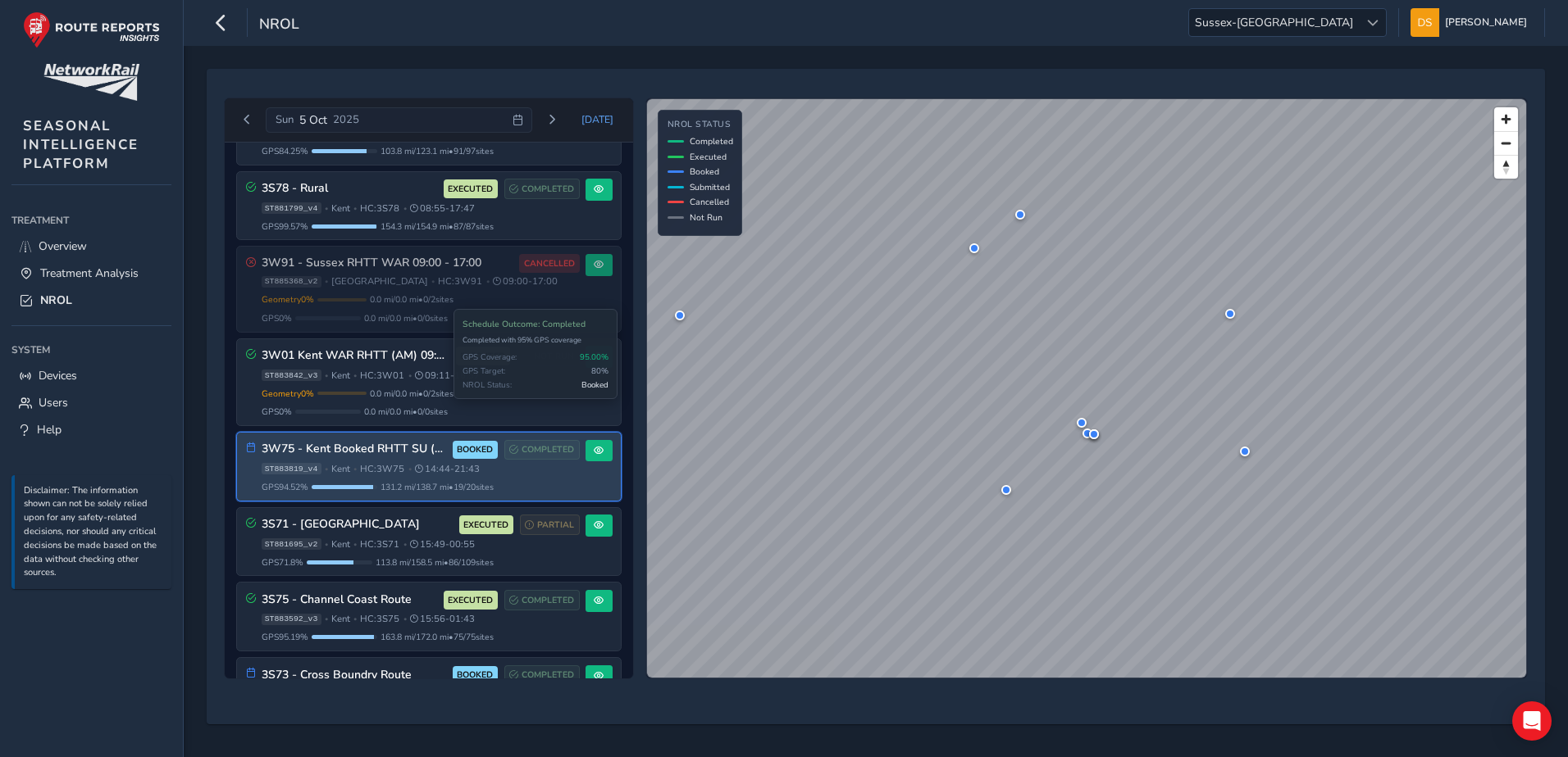
click at [557, 453] on span "COMPLETED" at bounding box center [548, 449] width 53 height 13
click at [594, 452] on span at bounding box center [598, 450] width 10 height 10
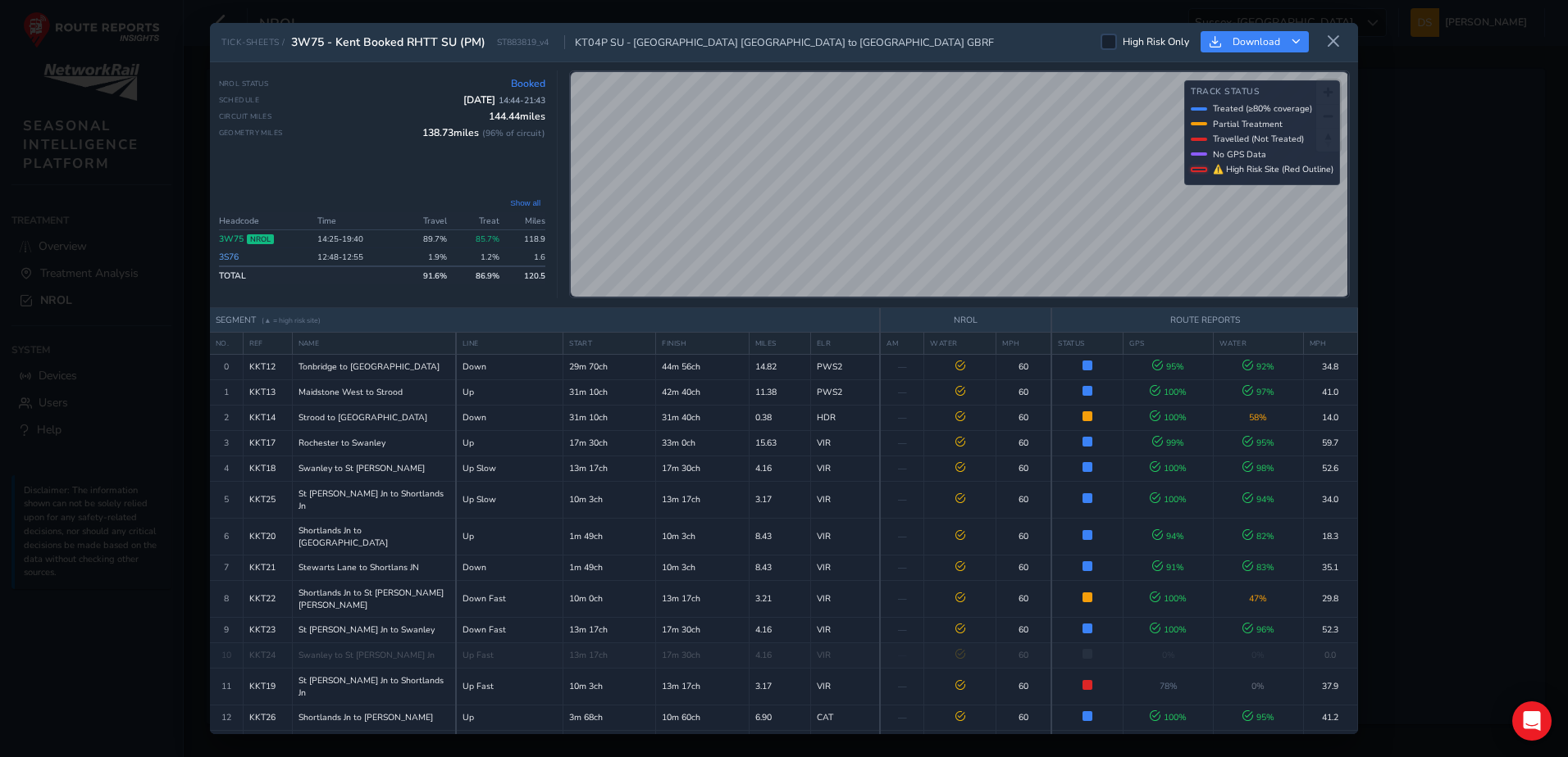
scroll to position [128, 0]
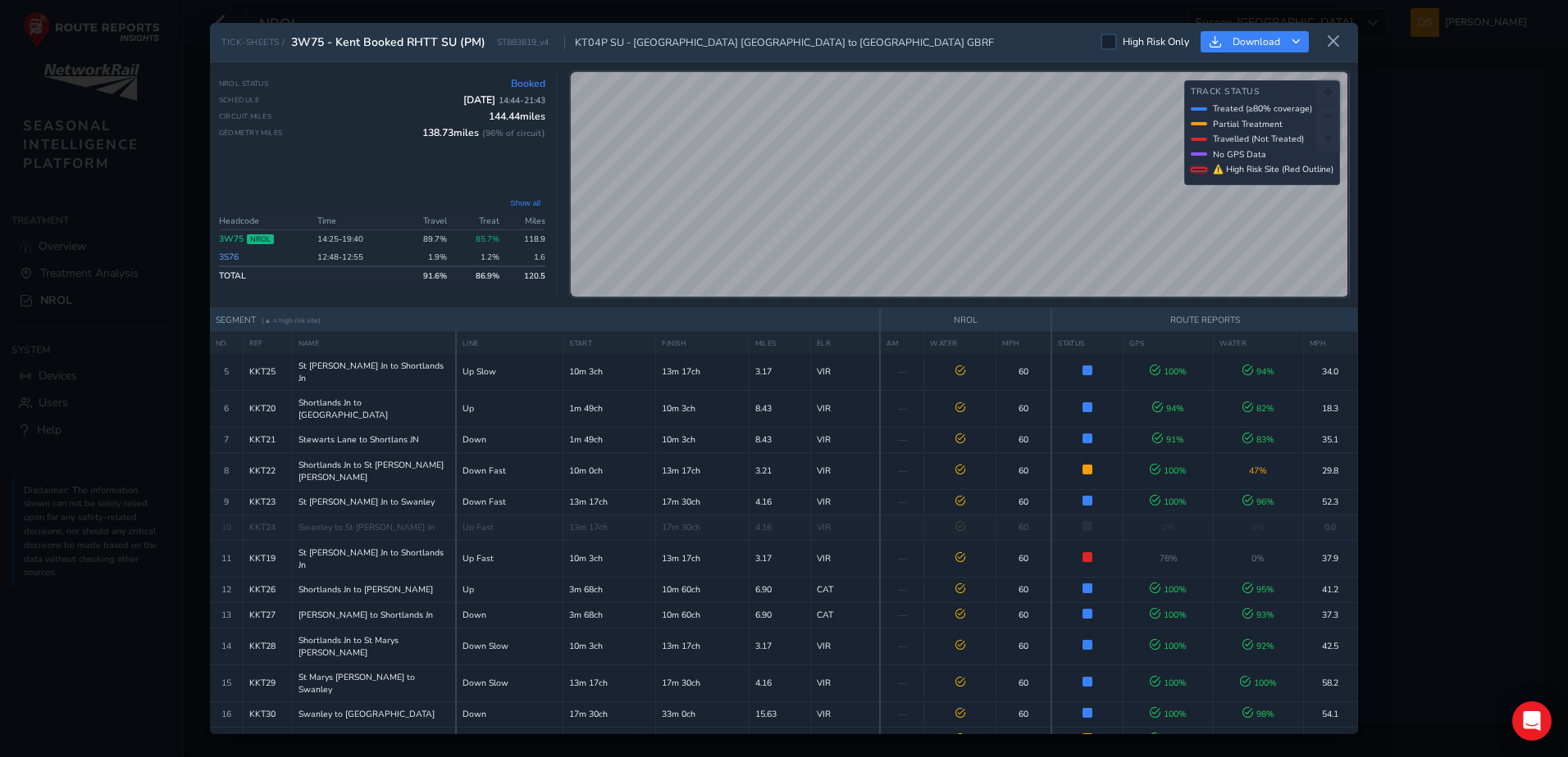
click at [527, 202] on button "Show all" at bounding box center [524, 203] width 40 height 12
click at [1236, 38] on span "Download" at bounding box center [1256, 42] width 47 height 13
click at [1274, 111] on span "Download as Excel" at bounding box center [1280, 111] width 97 height 12
click at [1336, 38] on icon at bounding box center [1333, 42] width 15 height 15
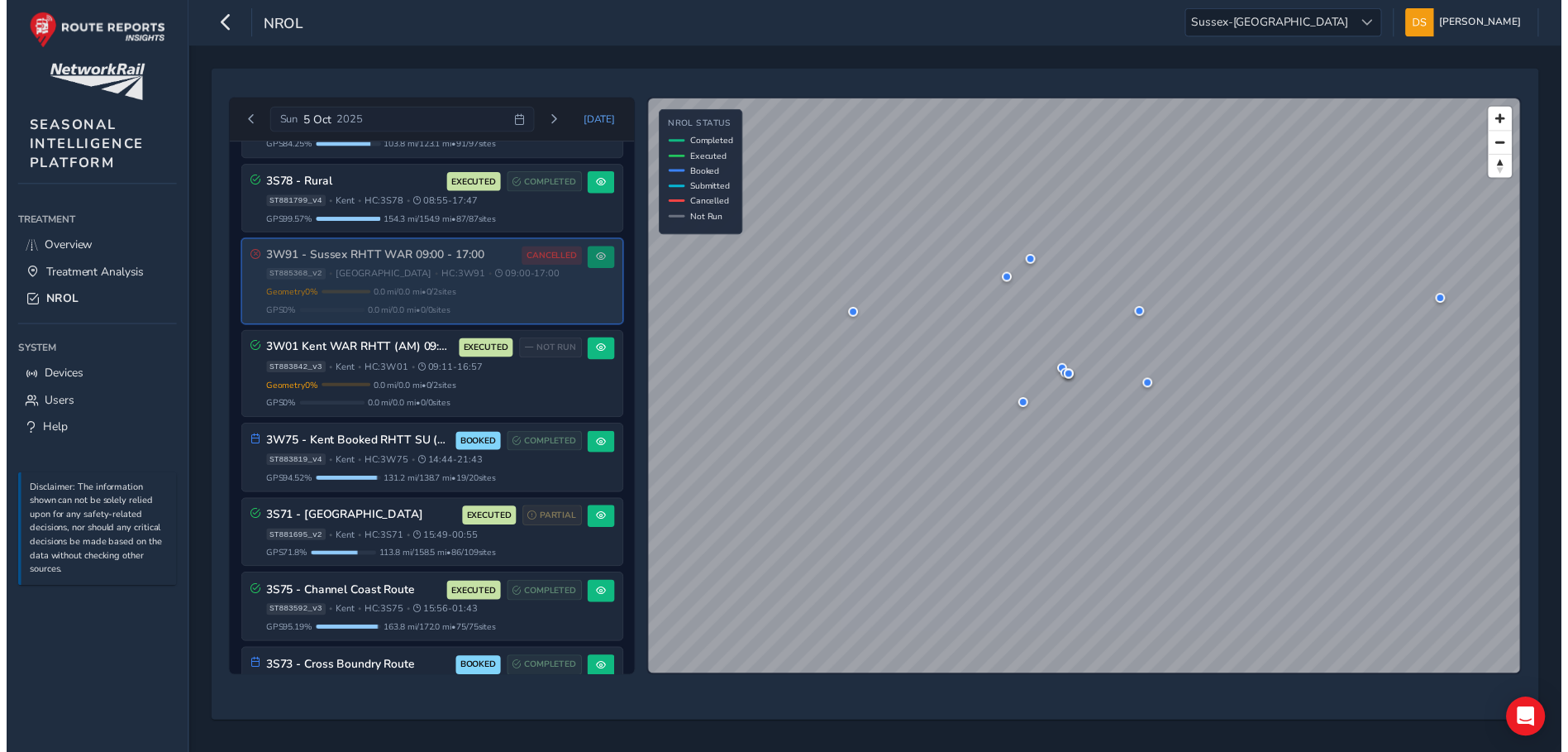
scroll to position [661, 0]
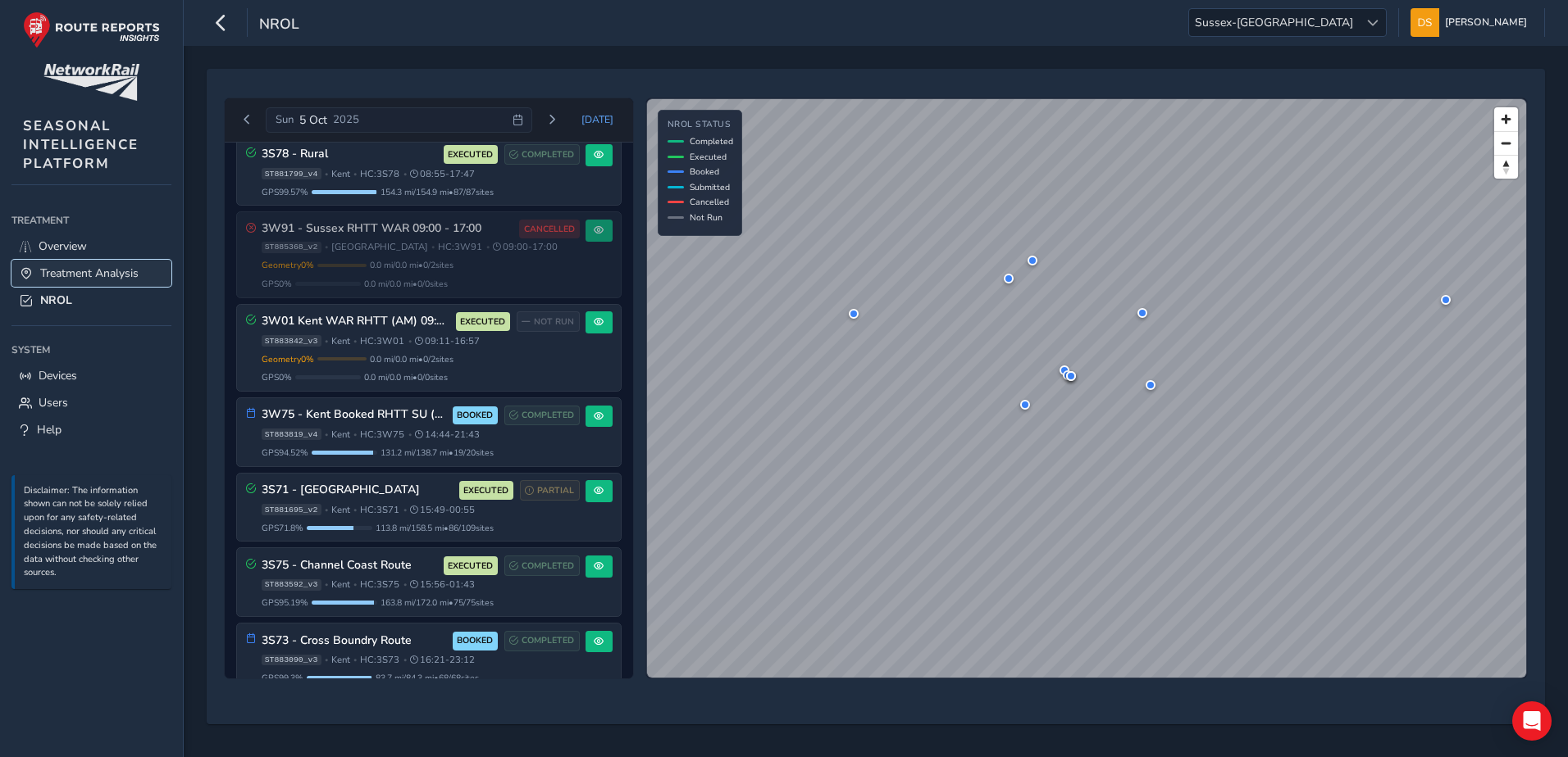
click at [87, 269] on span "Treatment Analysis" at bounding box center [89, 273] width 98 height 15
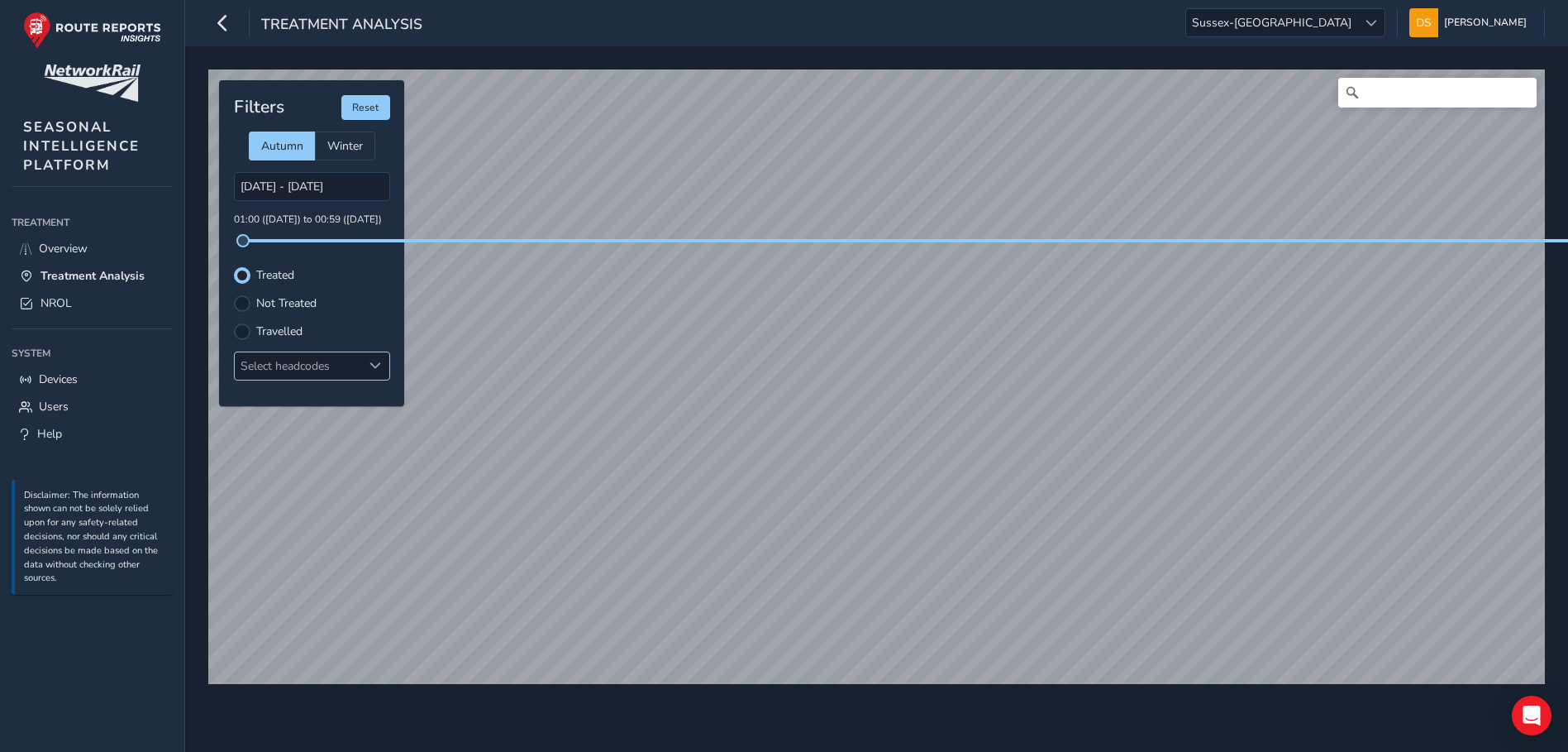
click at [285, 367] on div "Select headcodes" at bounding box center [298, 366] width 128 height 27
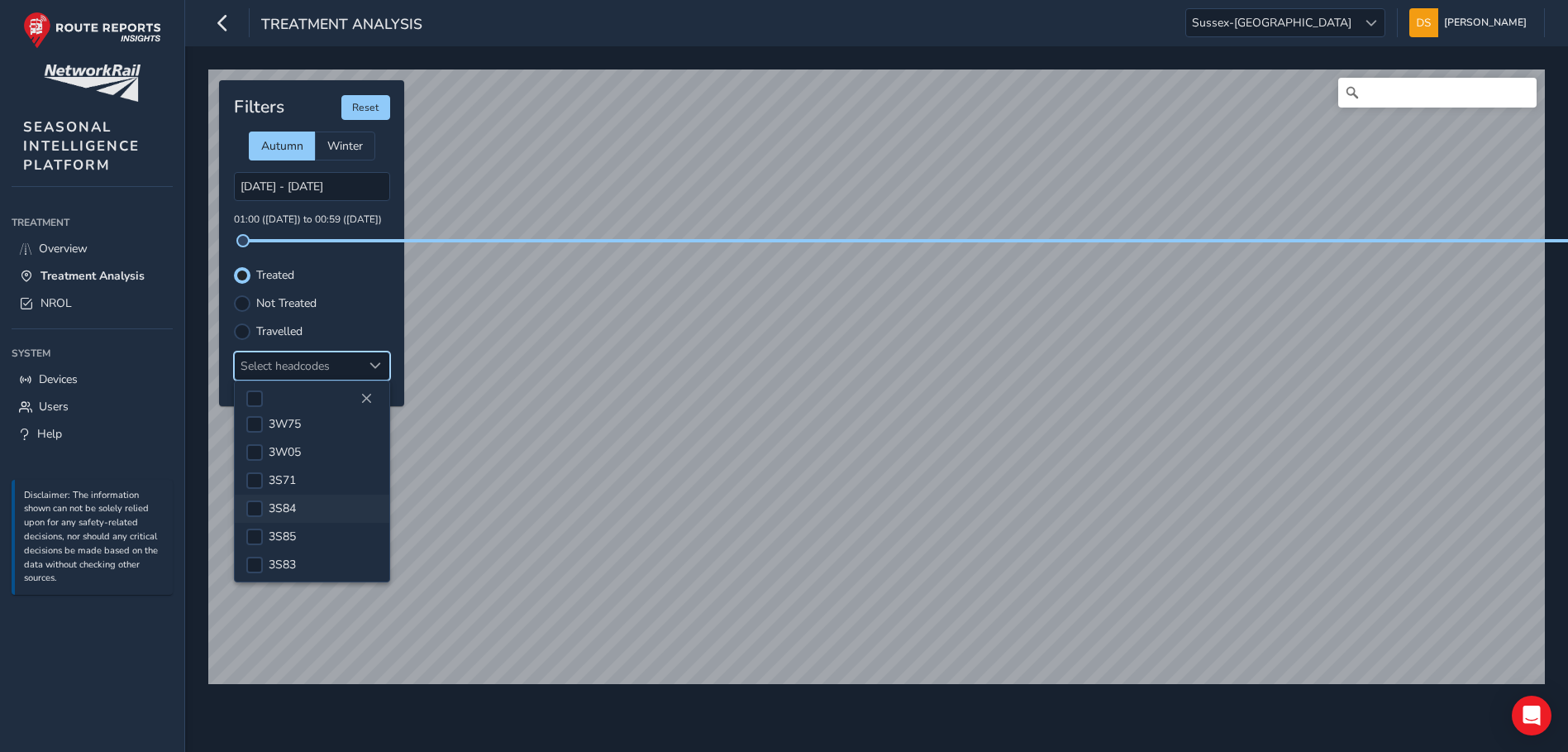
scroll to position [436, 0]
click at [318, 400] on div at bounding box center [312, 398] width 155 height 35
click at [279, 413] on span "3W75" at bounding box center [285, 420] width 32 height 15
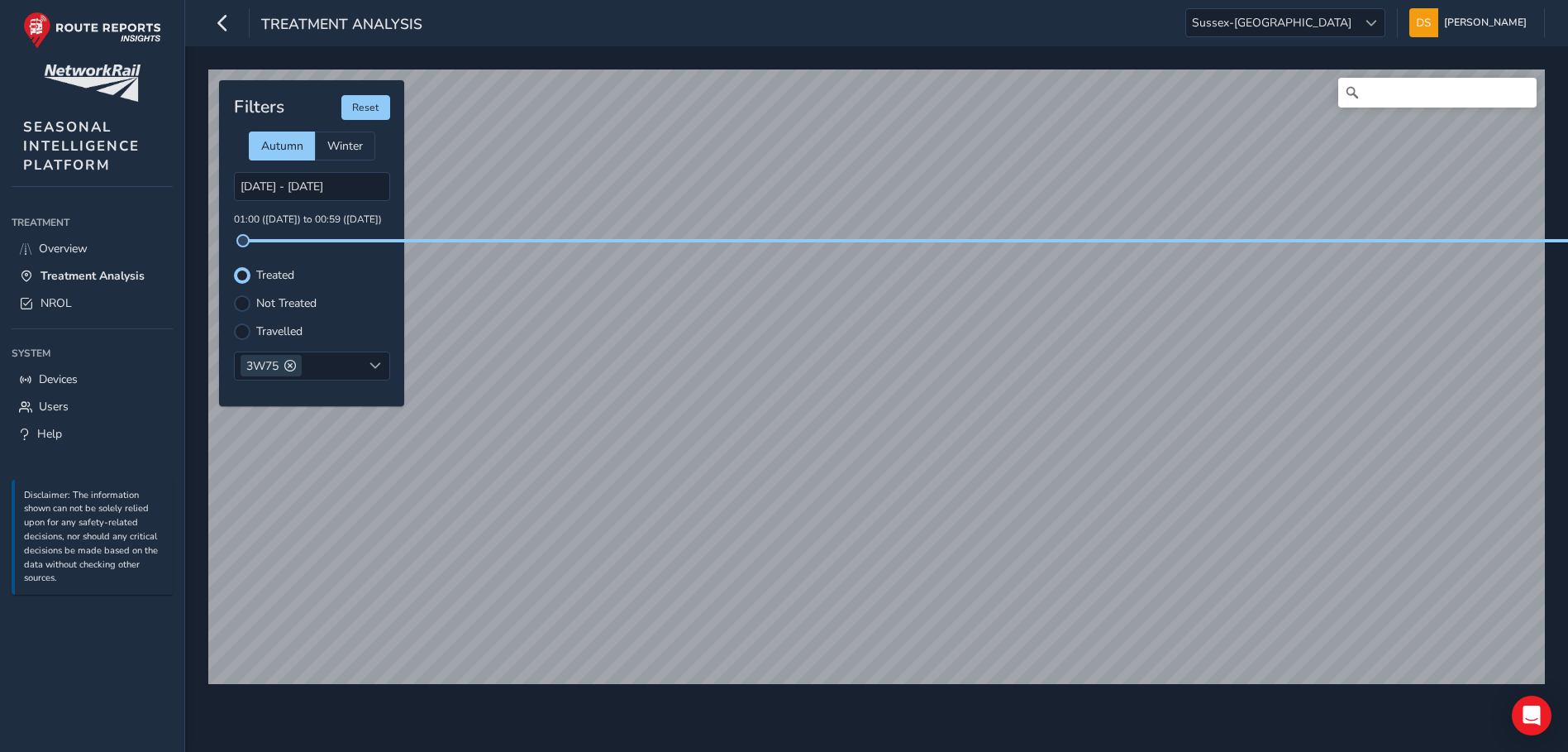
click at [976, 752] on html "Treatment Analysis Sussex-Kent Sussex-Kent David Stratford Colour Scheme: Dark …" at bounding box center [784, 376] width 1568 height 752
click at [259, 298] on label "Not Treated" at bounding box center [286, 303] width 60 height 12
click at [242, 302] on input "Not Treated" at bounding box center [242, 302] width 0 height 0
click at [69, 303] on span "NROL" at bounding box center [56, 302] width 31 height 15
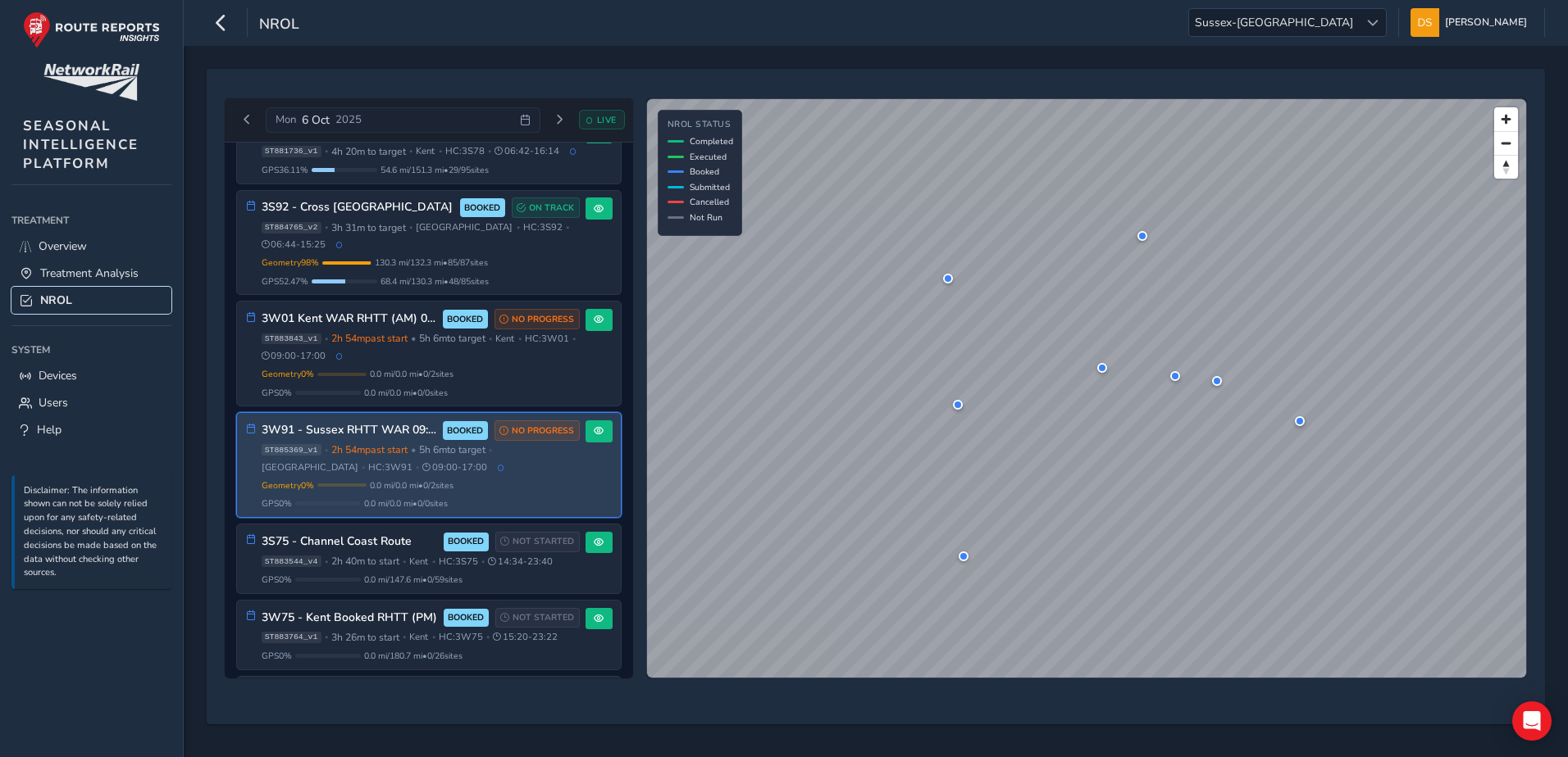
scroll to position [1189, 0]
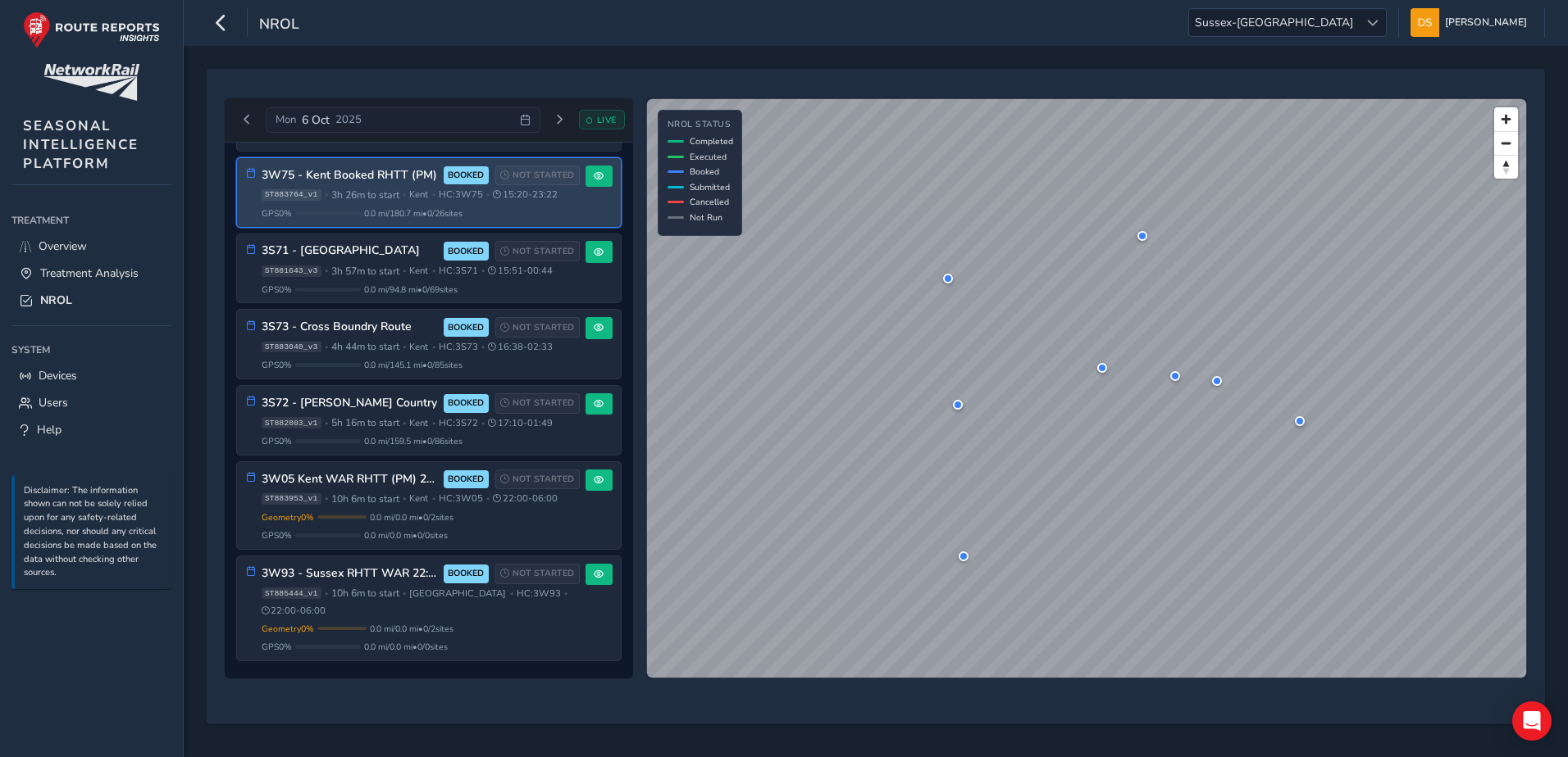
click at [339, 209] on div "GPS 0 % 0.0 mi / 180.7 mi • 0 / 26 sites" at bounding box center [420, 214] width 318 height 12
click at [594, 174] on span at bounding box center [598, 176] width 10 height 10
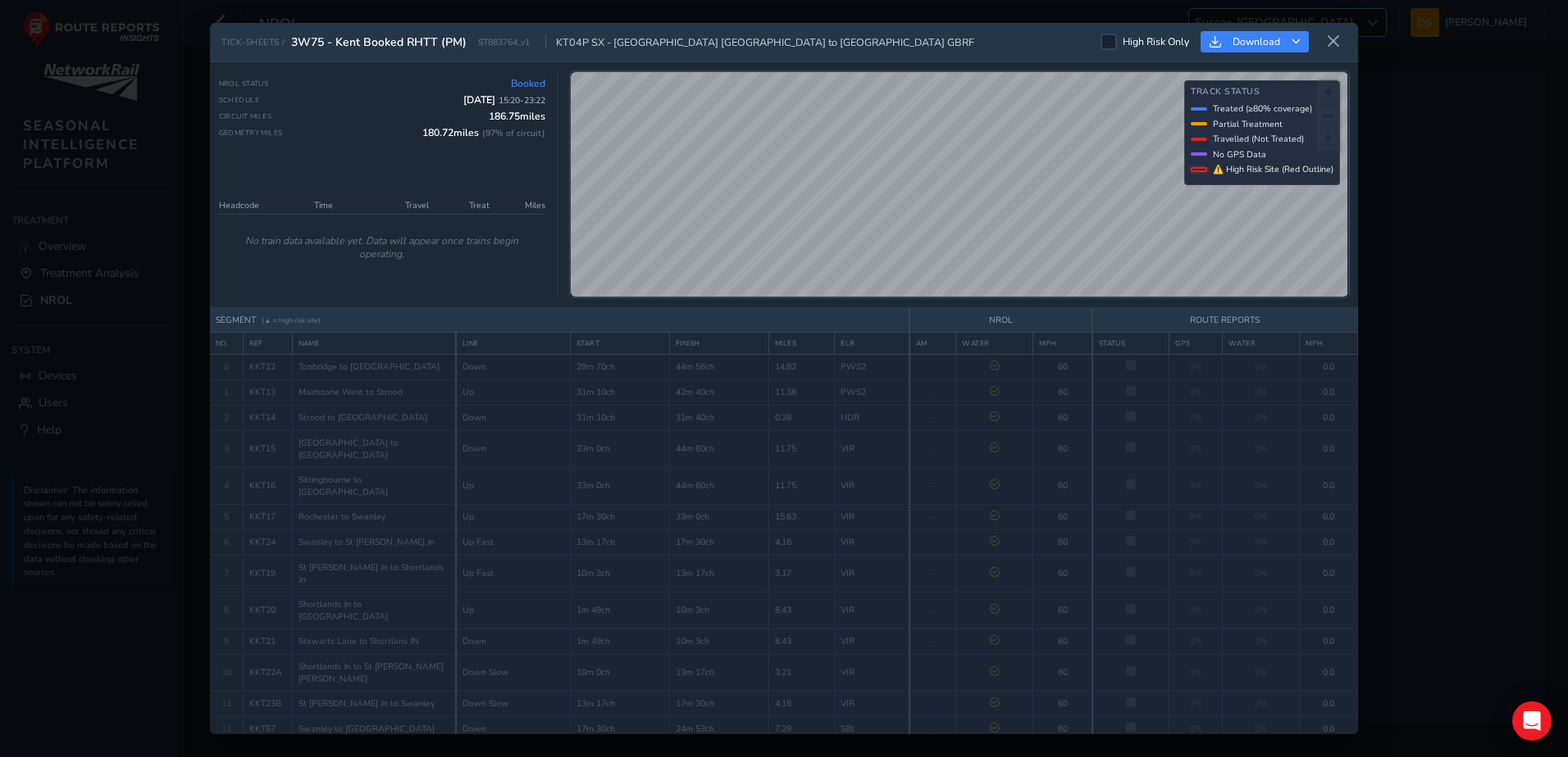
click at [1340, 36] on icon at bounding box center [1333, 42] width 15 height 15
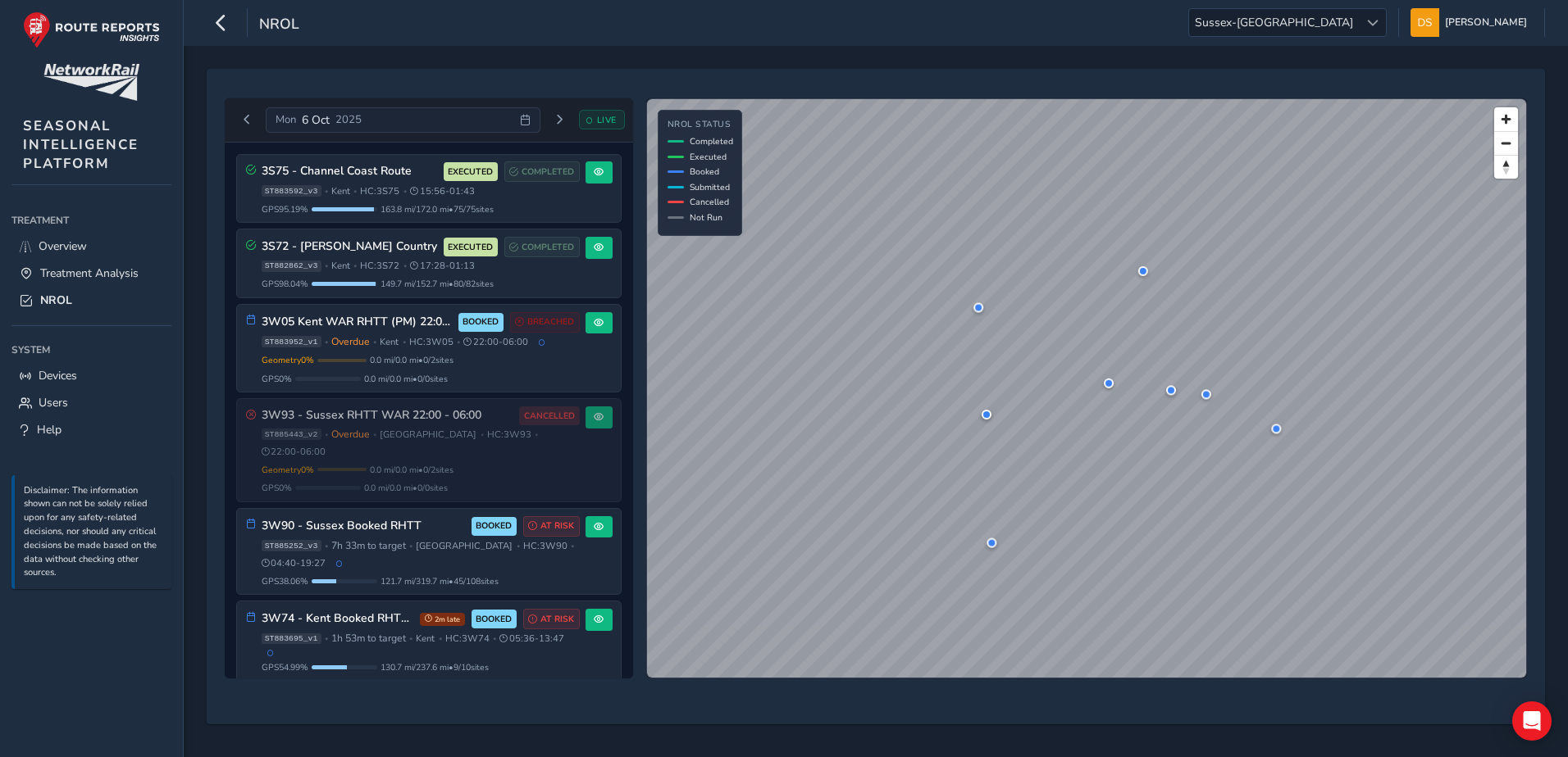
click at [471, 116] on div "Mon 6 Oct 2025" at bounding box center [402, 119] width 274 height 26
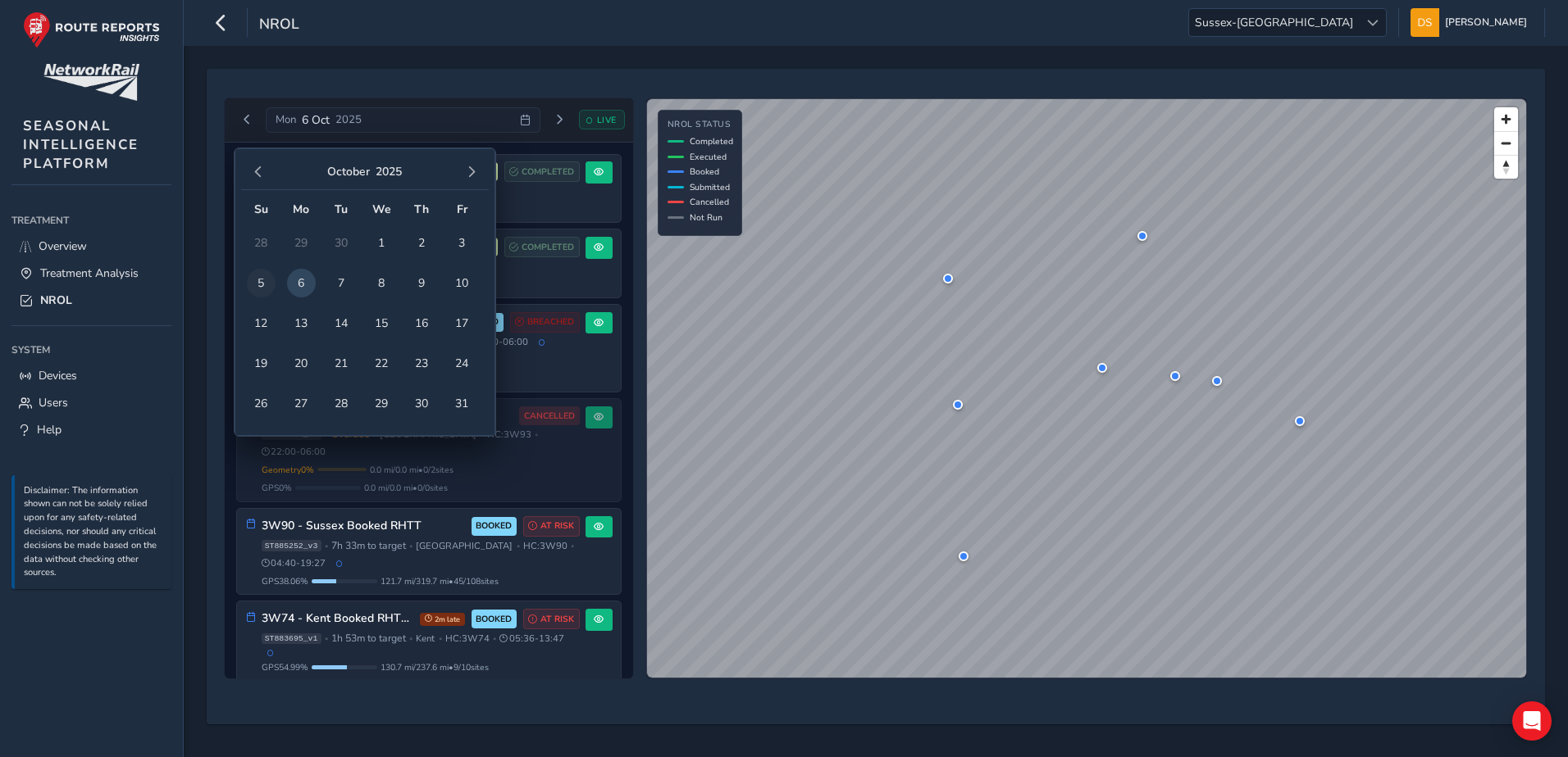
click at [255, 279] on span "5" at bounding box center [261, 284] width 29 height 29
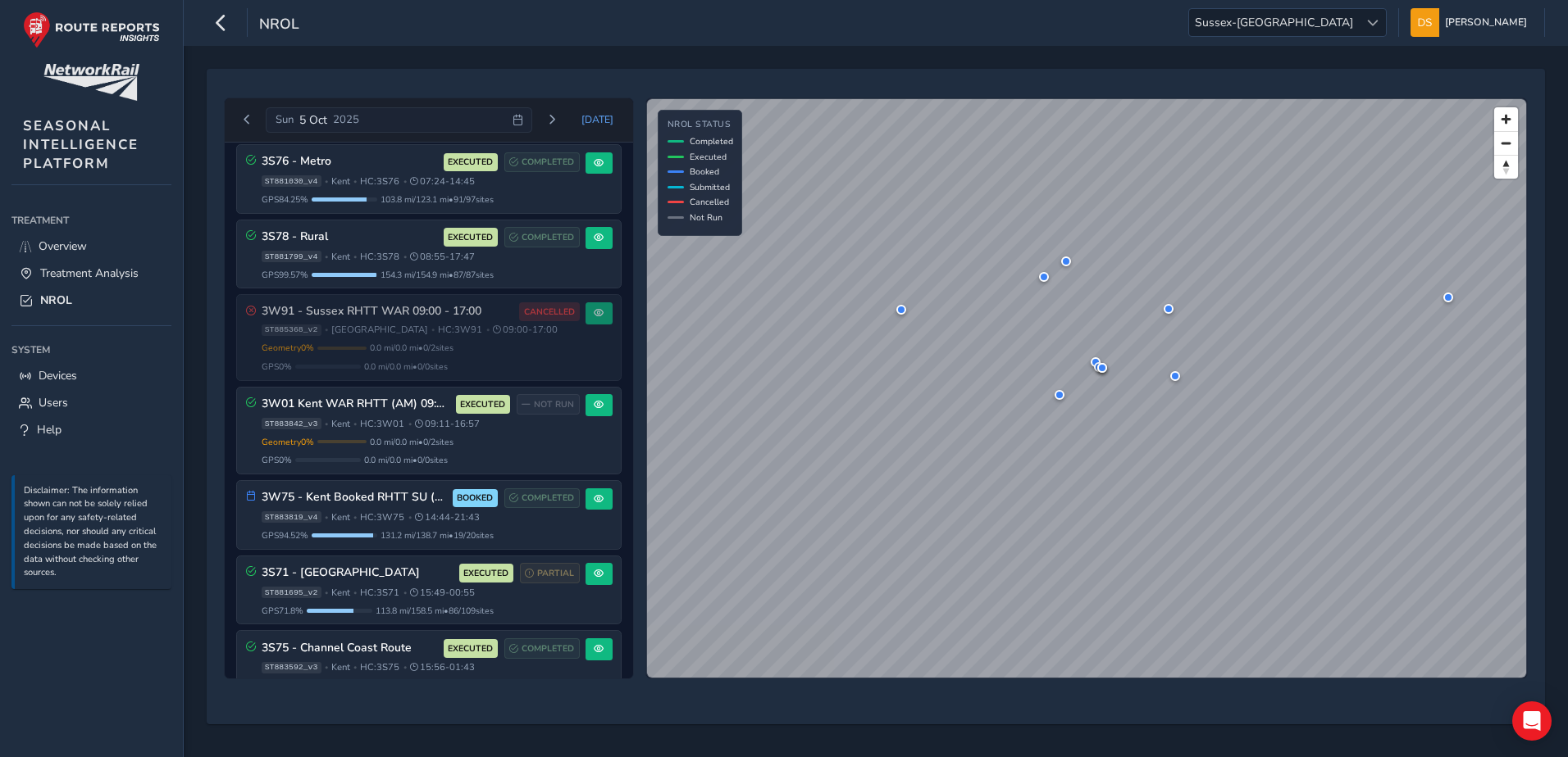
scroll to position [539, 0]
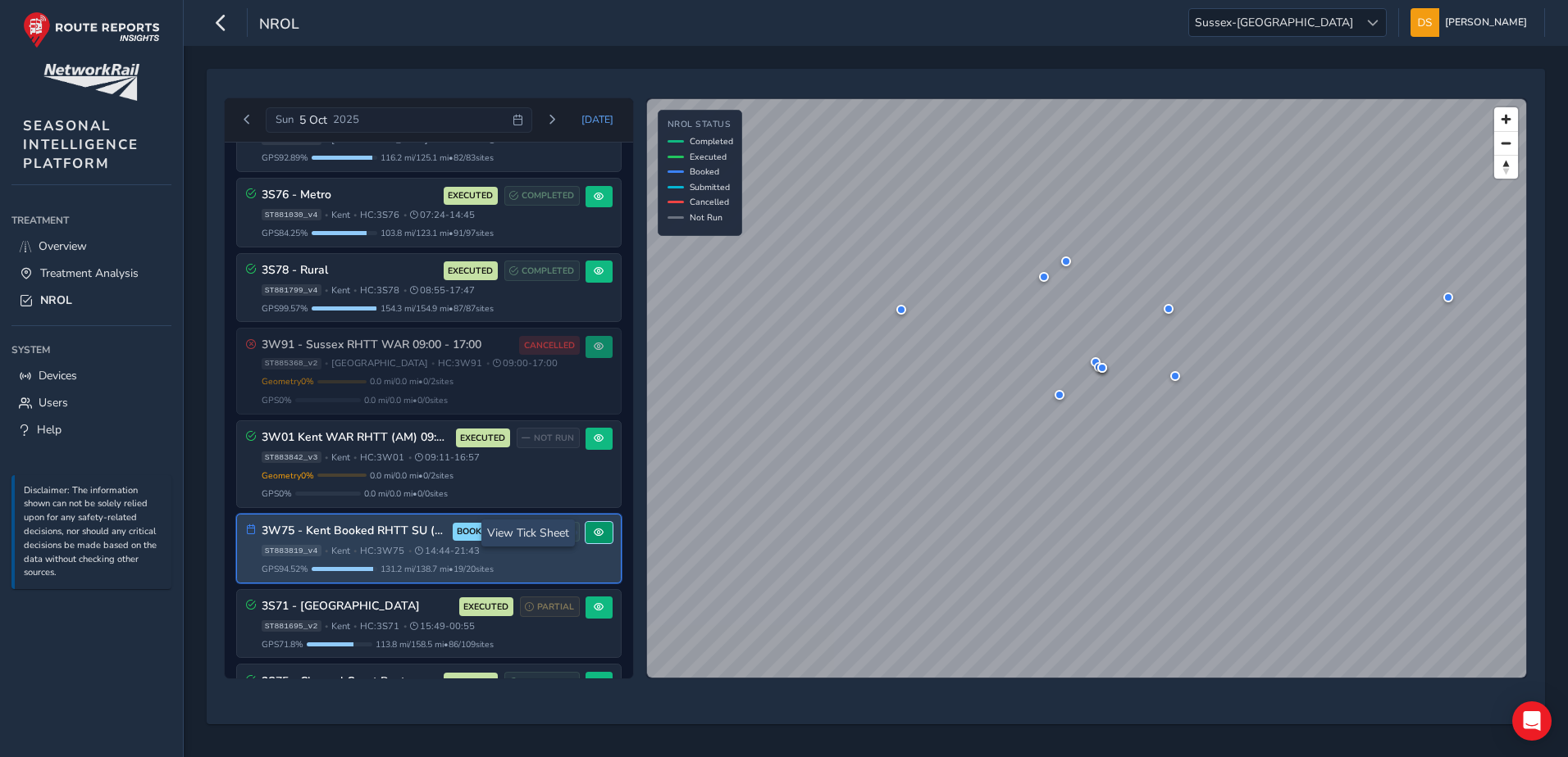
click at [594, 535] on span at bounding box center [598, 532] width 10 height 10
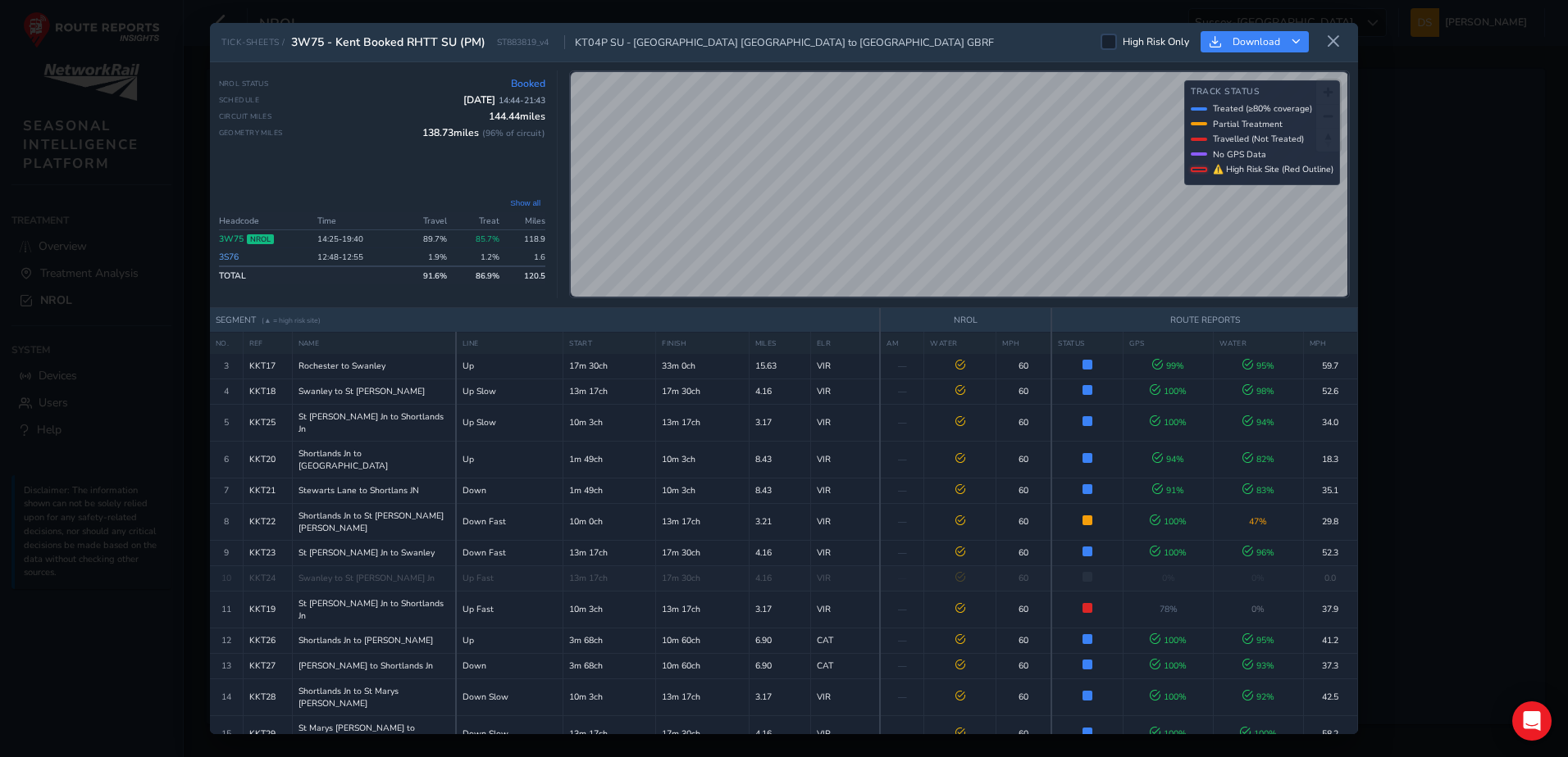
scroll to position [128, 0]
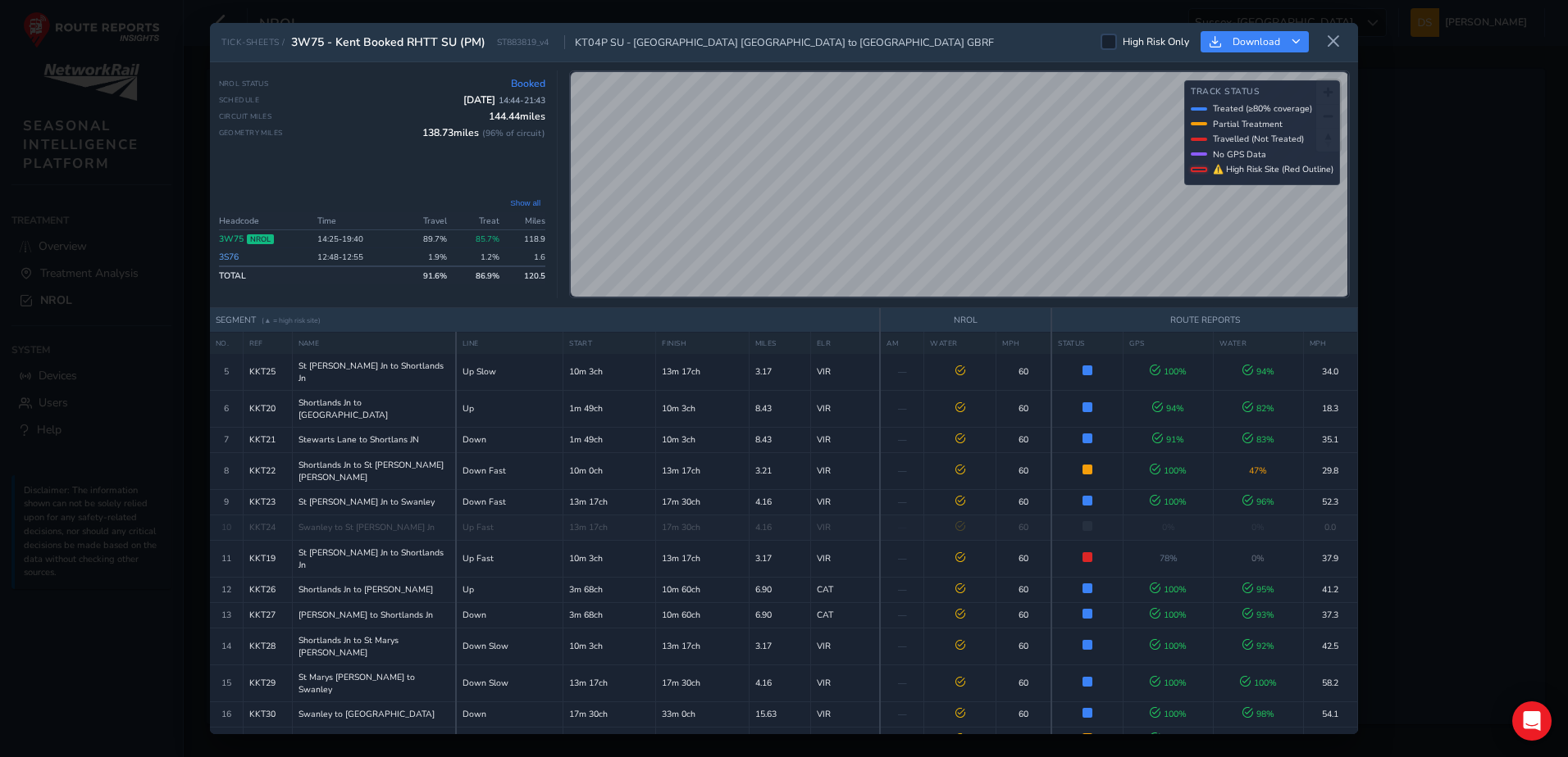
click at [1268, 157] on div "© Mapbox © OpenStreetMap Improve this map Track Status Treated (≥80% coverage) …" at bounding box center [959, 185] width 780 height 228
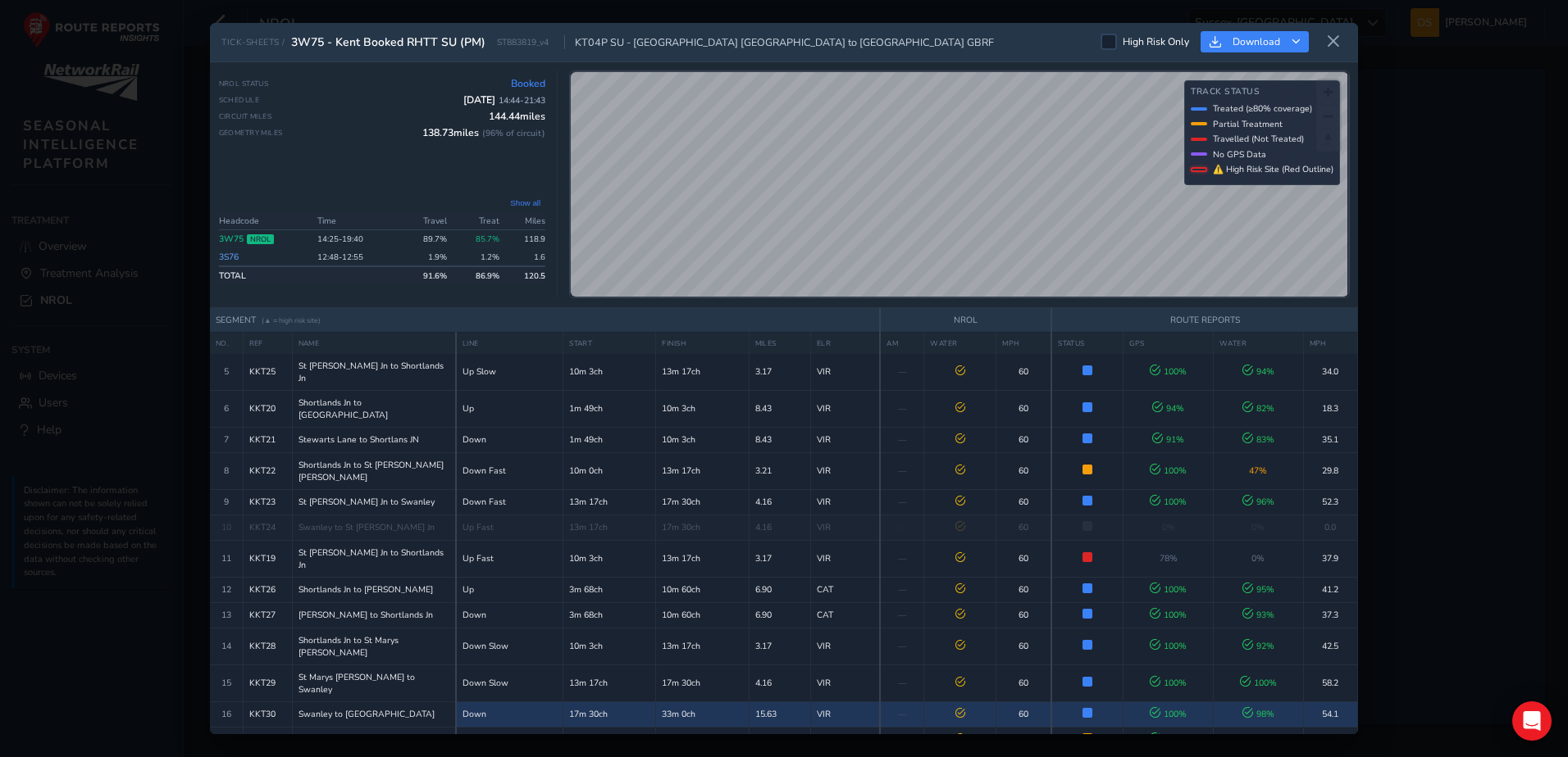
click at [992, 348] on div "TICK-SHEETS / 3W75 - Kent Booked RHTT SU (PM) ST883819_v4 KT04P SU - Tonbridge …" at bounding box center [783, 379] width 1148 height 712
